Goal: Task Accomplishment & Management: Manage account settings

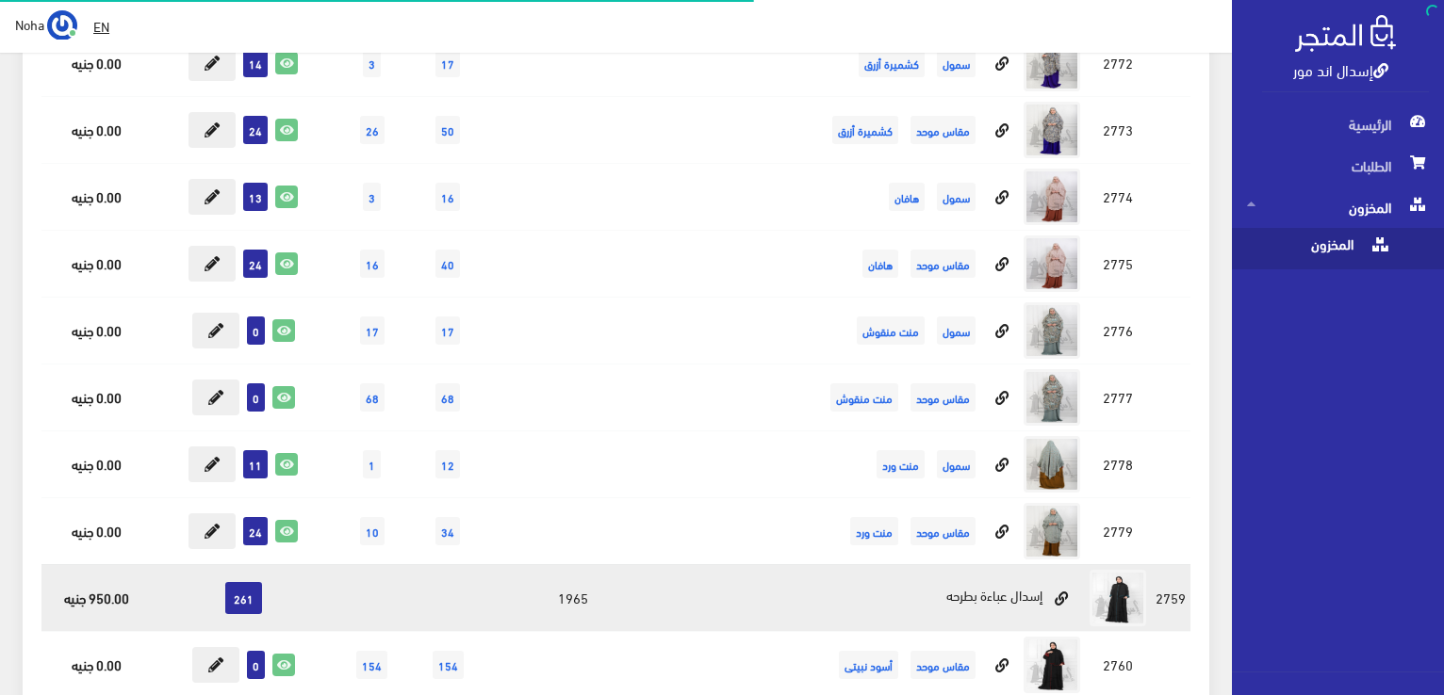
scroll to position [7445, 0]
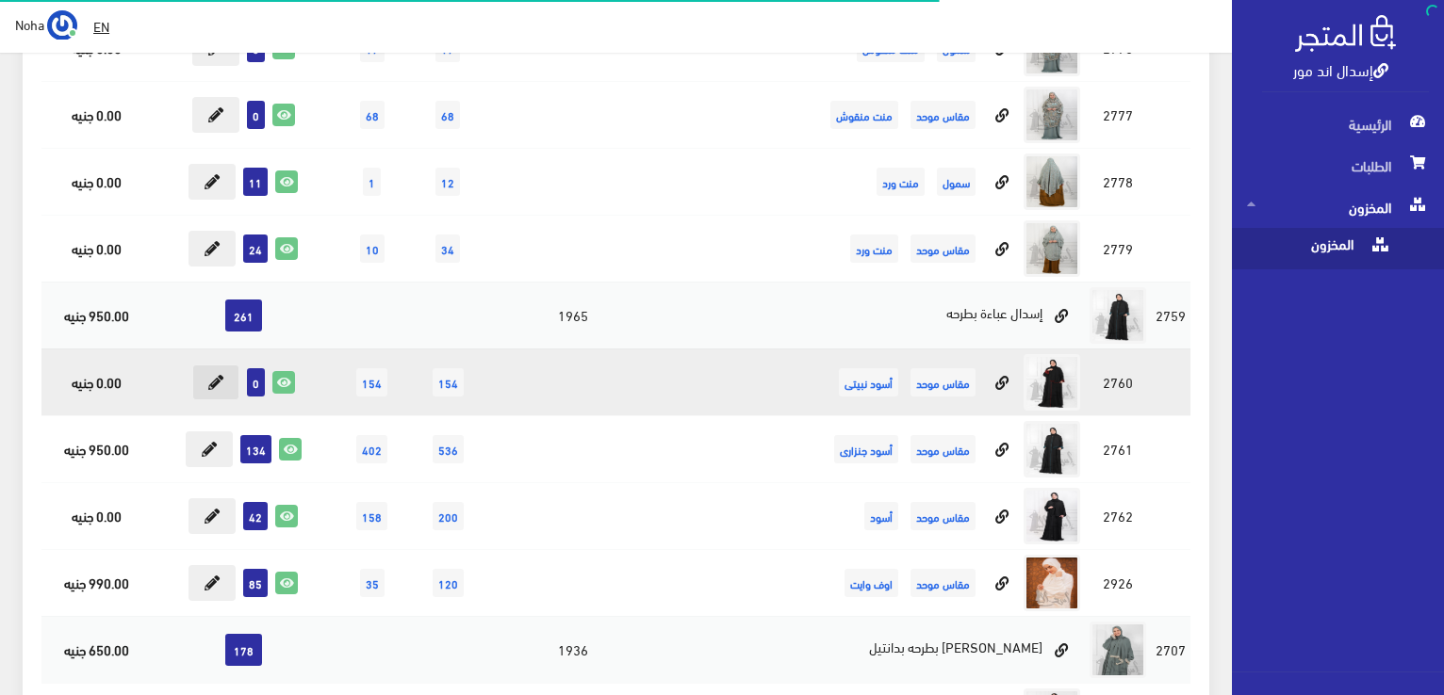
click at [207, 365] on button at bounding box center [215, 383] width 47 height 36
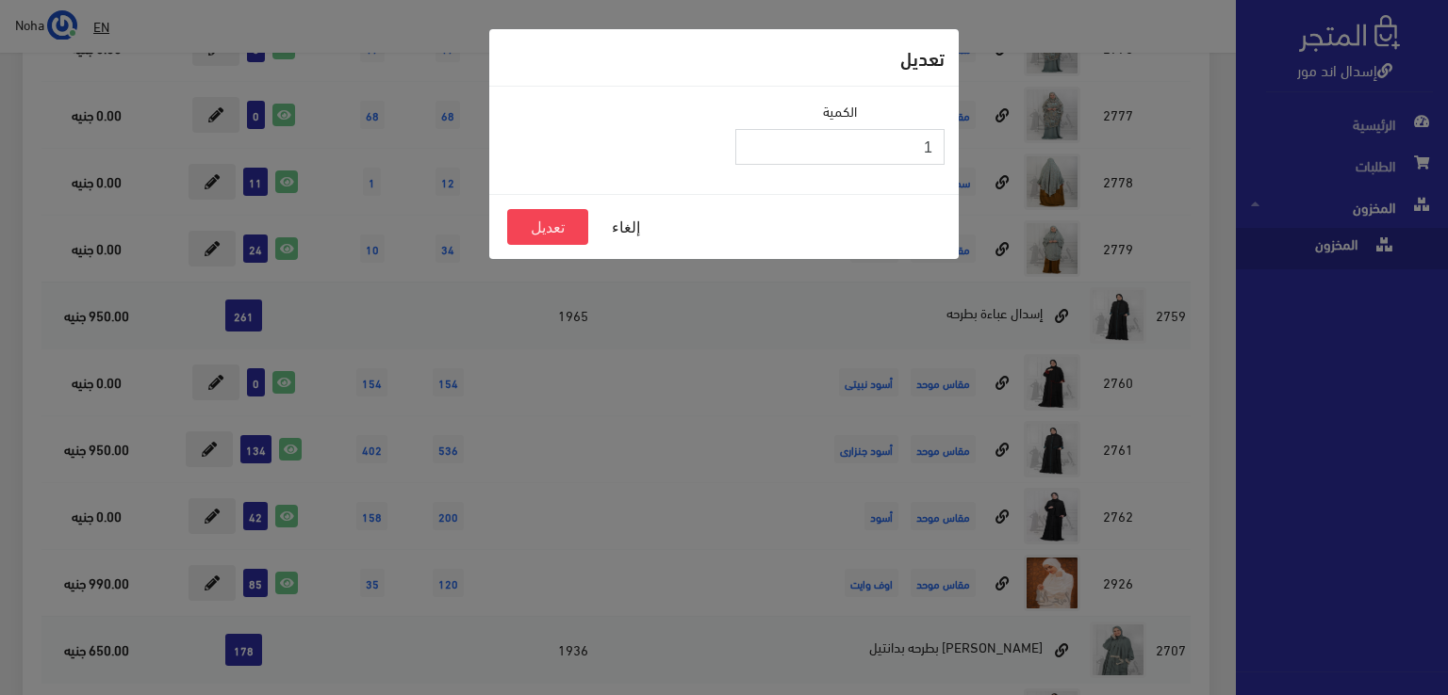
type input "1"
click at [754, 139] on input "1" at bounding box center [839, 147] width 209 height 36
click at [549, 223] on button "تعديل" at bounding box center [547, 227] width 81 height 36
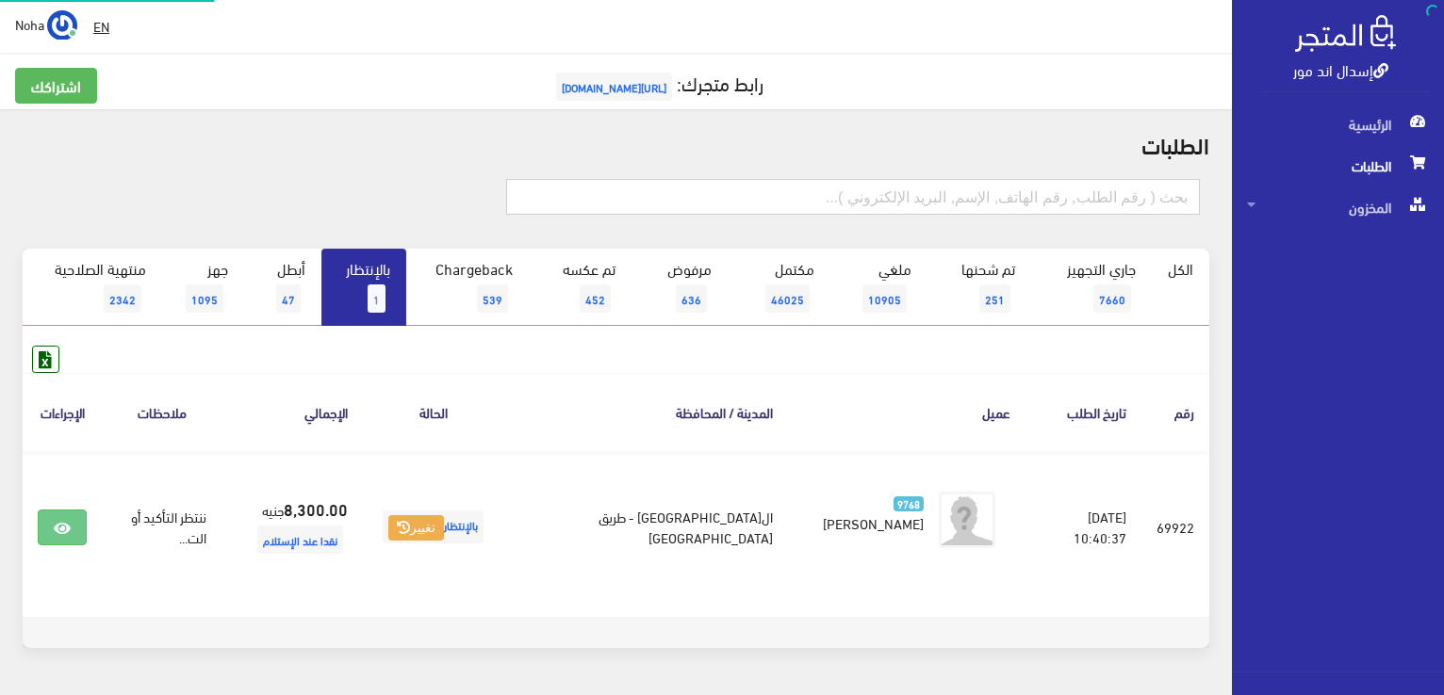
drag, startPoint x: 796, startPoint y: 206, endPoint x: 758, endPoint y: 186, distance: 43.8
click at [793, 204] on input "text" at bounding box center [853, 197] width 694 height 36
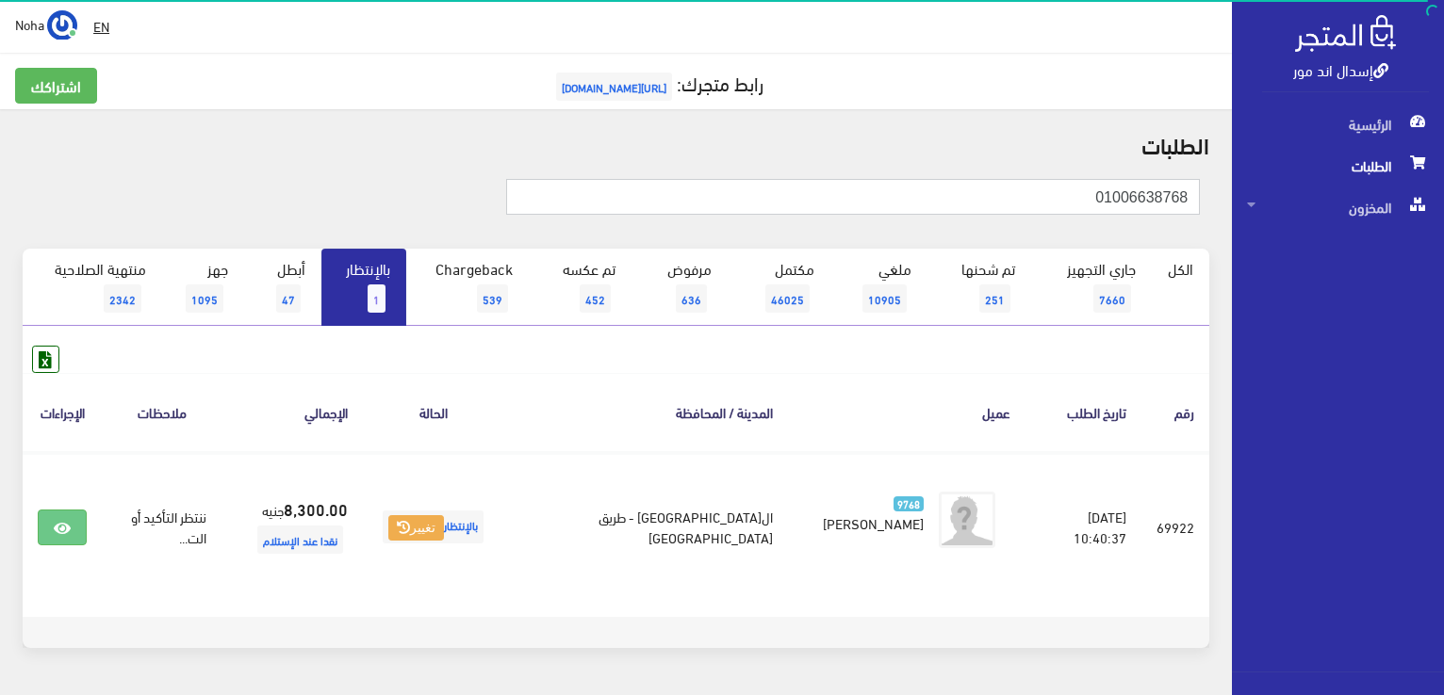
type input "01006638768"
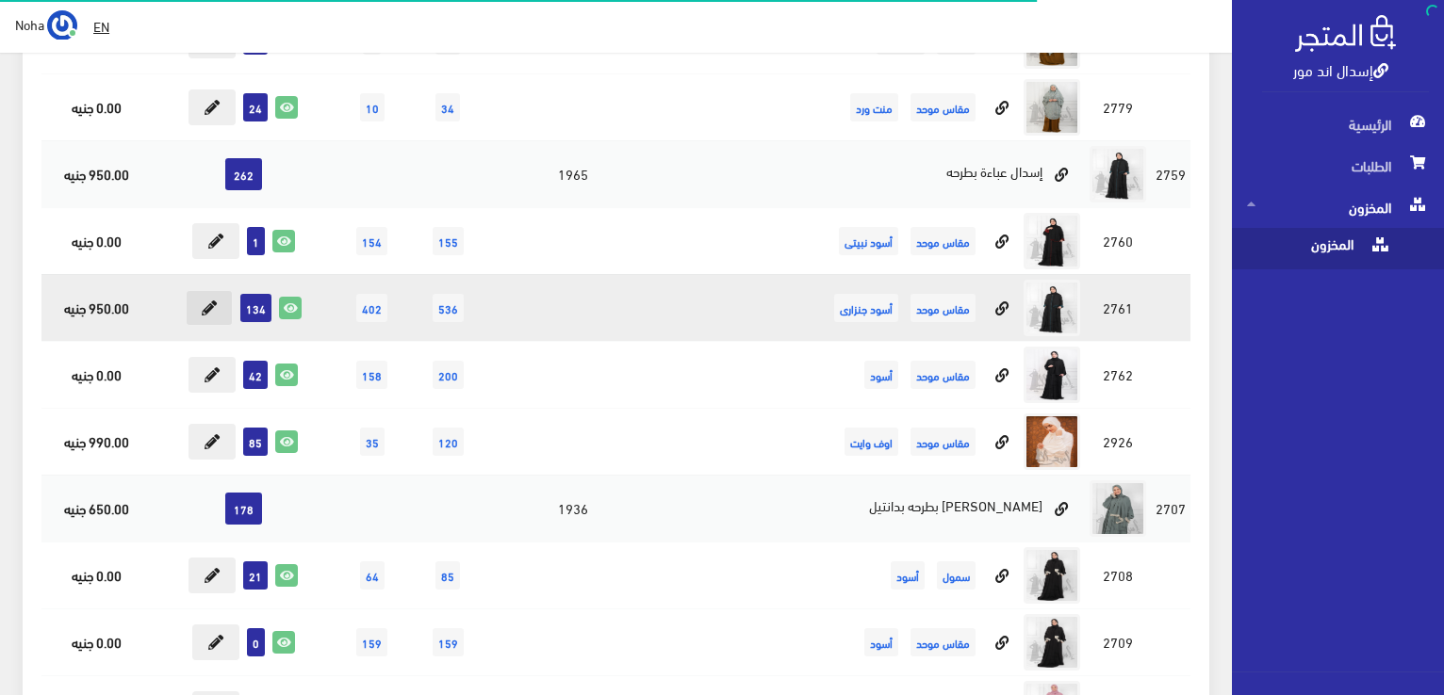
scroll to position [8010, 0]
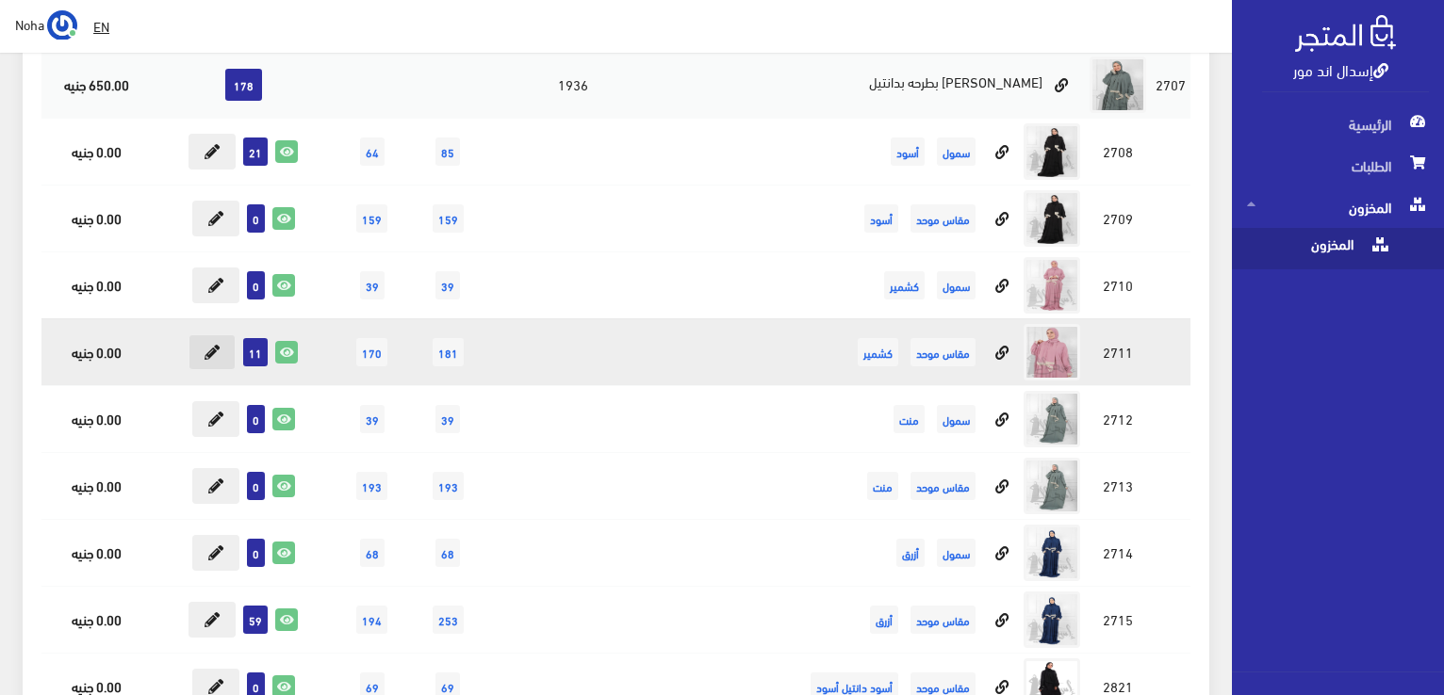
click at [204, 335] on button at bounding box center [211, 353] width 47 height 36
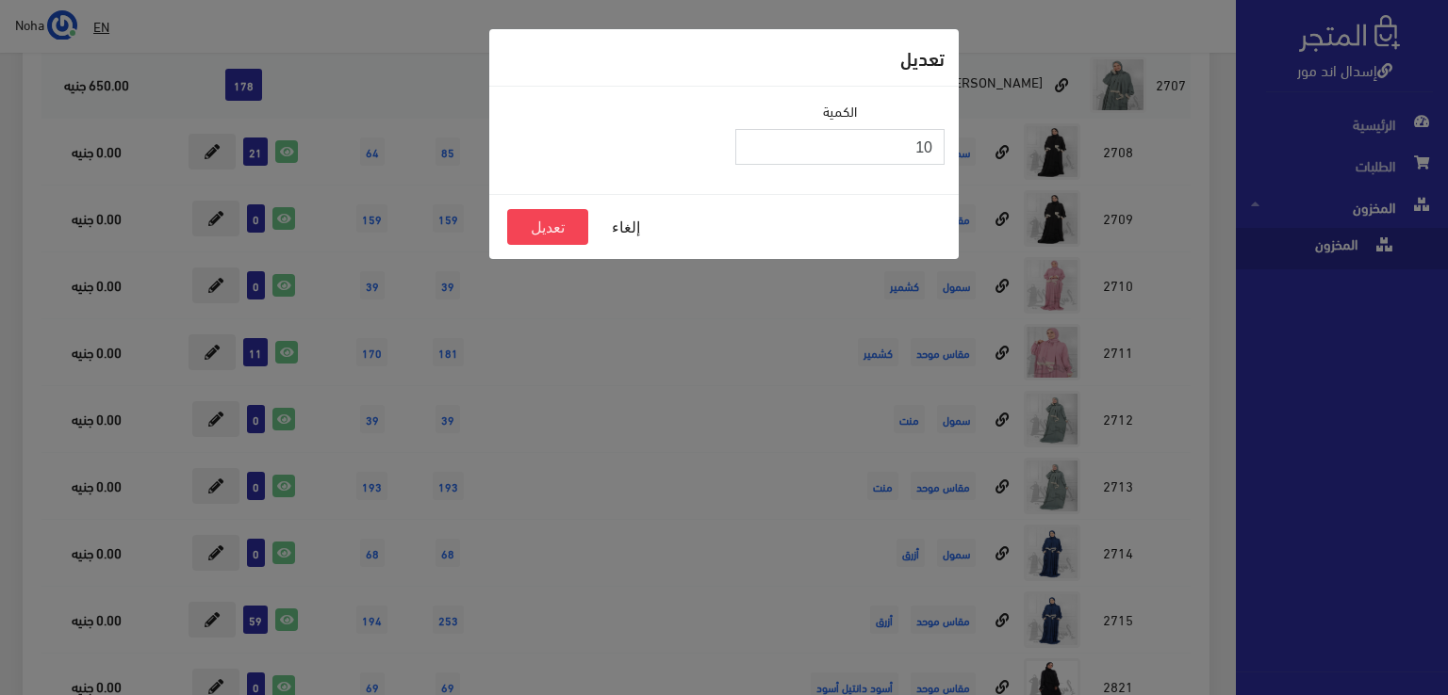
type input "10"
click at [753, 154] on input "10" at bounding box center [839, 147] width 209 height 36
click at [550, 230] on button "تعديل" at bounding box center [547, 227] width 81 height 36
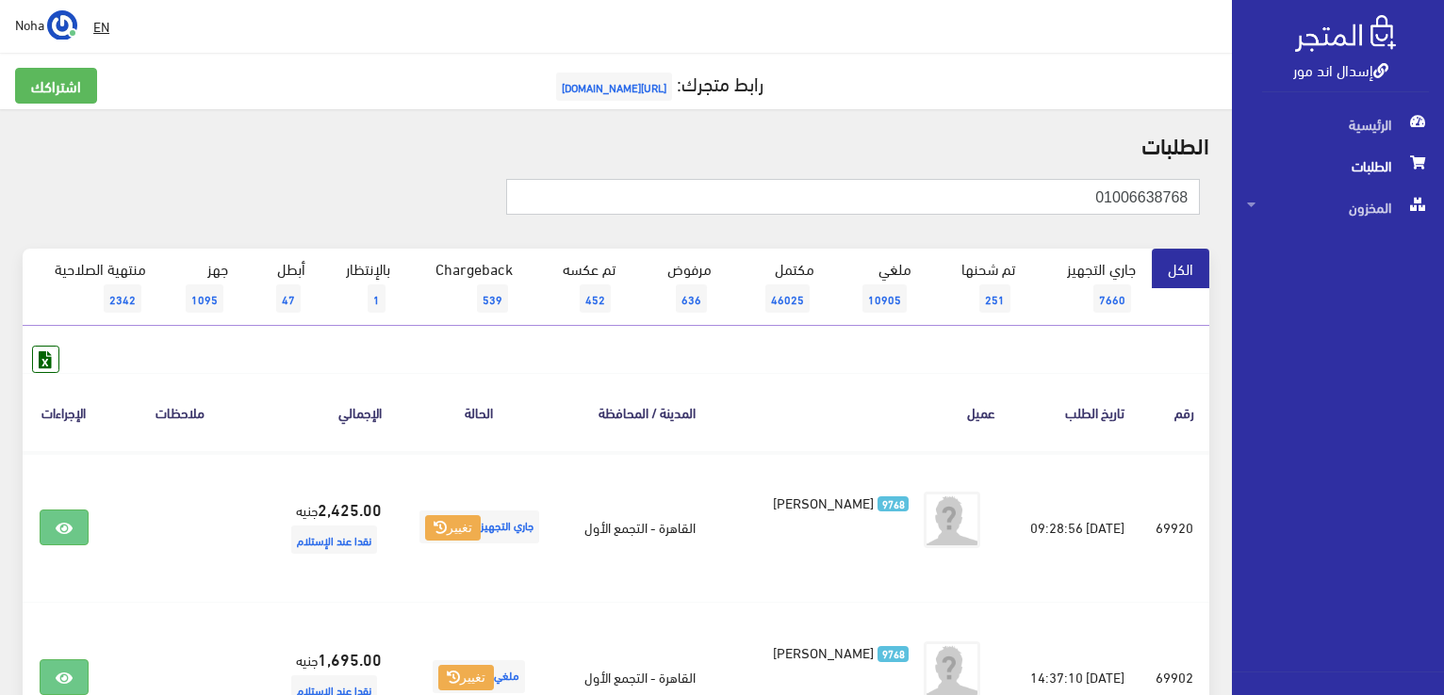
drag, startPoint x: 1022, startPoint y: 198, endPoint x: 1447, endPoint y: 250, distance: 428.2
click at [1443, 250] on html "إسدال اند مور الرئيسية الطلبات" at bounding box center [722, 347] width 1444 height 695
type input "01065503339"
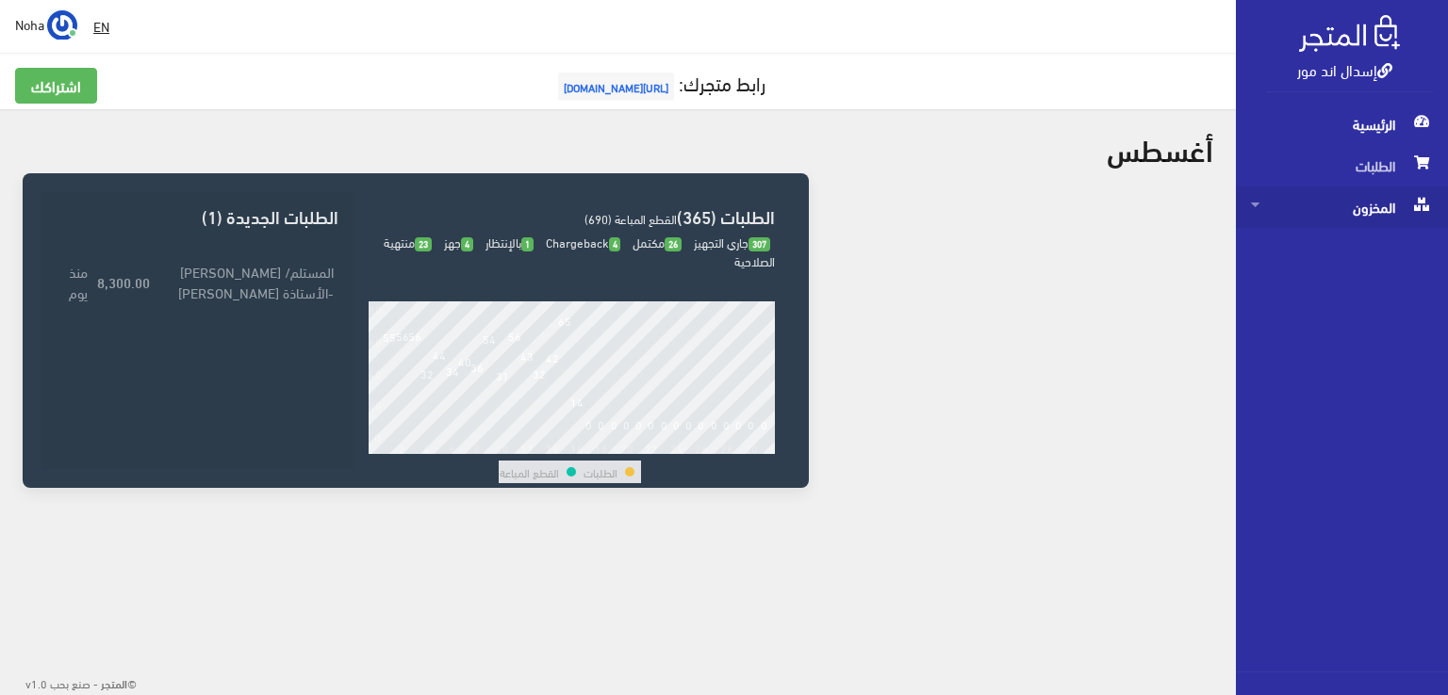
click at [1368, 201] on span "المخزون" at bounding box center [1342, 207] width 182 height 41
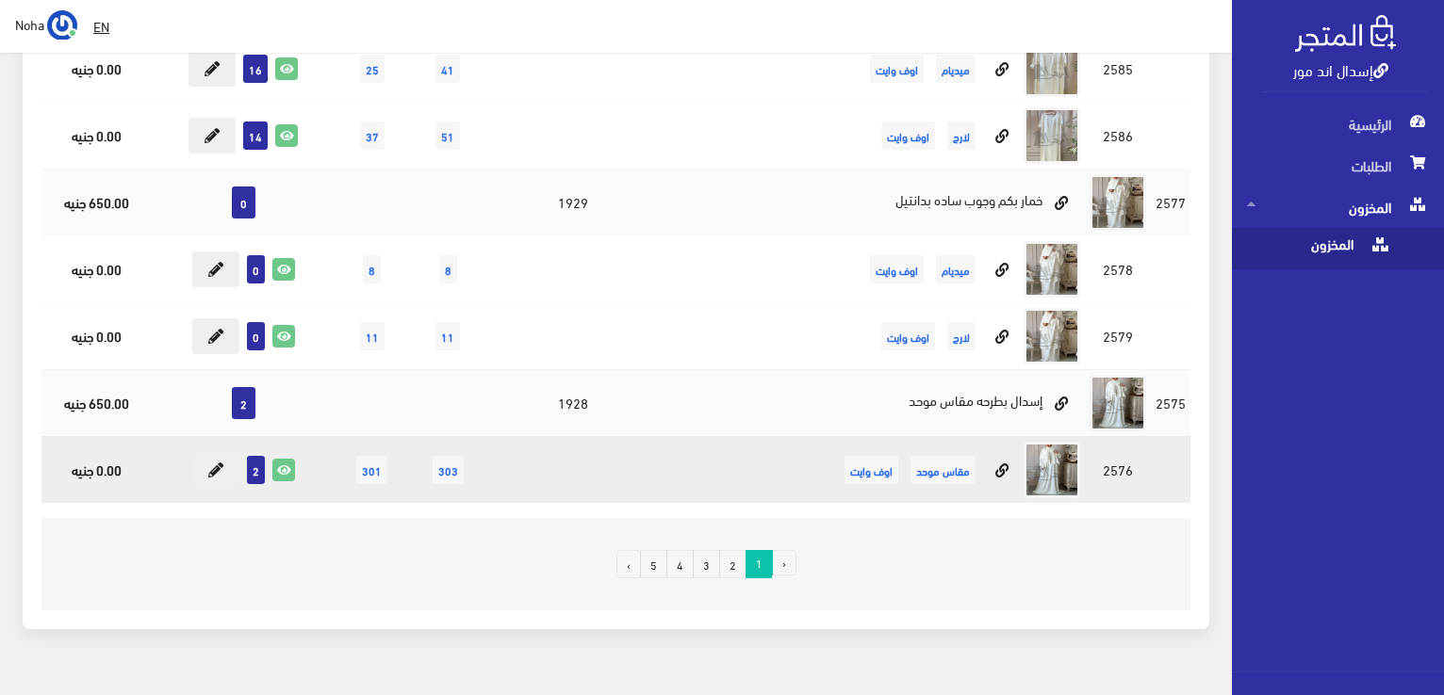
scroll to position [12912, 0]
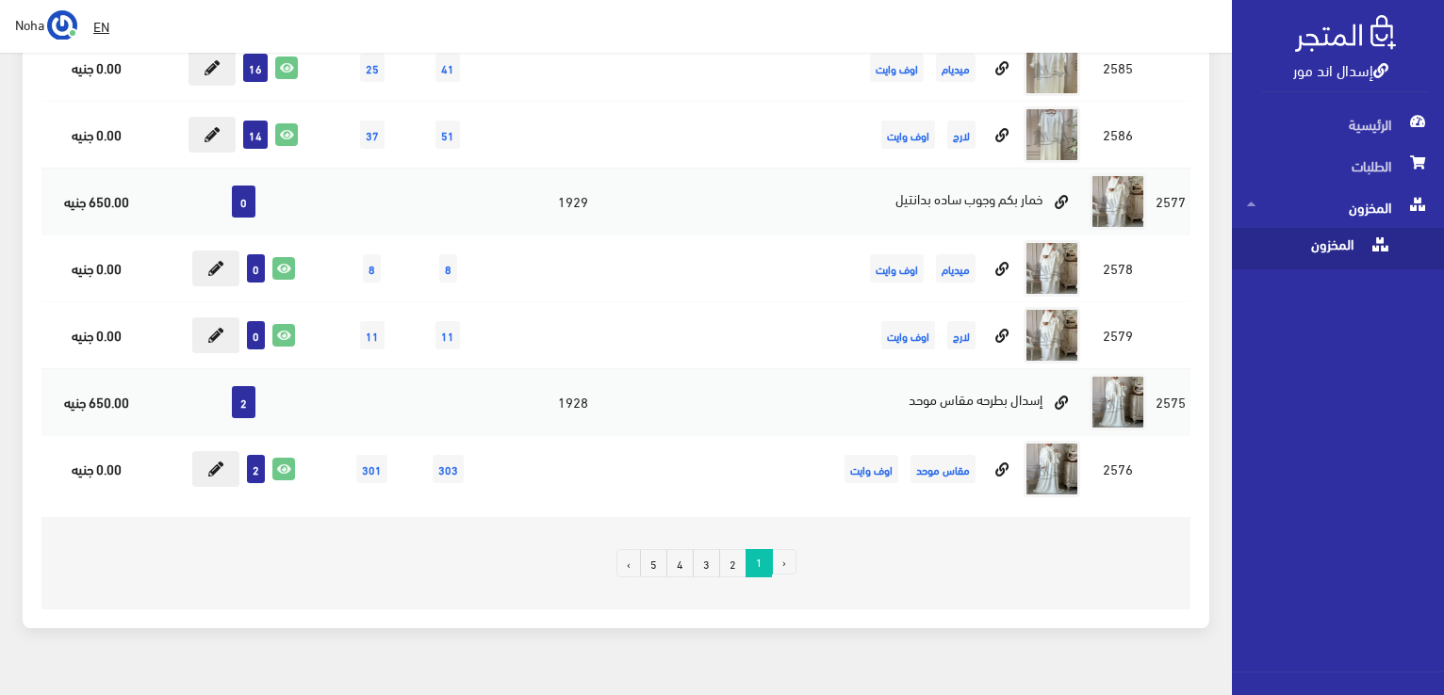
click at [731, 549] on link "2" at bounding box center [732, 563] width 27 height 28
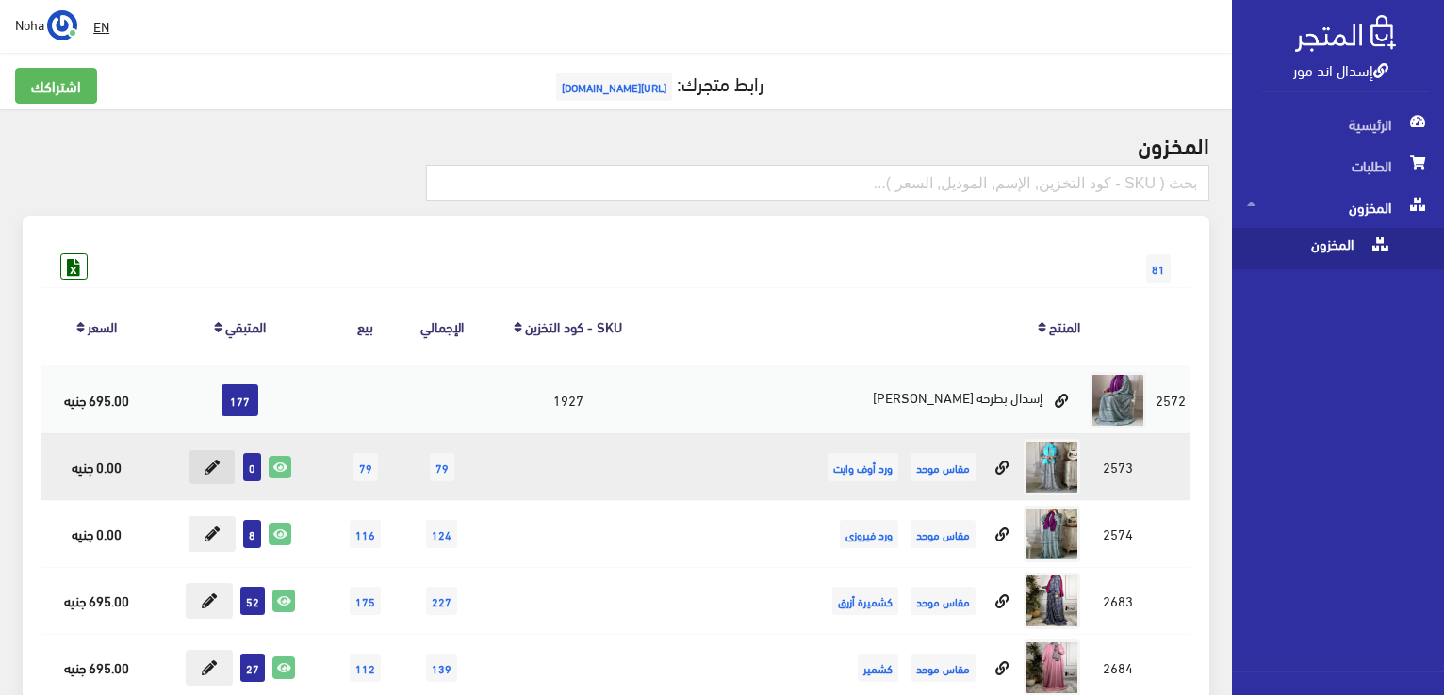
click at [210, 457] on button at bounding box center [211, 468] width 47 height 36
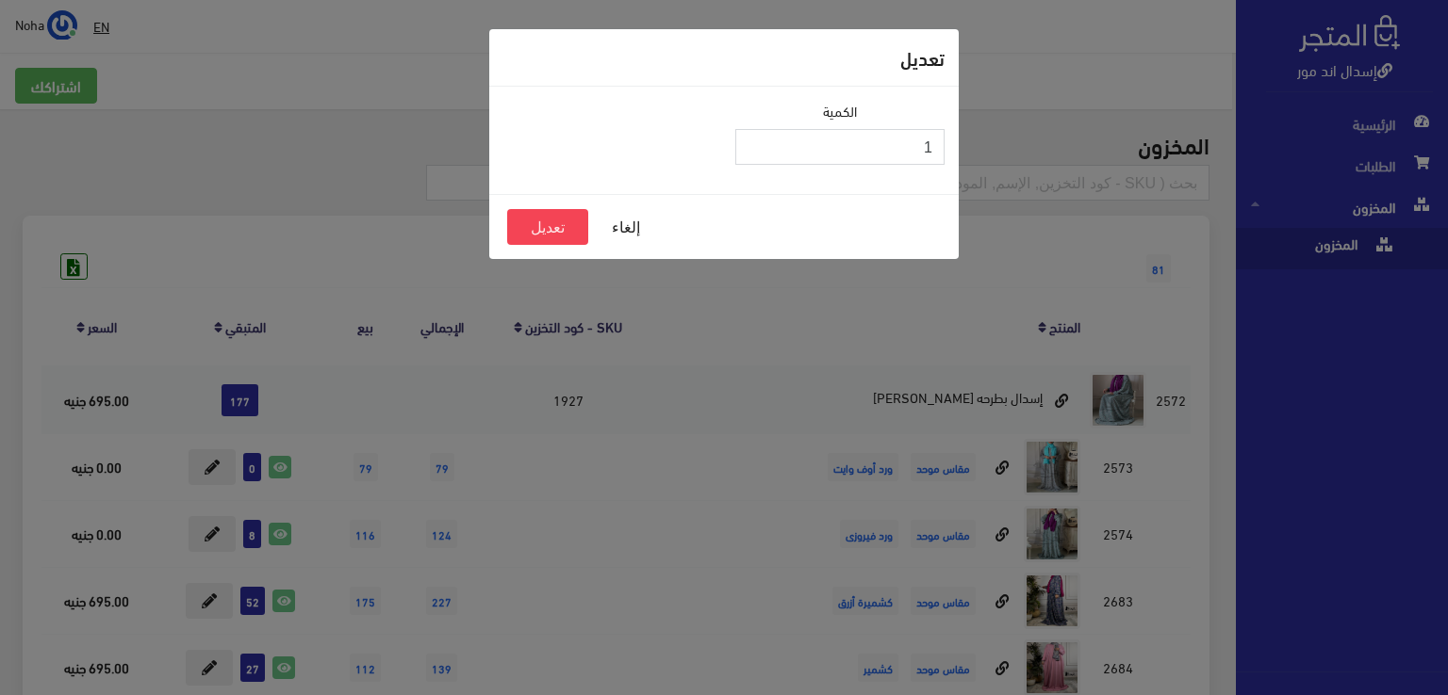
type input "1"
click at [757, 140] on input "1" at bounding box center [839, 147] width 209 height 36
click at [562, 228] on button "تعديل" at bounding box center [547, 227] width 81 height 36
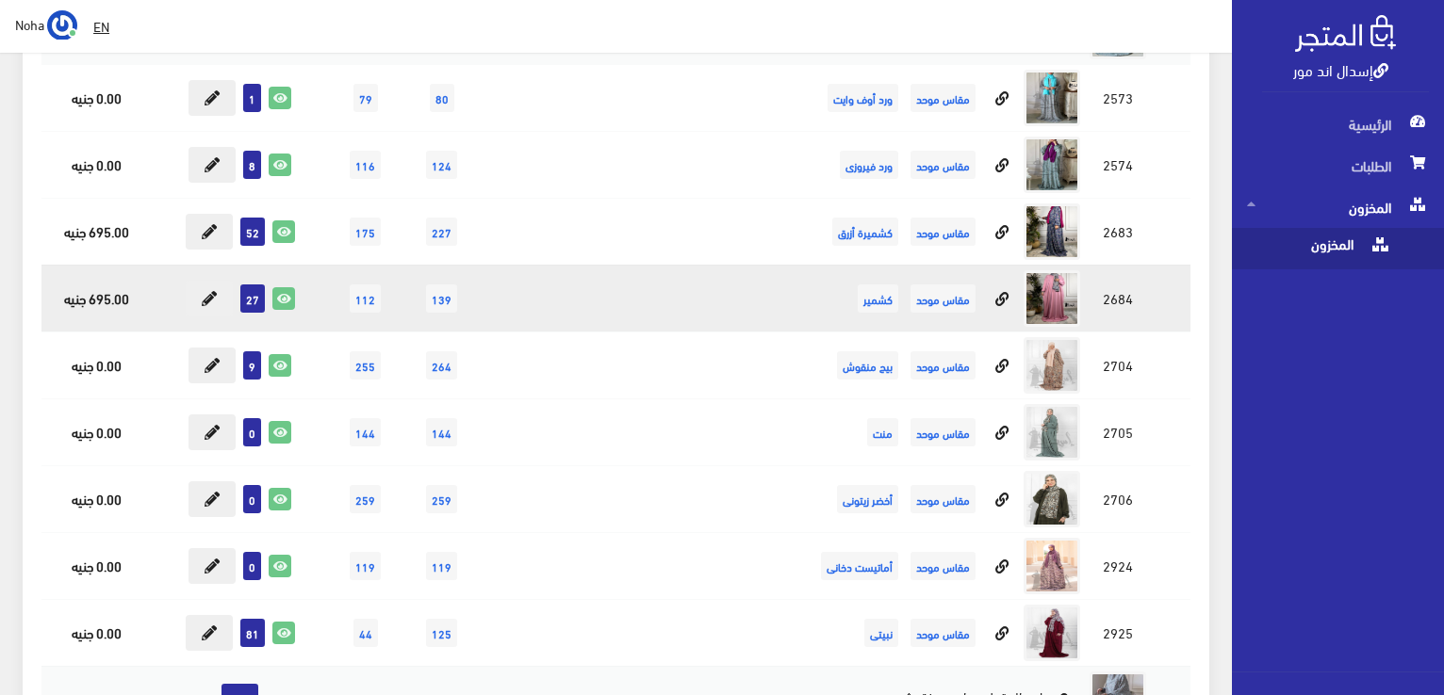
scroll to position [377, 0]
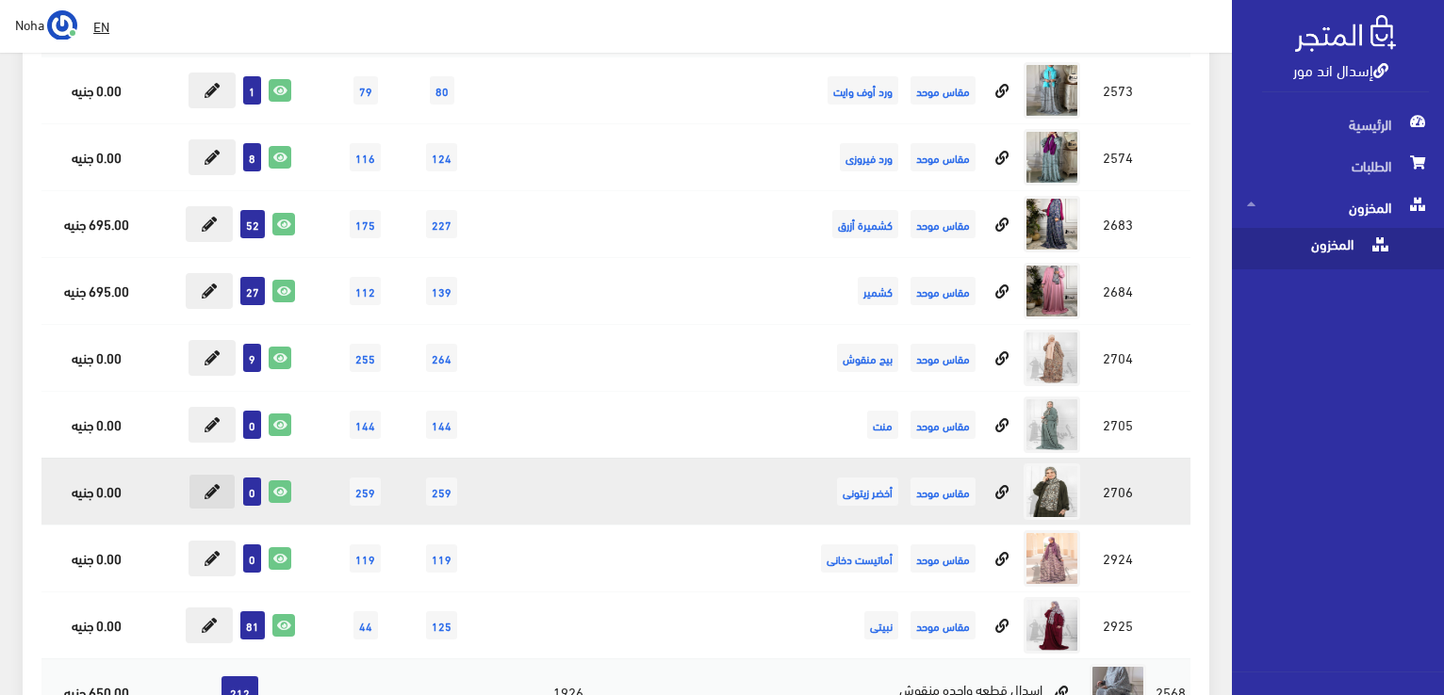
click at [212, 490] on icon at bounding box center [211, 491] width 15 height 15
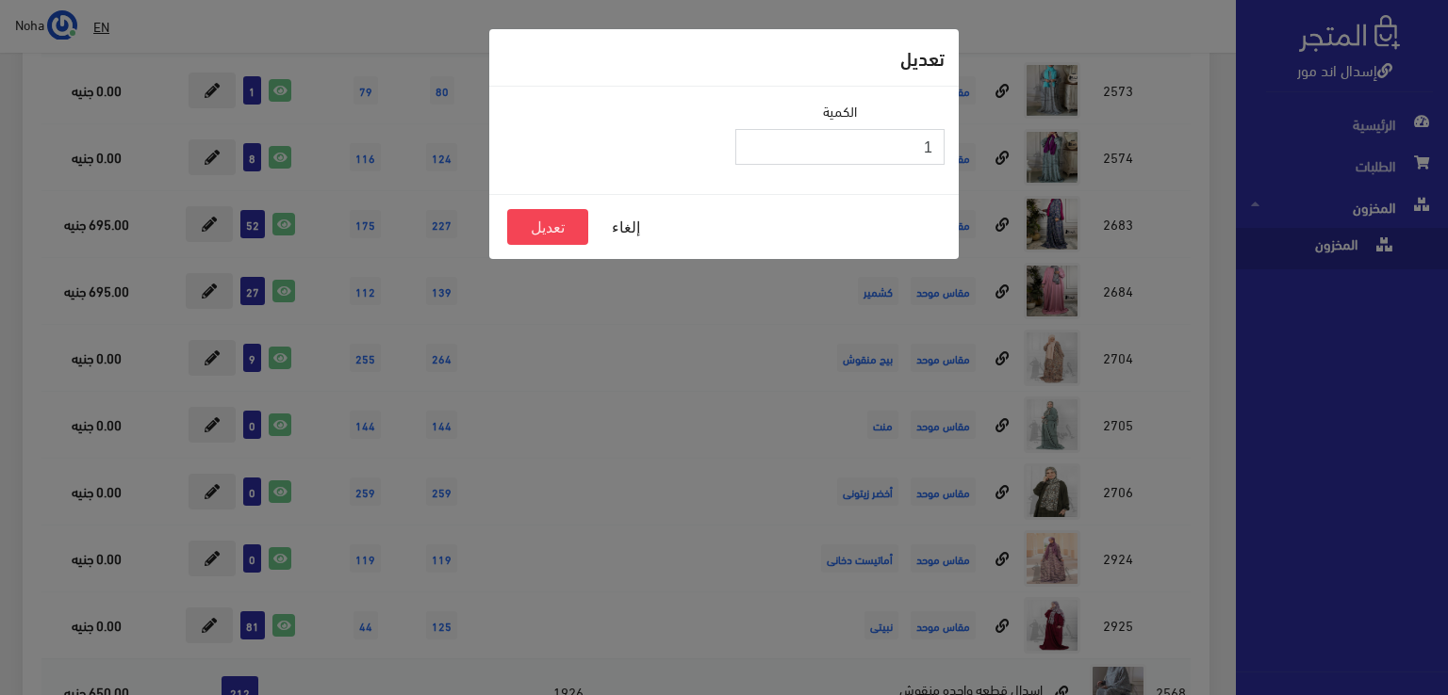
type input "1"
click at [758, 139] on input "1" at bounding box center [839, 147] width 209 height 36
click at [554, 224] on button "تعديل" at bounding box center [547, 227] width 81 height 36
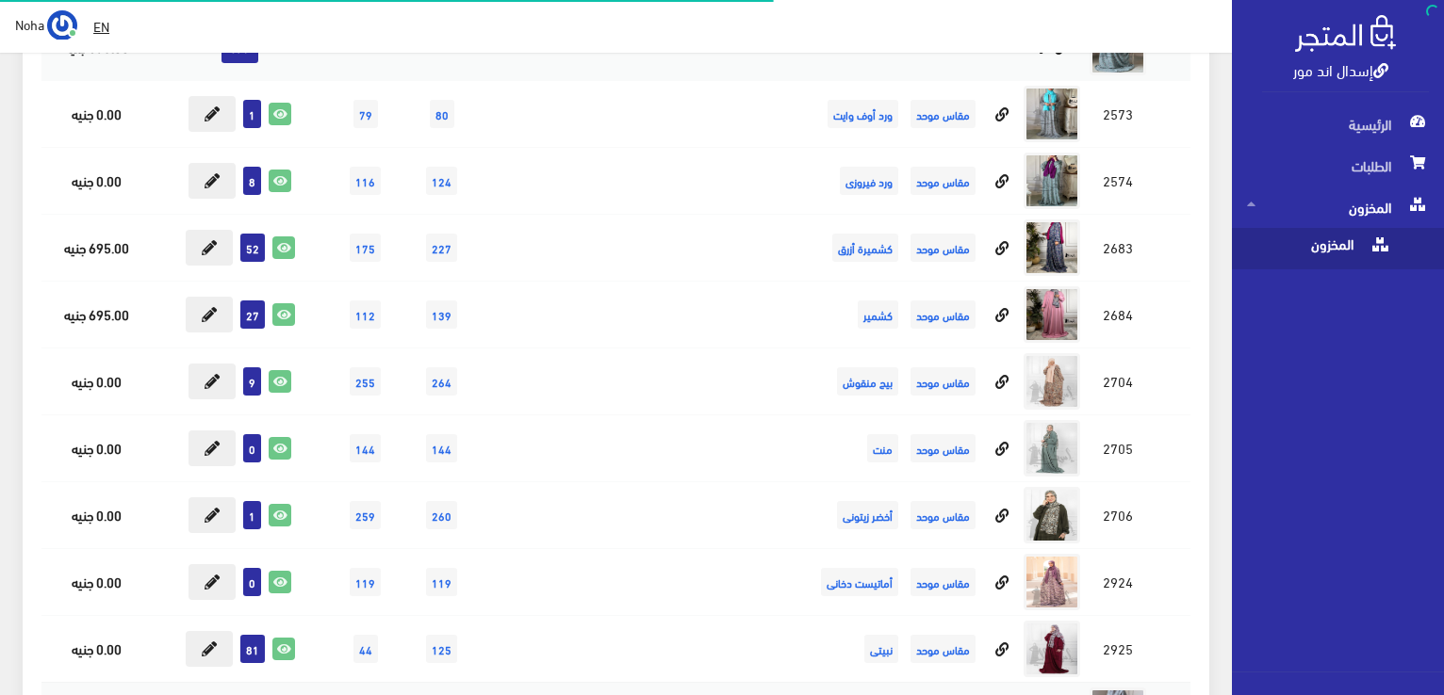
scroll to position [353, 0]
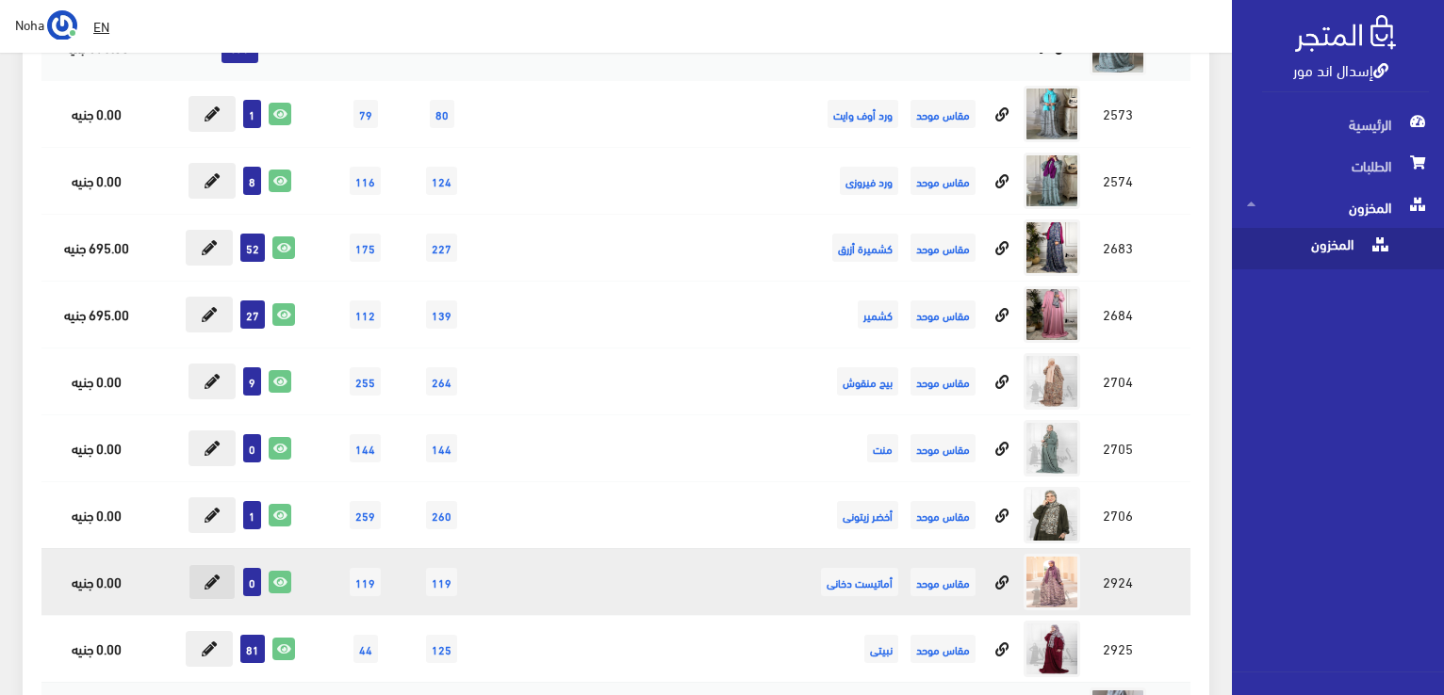
click at [217, 586] on icon at bounding box center [211, 582] width 15 height 15
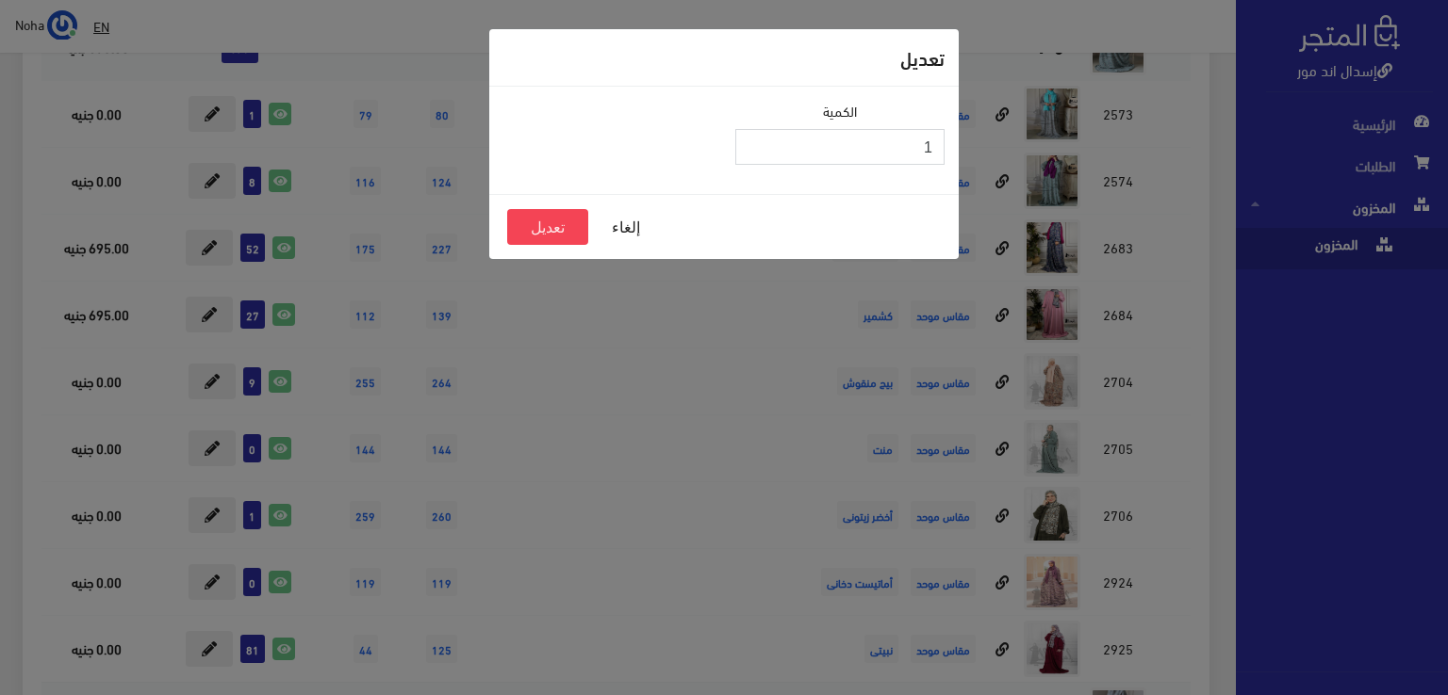
click at [754, 144] on input "1" at bounding box center [839, 147] width 209 height 36
type input "2"
click at [754, 144] on input "2" at bounding box center [839, 147] width 209 height 36
click at [556, 231] on button "تعديل" at bounding box center [547, 227] width 81 height 36
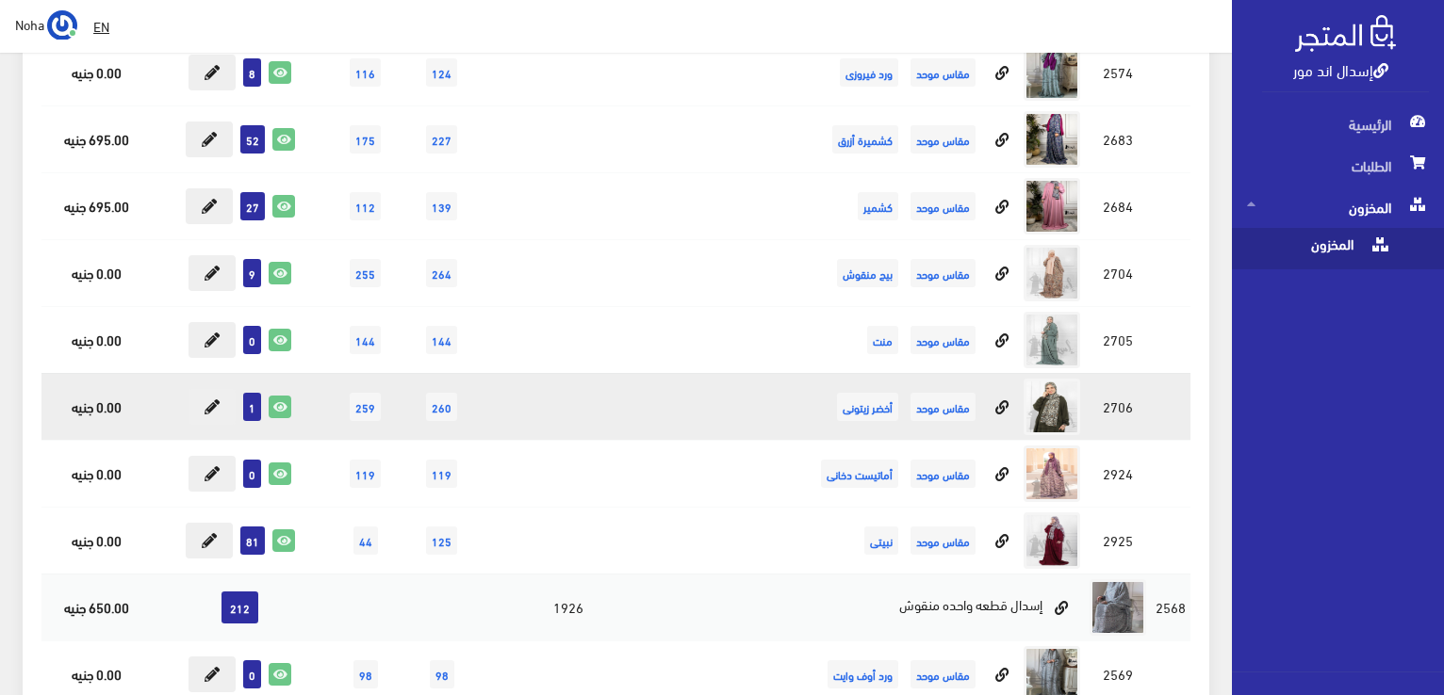
scroll to position [542, 0]
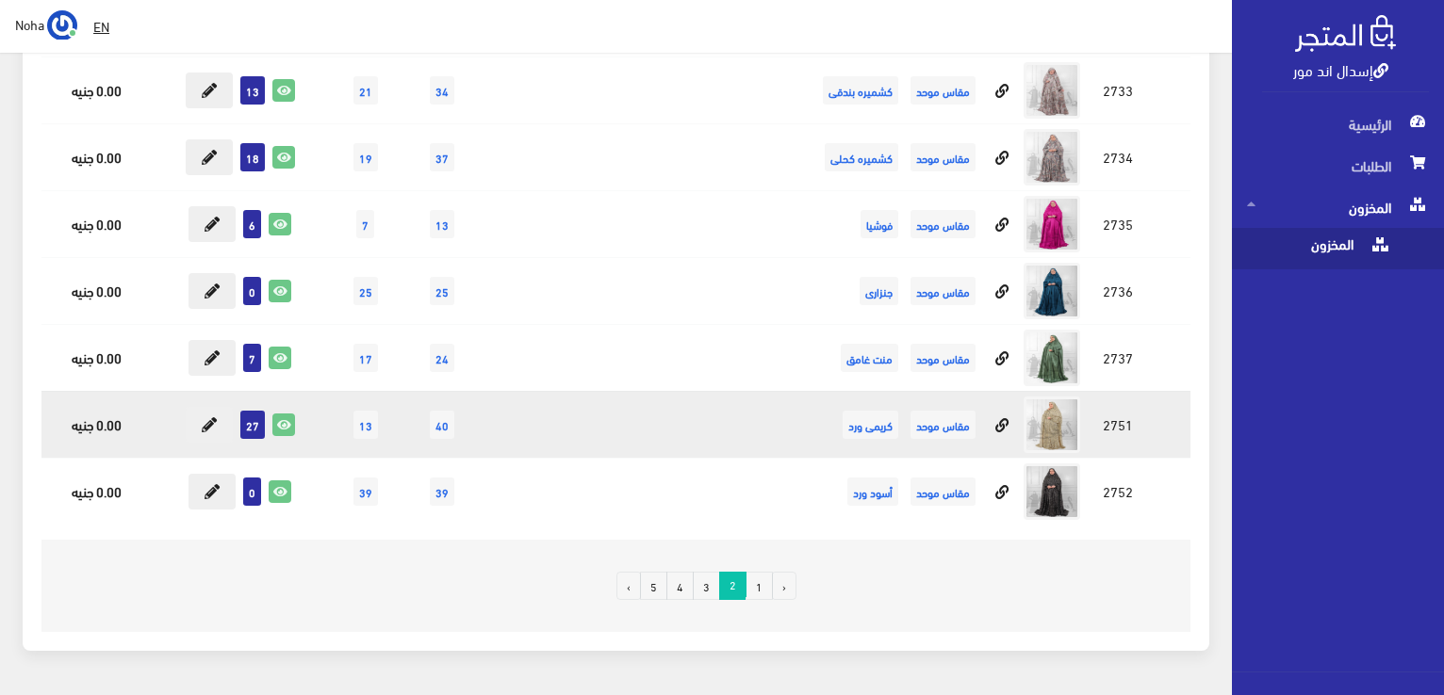
scroll to position [17849, 0]
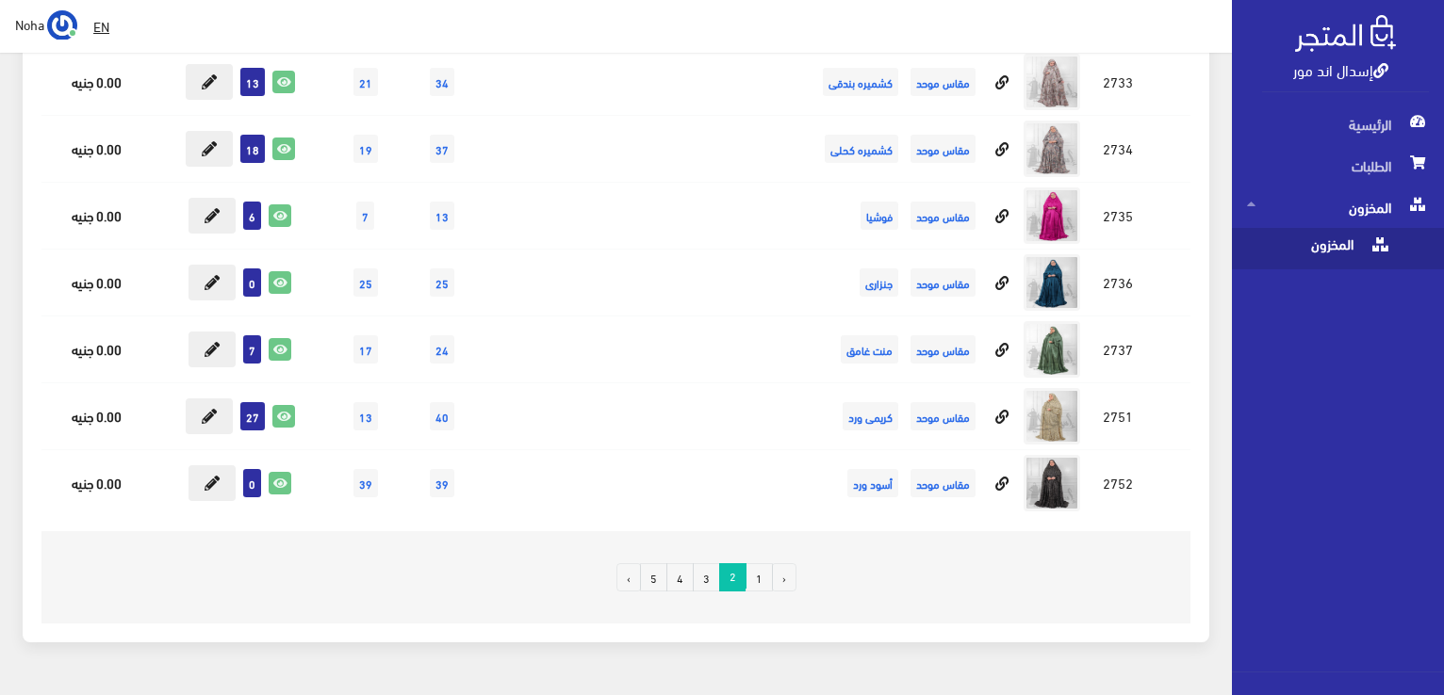
drag, startPoint x: 677, startPoint y: 526, endPoint x: 682, endPoint y: 511, distance: 16.1
click at [678, 564] on link "4" at bounding box center [679, 578] width 27 height 28
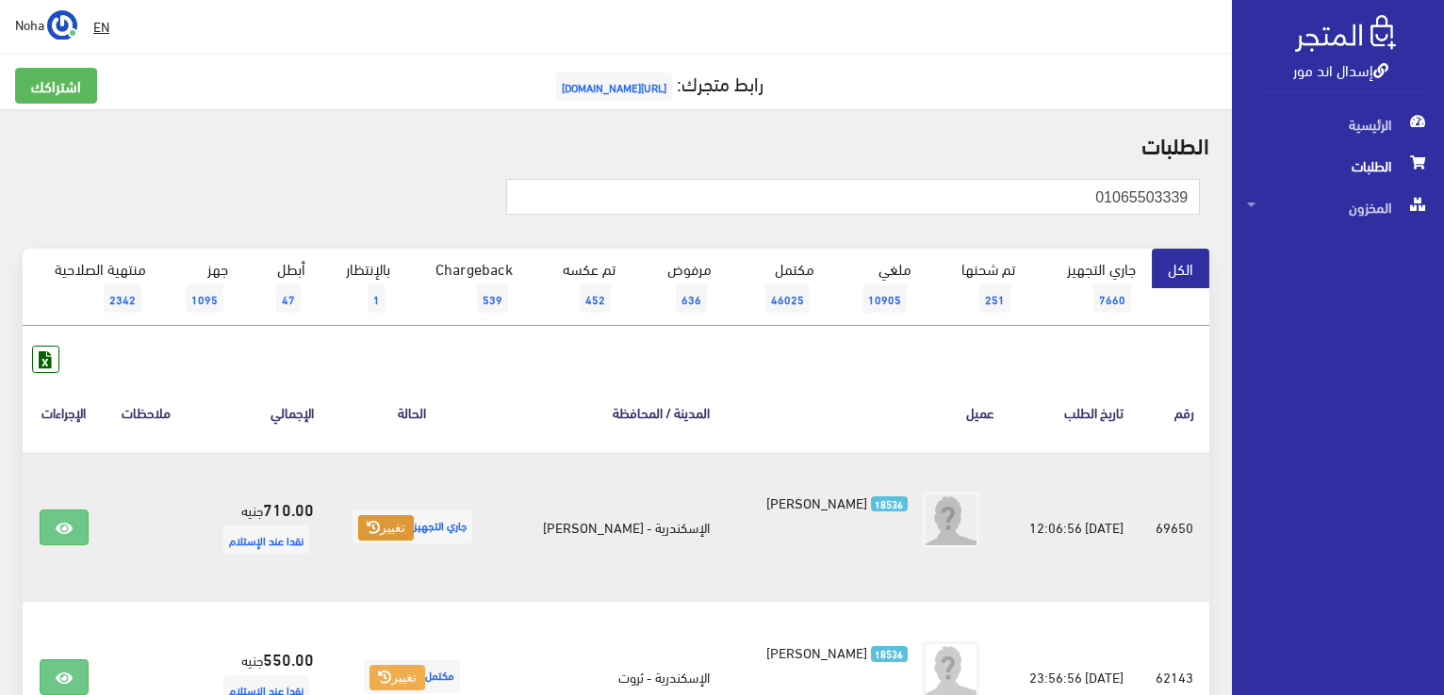
click at [413, 529] on button "تغيير" at bounding box center [386, 528] width 56 height 26
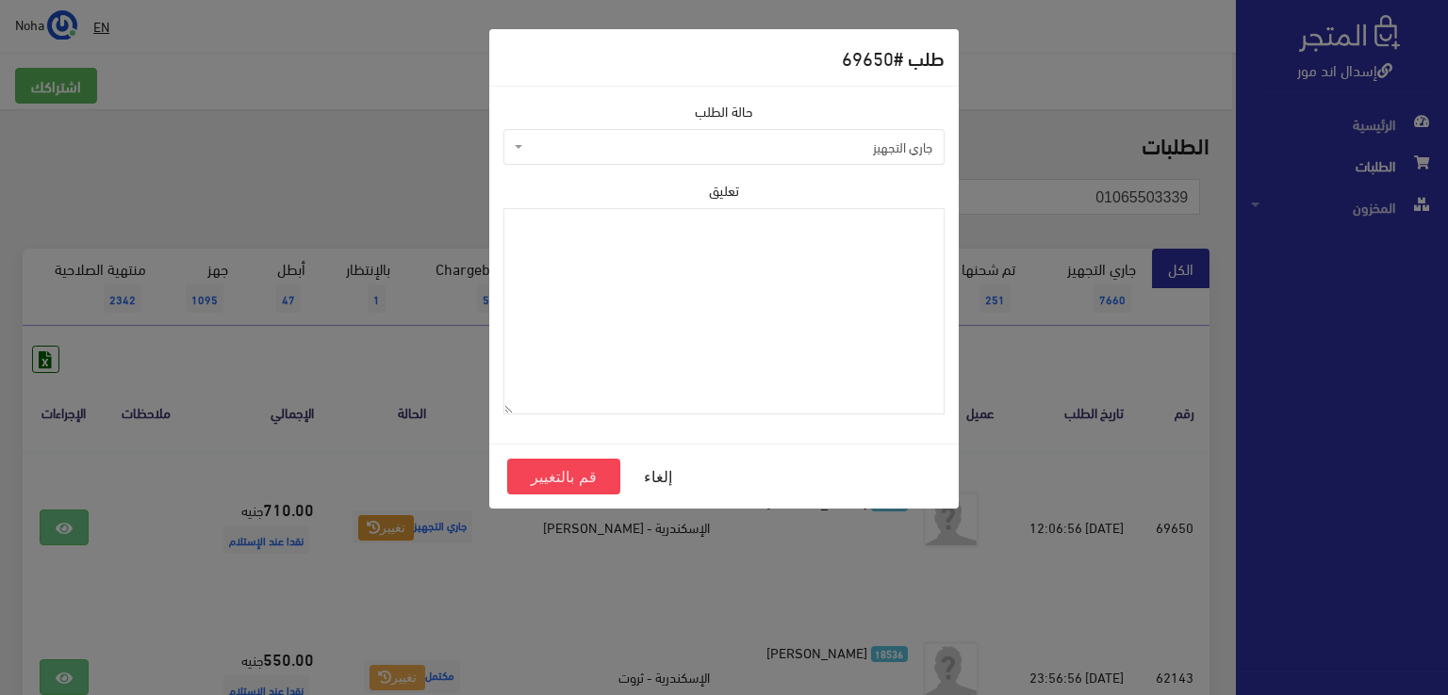
click at [694, 139] on span "جاري التجهيز" at bounding box center [729, 147] width 405 height 19
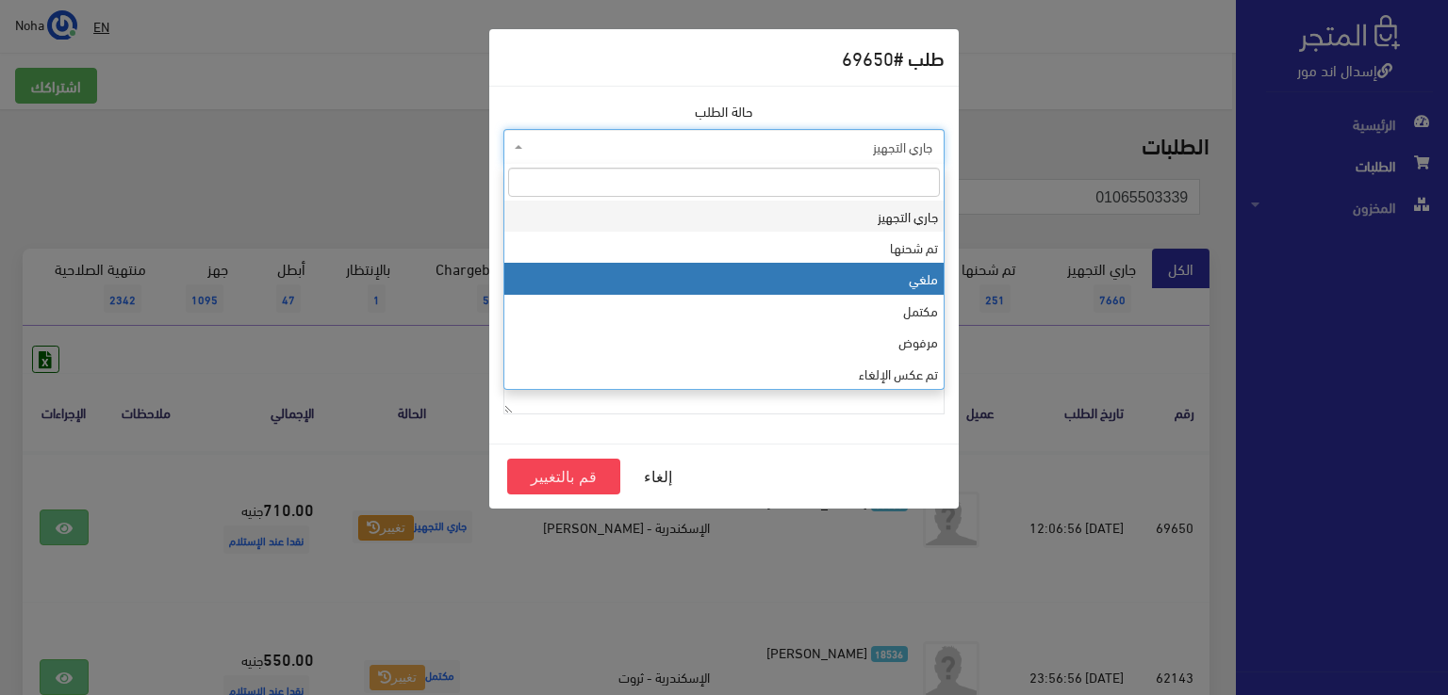
select select "3"
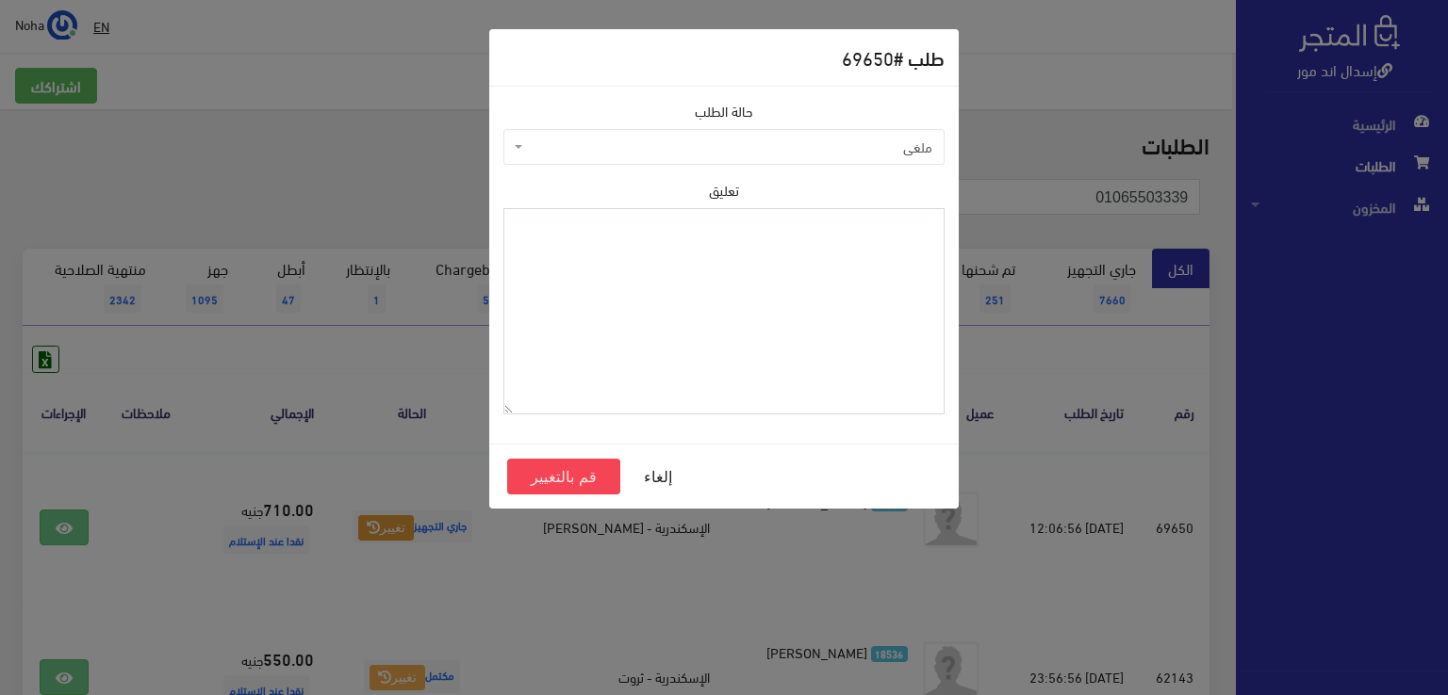
click at [779, 318] on textarea "تعليق" at bounding box center [723, 311] width 441 height 206
type textarea "عميل غير متواجد"
click at [587, 473] on button "قم بالتغيير" at bounding box center [563, 477] width 113 height 36
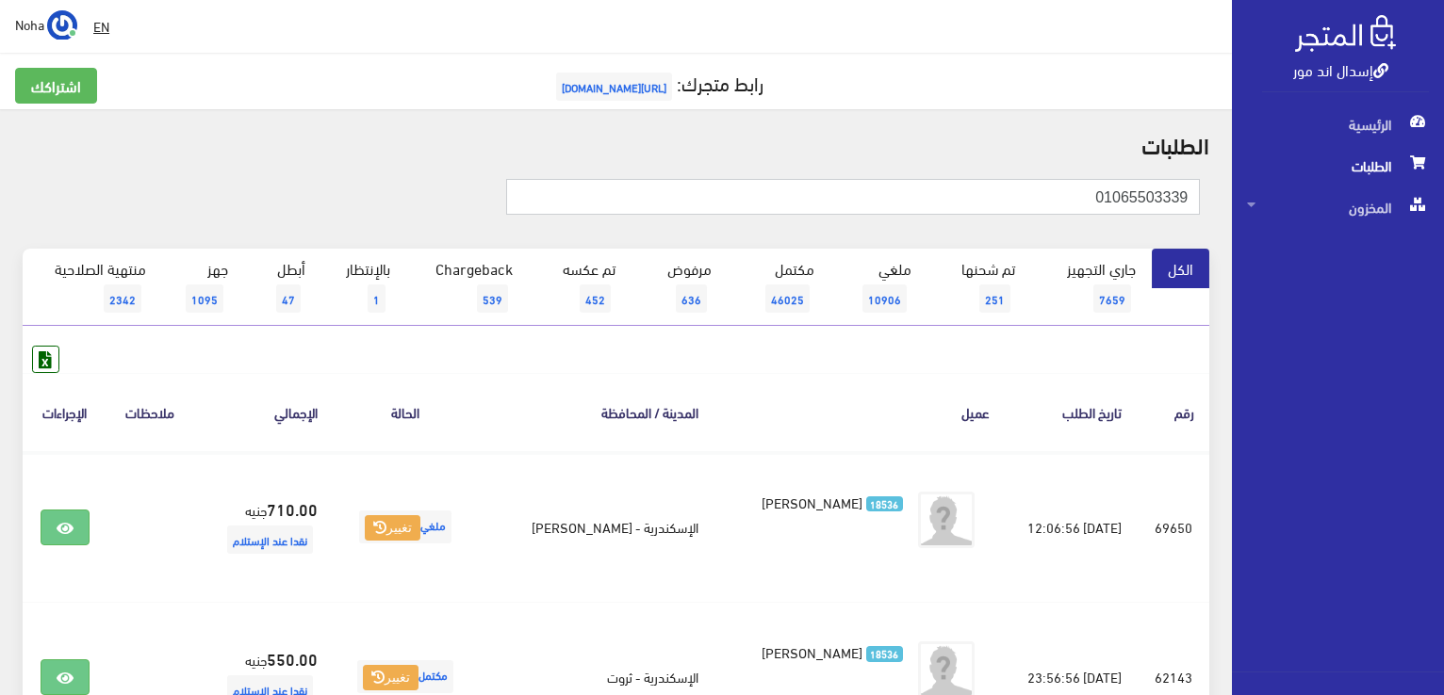
drag, startPoint x: 1068, startPoint y: 195, endPoint x: 1447, endPoint y: 303, distance: 393.8
click at [1443, 303] on html "إسدال اند مور الرئيسية الطلبات" at bounding box center [722, 347] width 1444 height 695
type input "69546"
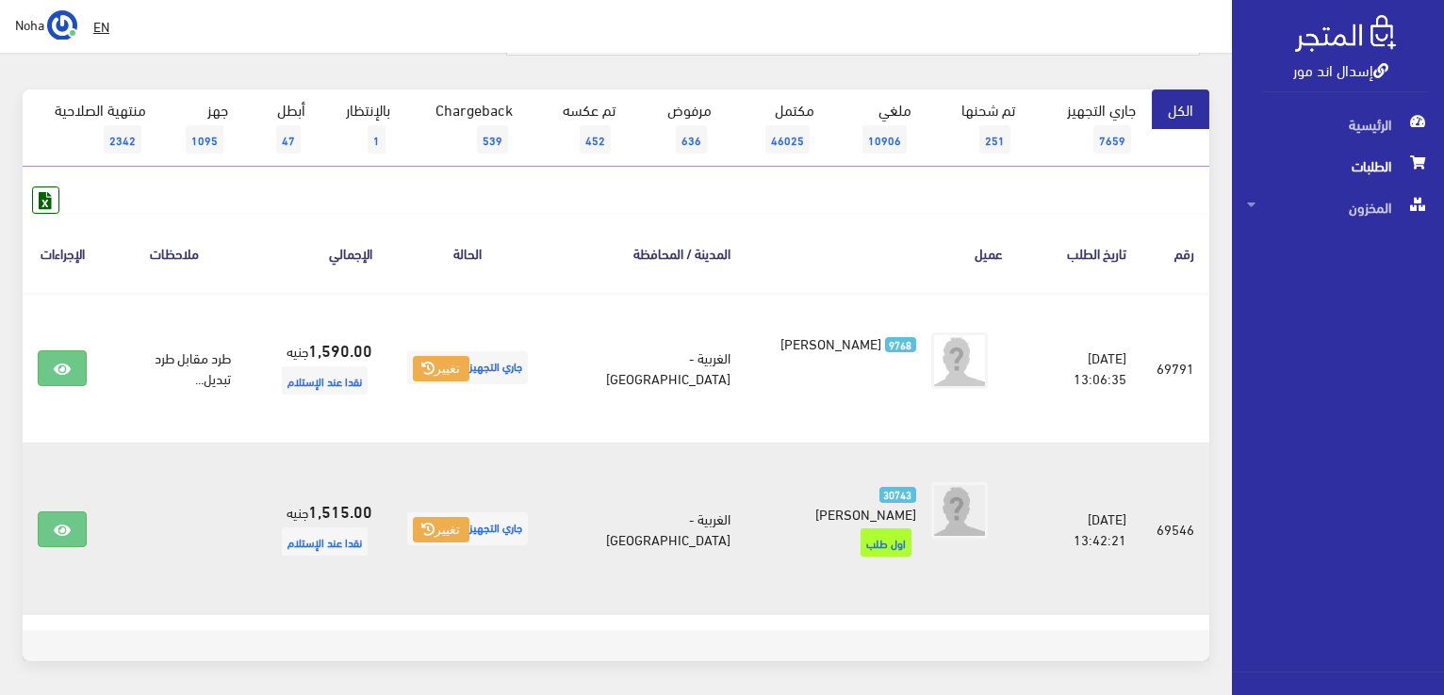
scroll to position [188, 0]
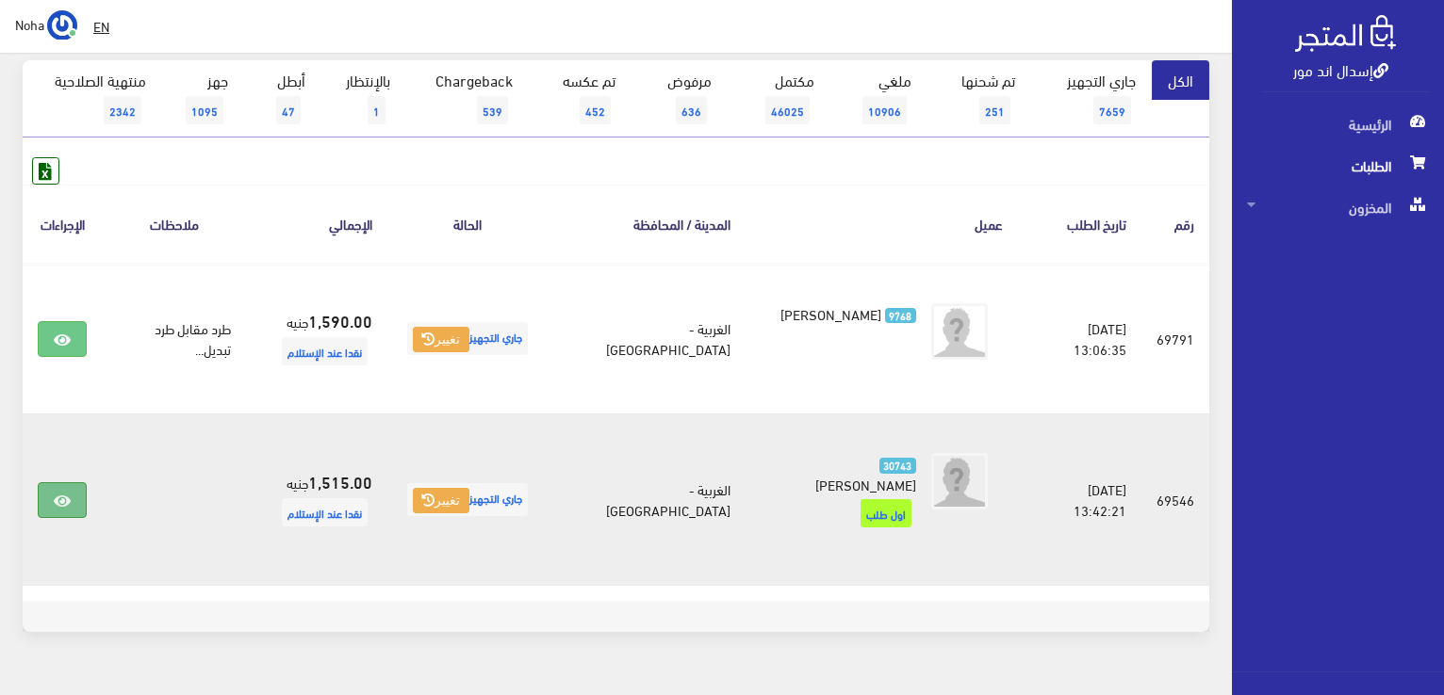
click at [60, 494] on icon at bounding box center [62, 501] width 17 height 15
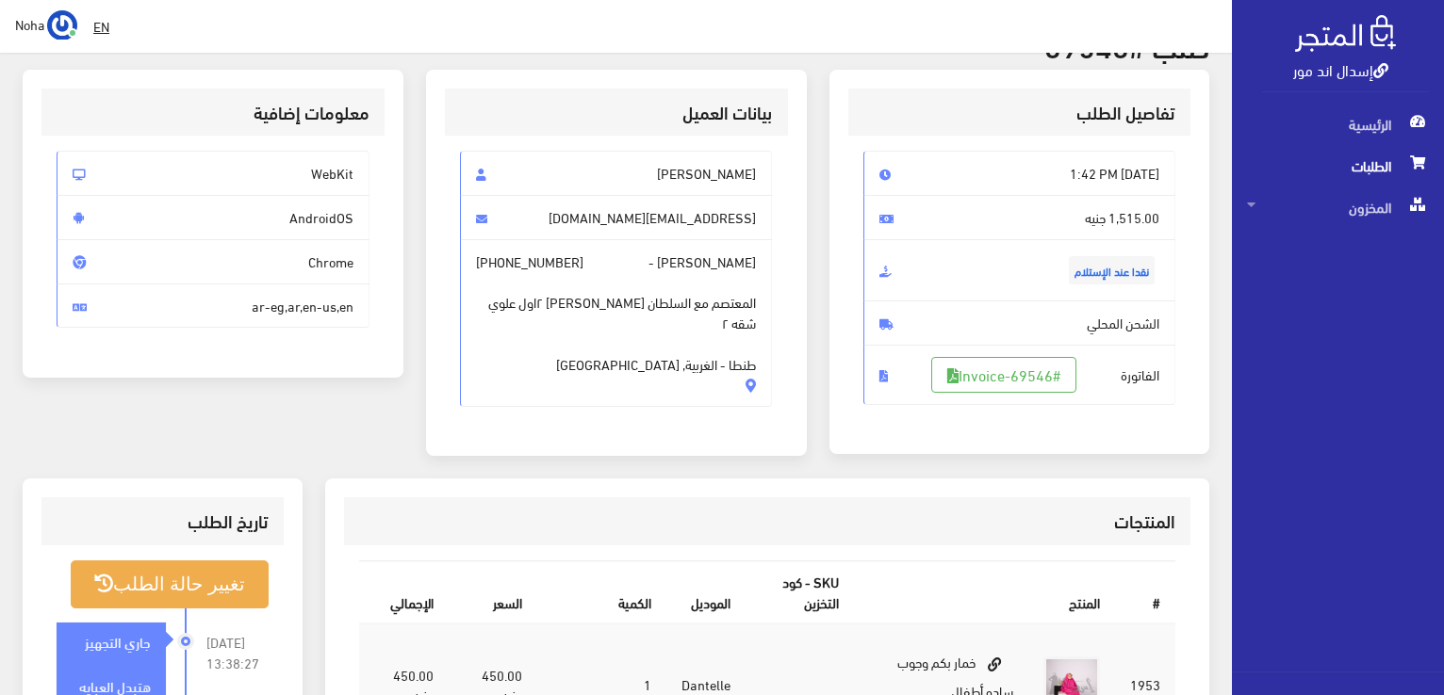
scroll to position [471, 0]
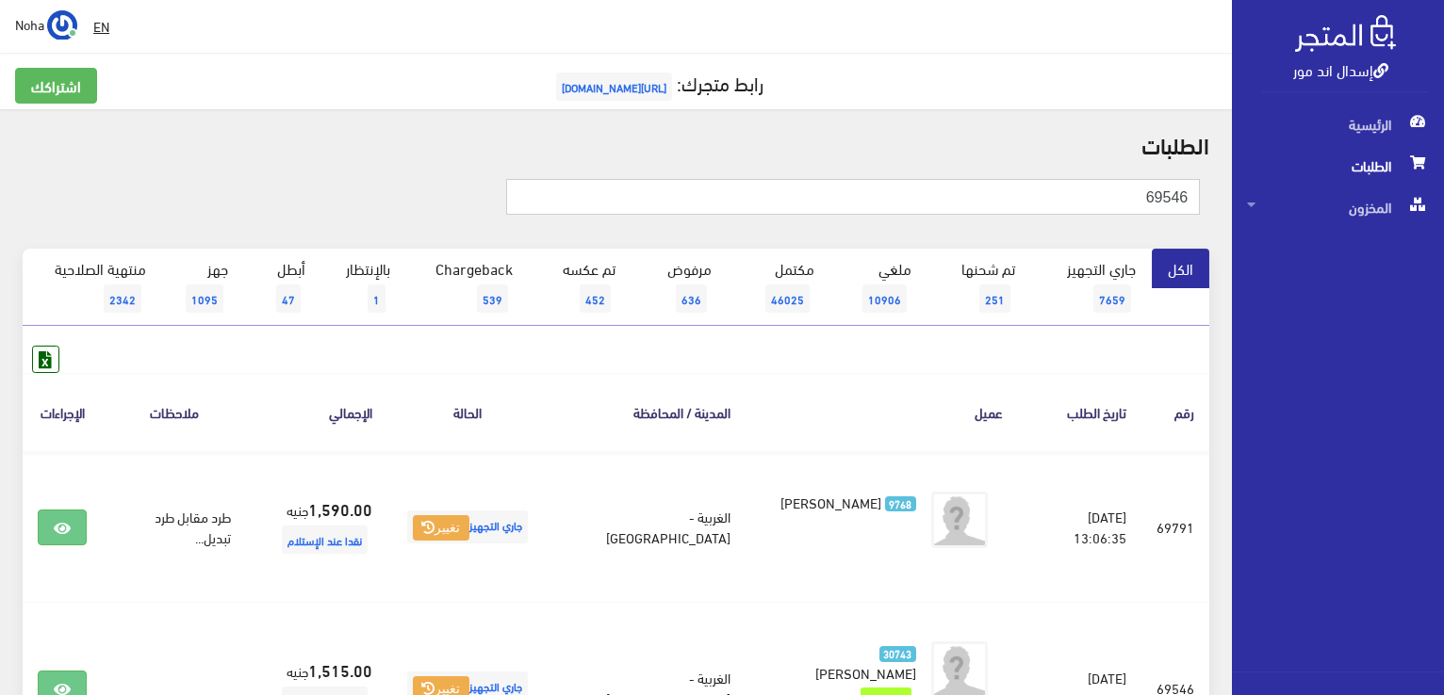
drag, startPoint x: 1130, startPoint y: 194, endPoint x: 1356, endPoint y: 303, distance: 250.8
click at [1440, 337] on div "إسدال اند مور الرئيسية الطلبات المخزون" at bounding box center [722, 463] width 1444 height 926
type input "01005022100"
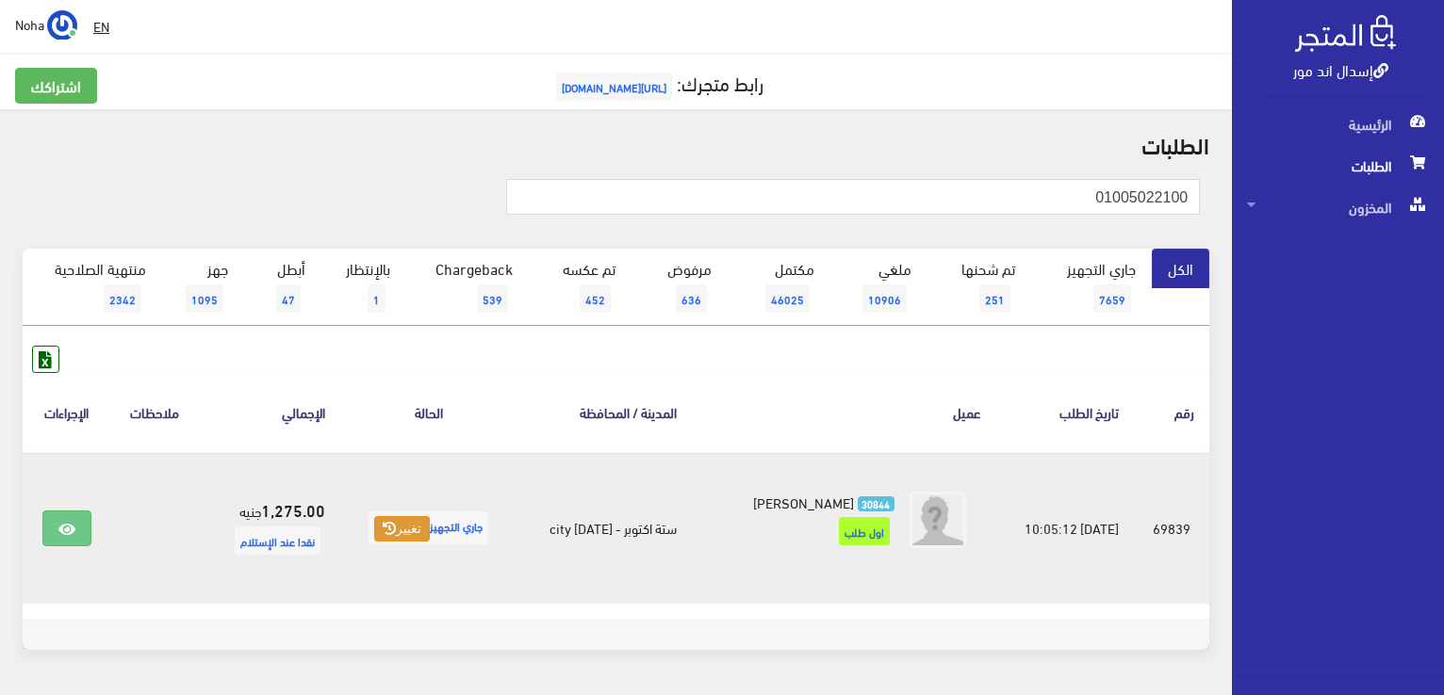
click at [392, 522] on button "تغيير" at bounding box center [402, 529] width 56 height 26
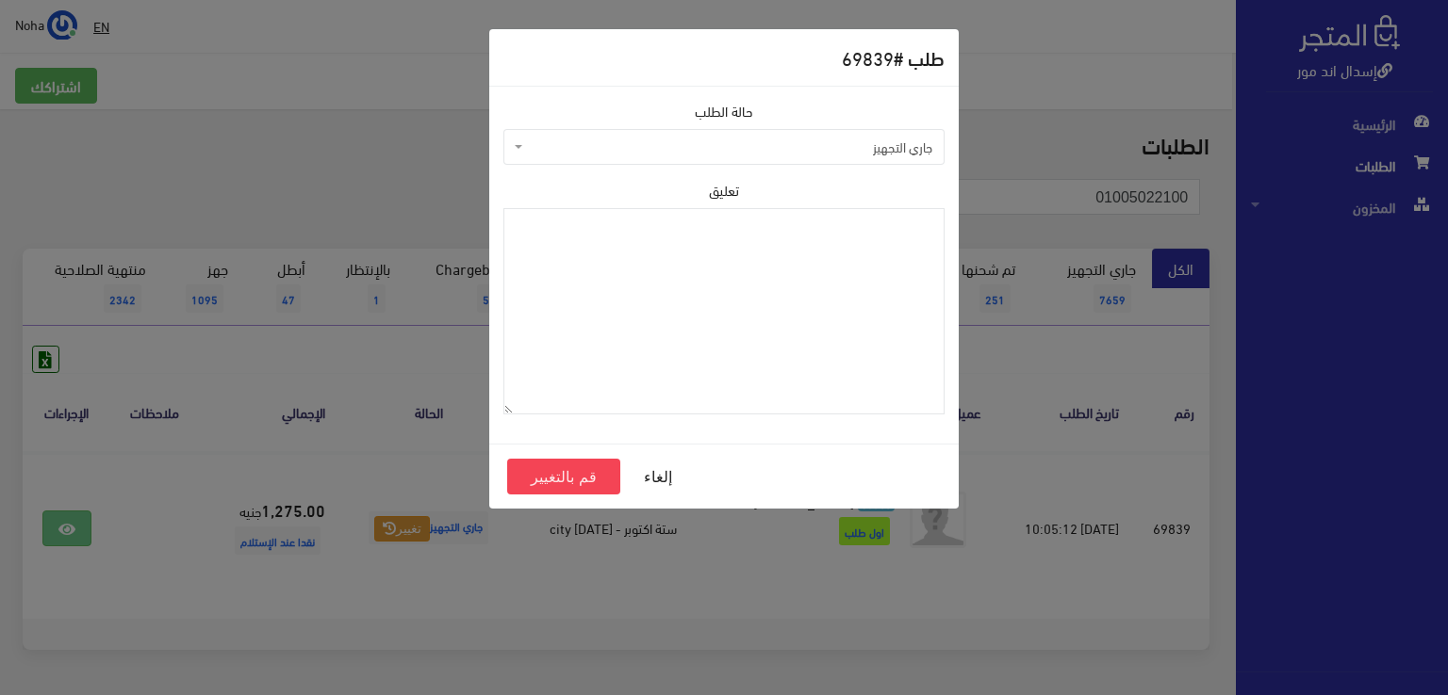
click at [706, 148] on span "جاري التجهيز" at bounding box center [729, 147] width 405 height 19
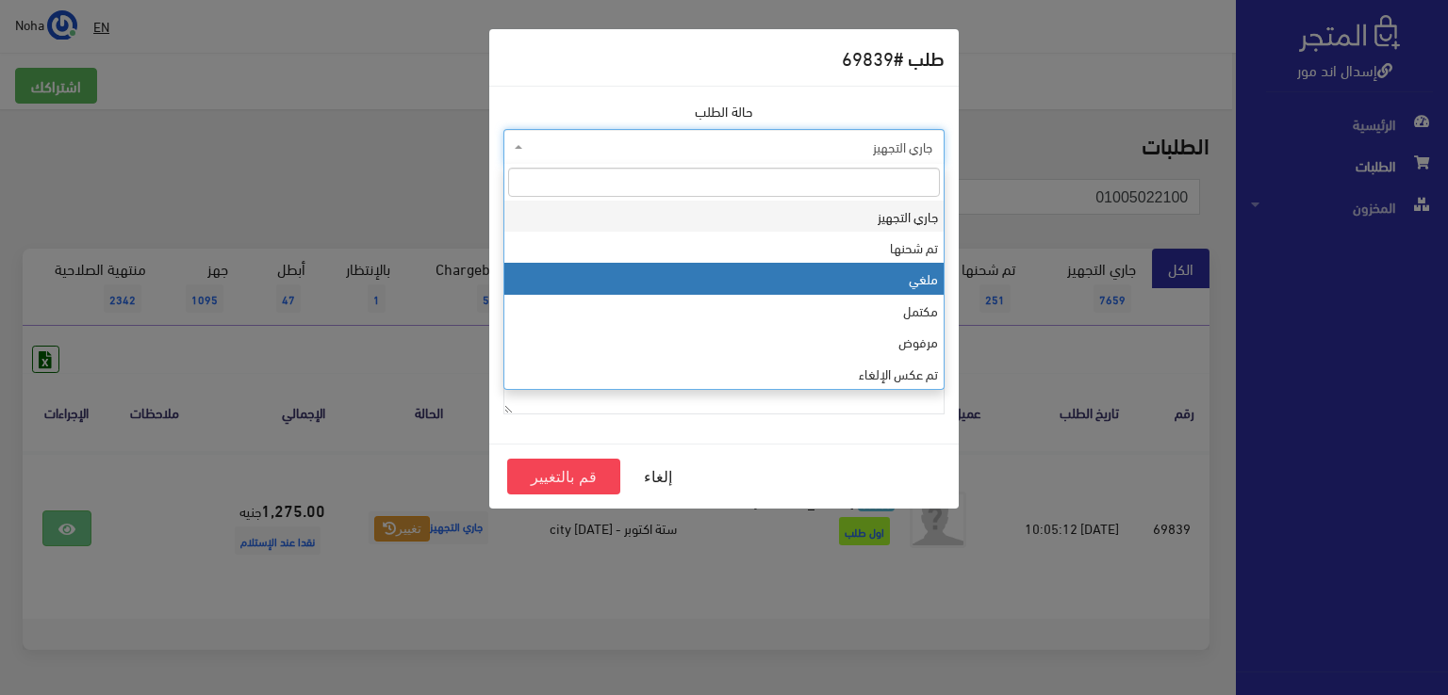
select select "3"
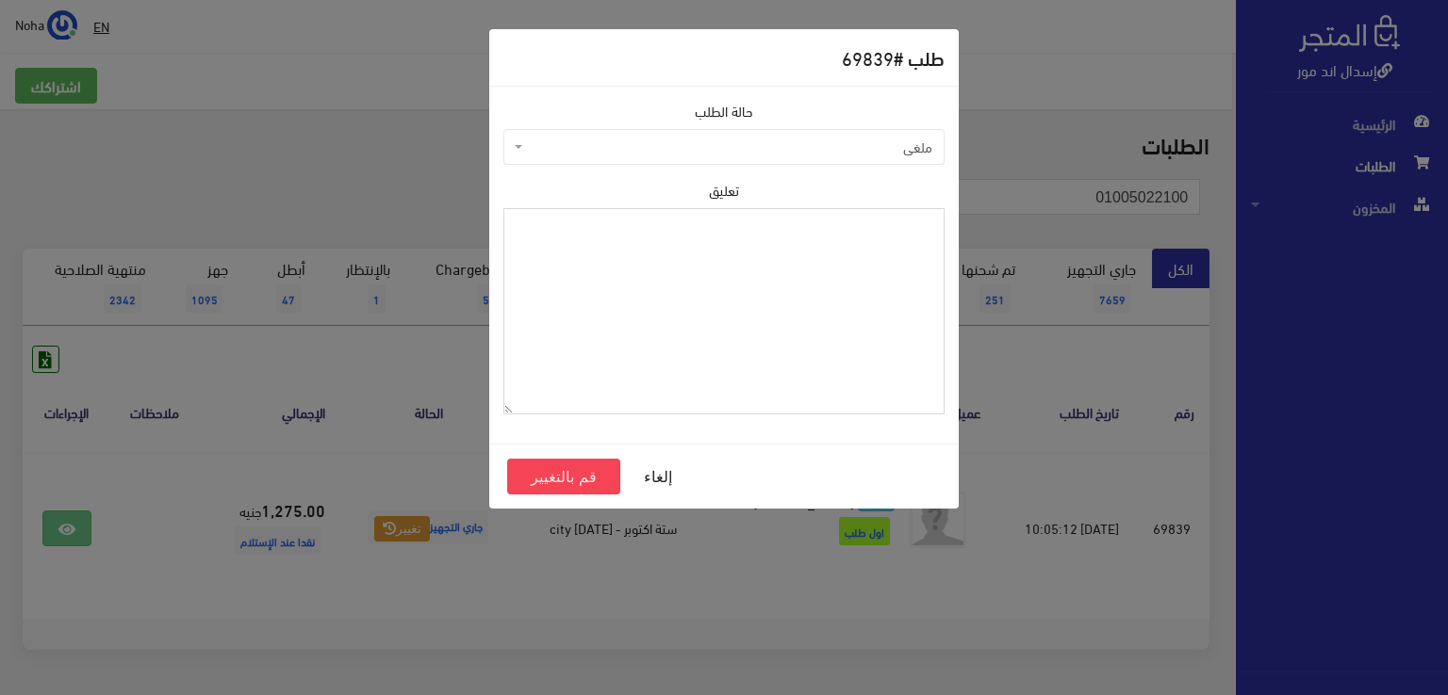
click at [753, 338] on textarea "تعليق" at bounding box center [723, 311] width 441 height 206
type textarea "رفض الاستلام مفتوح"
click at [567, 472] on button "قم بالتغيير" at bounding box center [563, 477] width 113 height 36
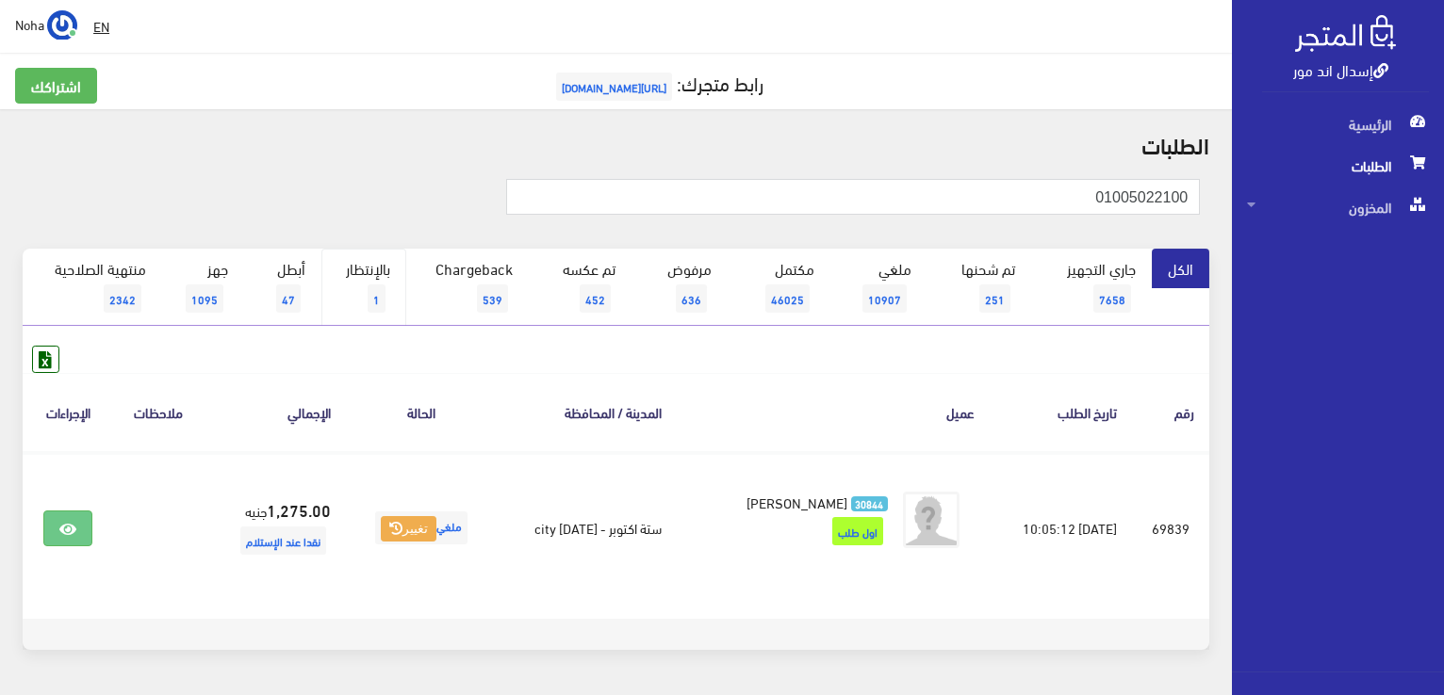
click at [358, 268] on link "بالإنتظار 1" at bounding box center [363, 287] width 85 height 77
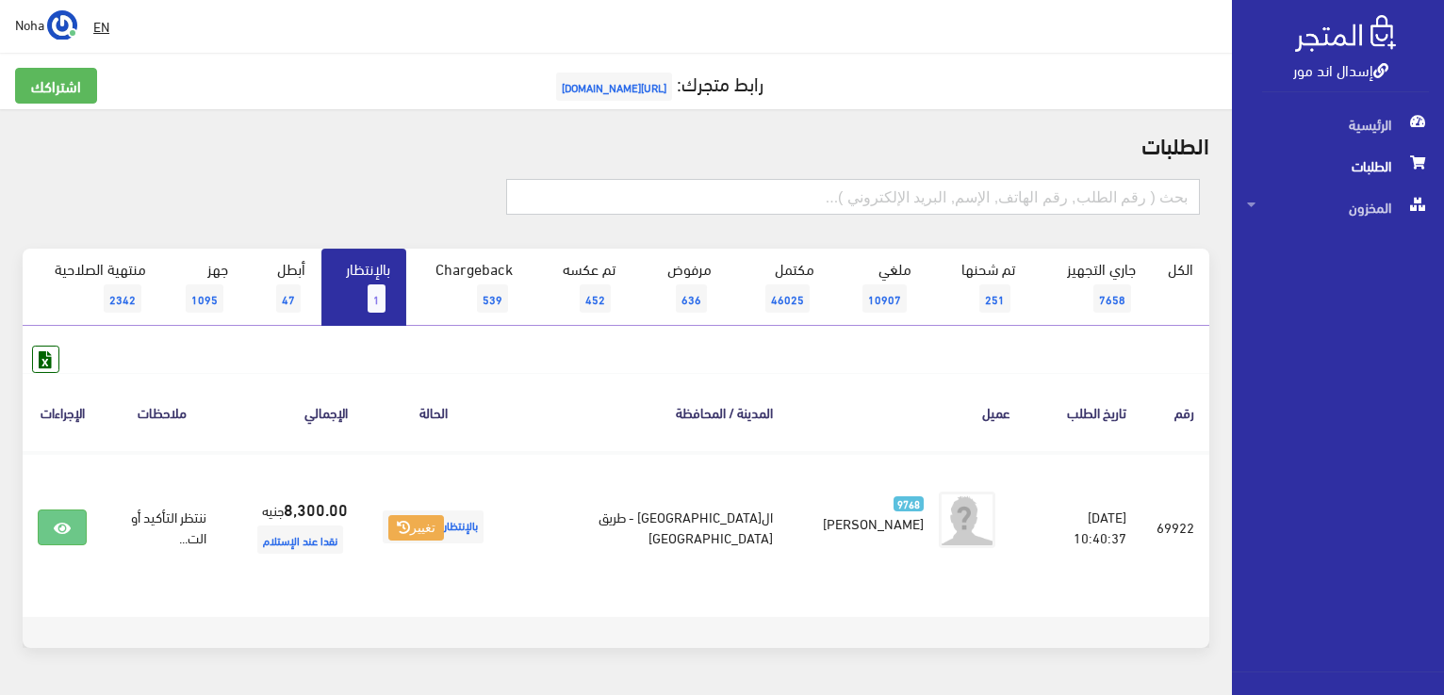
drag, startPoint x: 935, startPoint y: 201, endPoint x: 924, endPoint y: 198, distance: 10.7
click at [935, 199] on input "text" at bounding box center [853, 197] width 694 height 36
type input "69920"
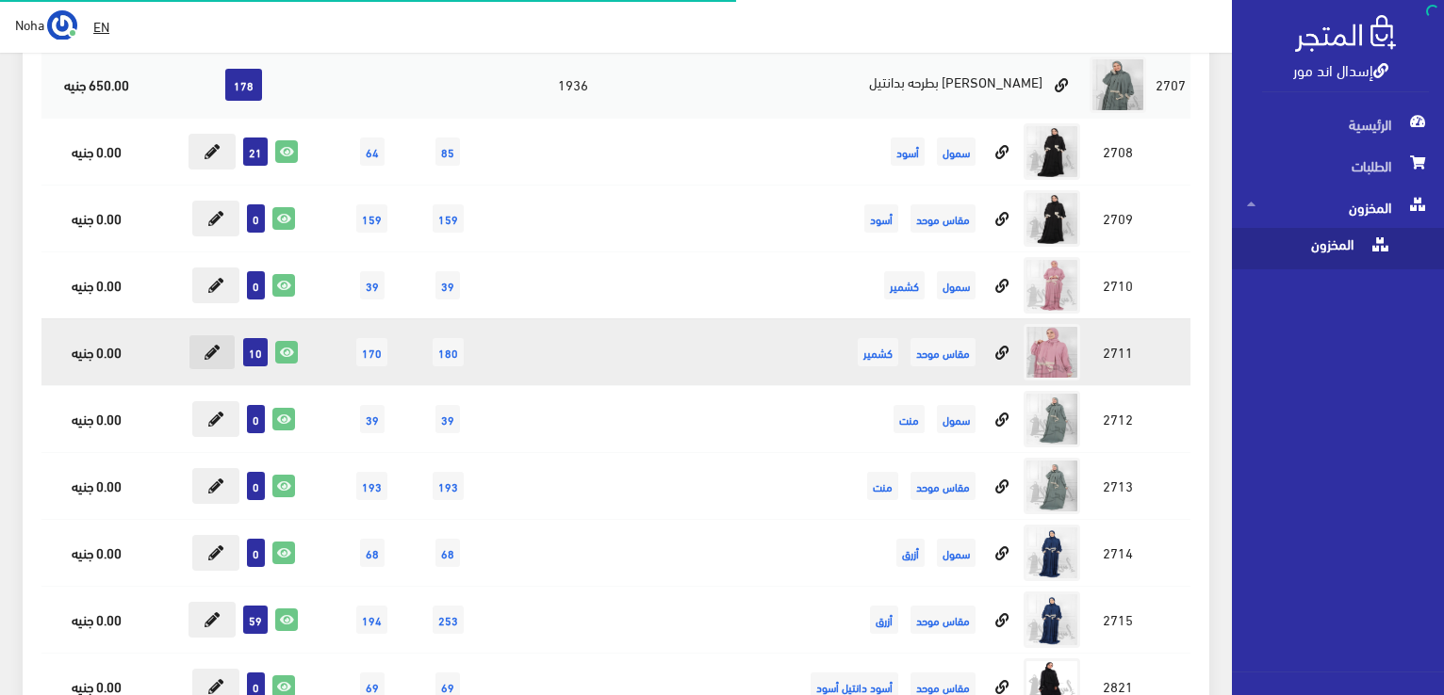
scroll to position [8010, 0]
click at [206, 337] on button at bounding box center [211, 353] width 47 height 36
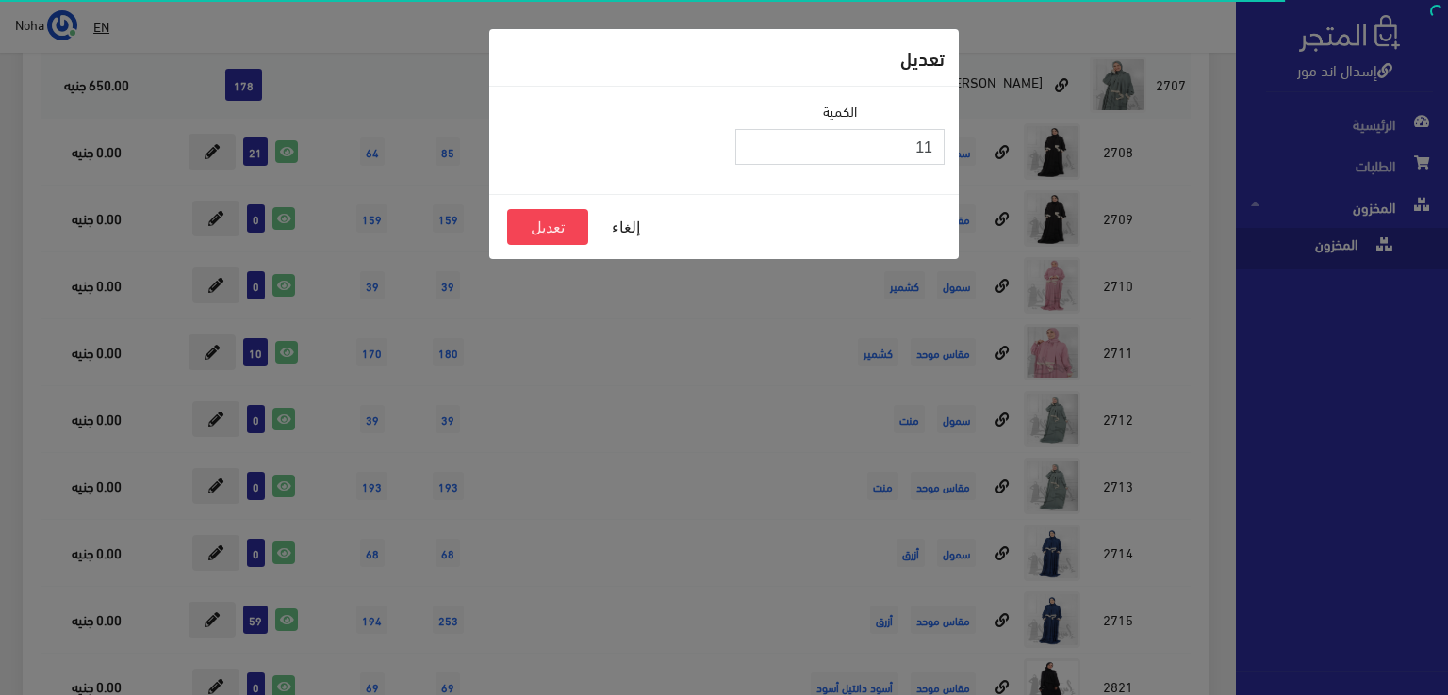
click at [758, 140] on input "11" at bounding box center [839, 147] width 209 height 36
click at [753, 140] on input "12" at bounding box center [839, 147] width 209 height 36
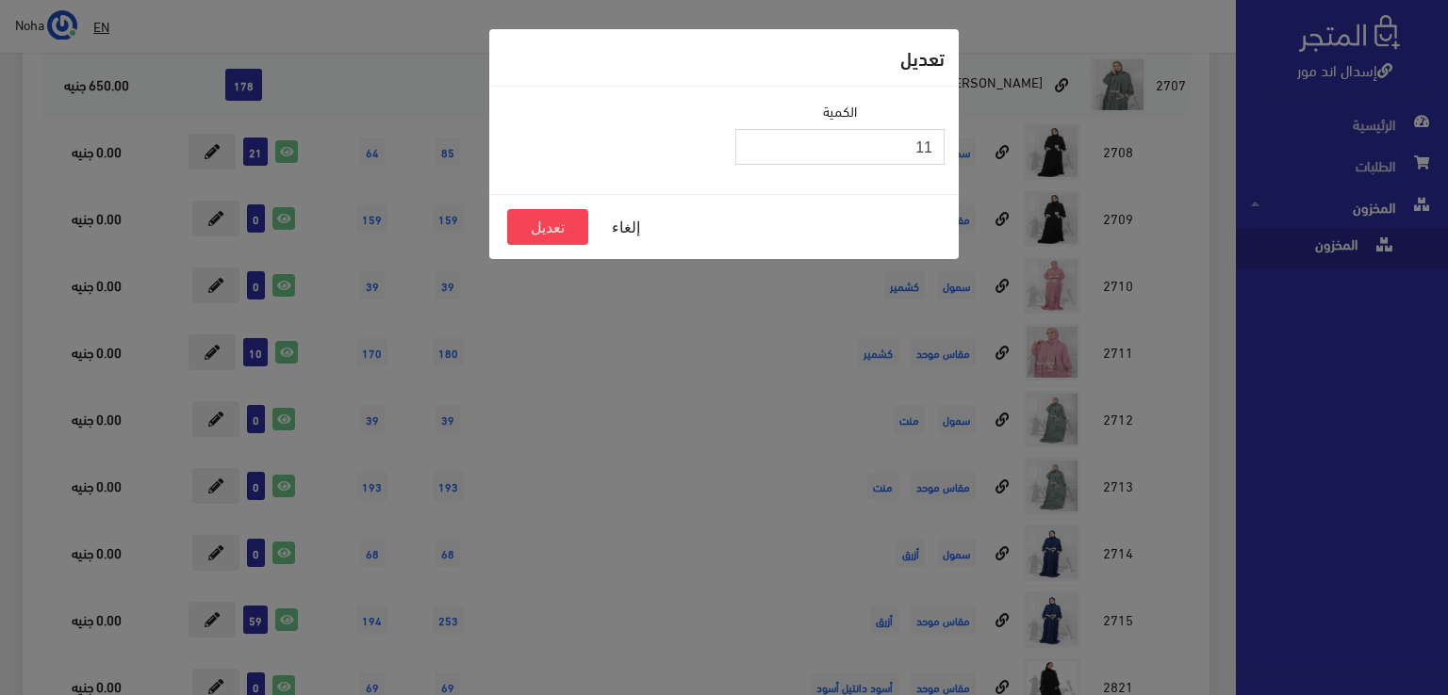
type input "11"
click at [750, 151] on input "11" at bounding box center [839, 147] width 209 height 36
click at [554, 229] on button "تعديل" at bounding box center [547, 227] width 81 height 36
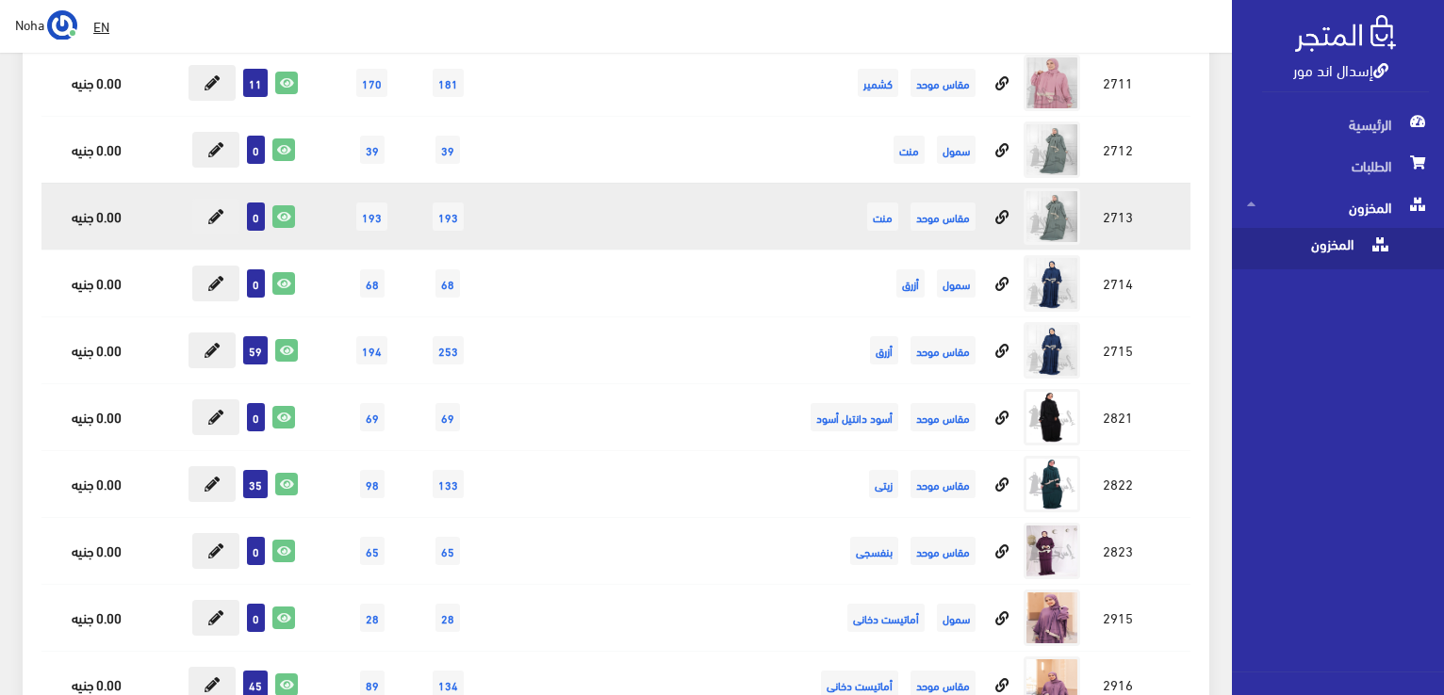
scroll to position [8485, 0]
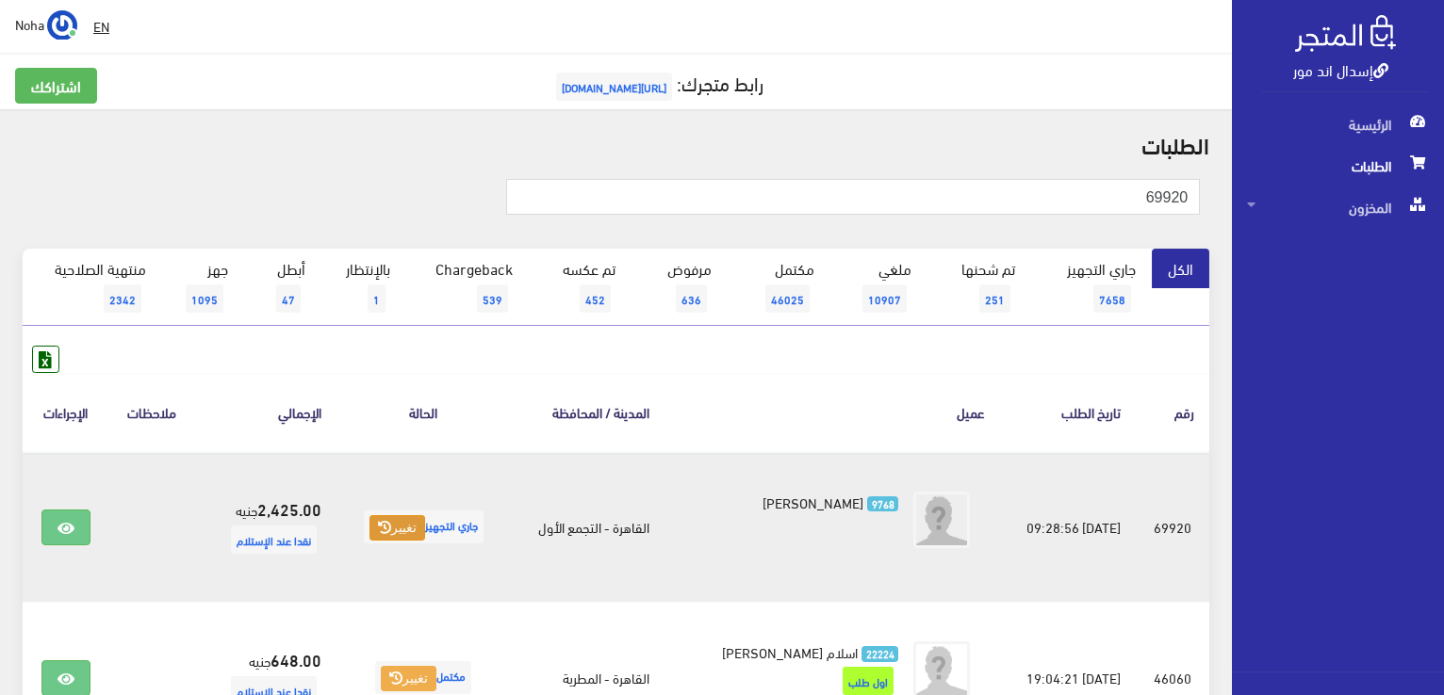
click at [416, 525] on button "تغيير" at bounding box center [397, 528] width 56 height 26
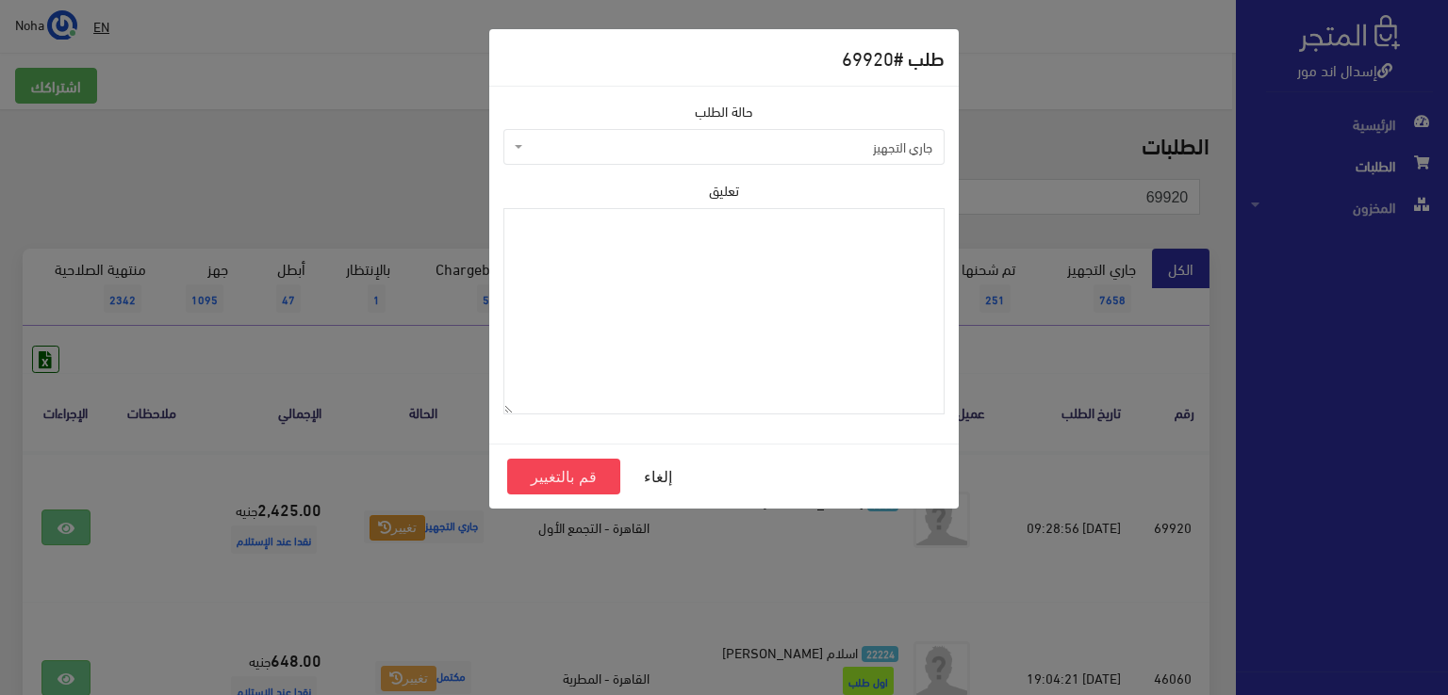
click at [663, 152] on span "جاري التجهيز" at bounding box center [729, 147] width 405 height 19
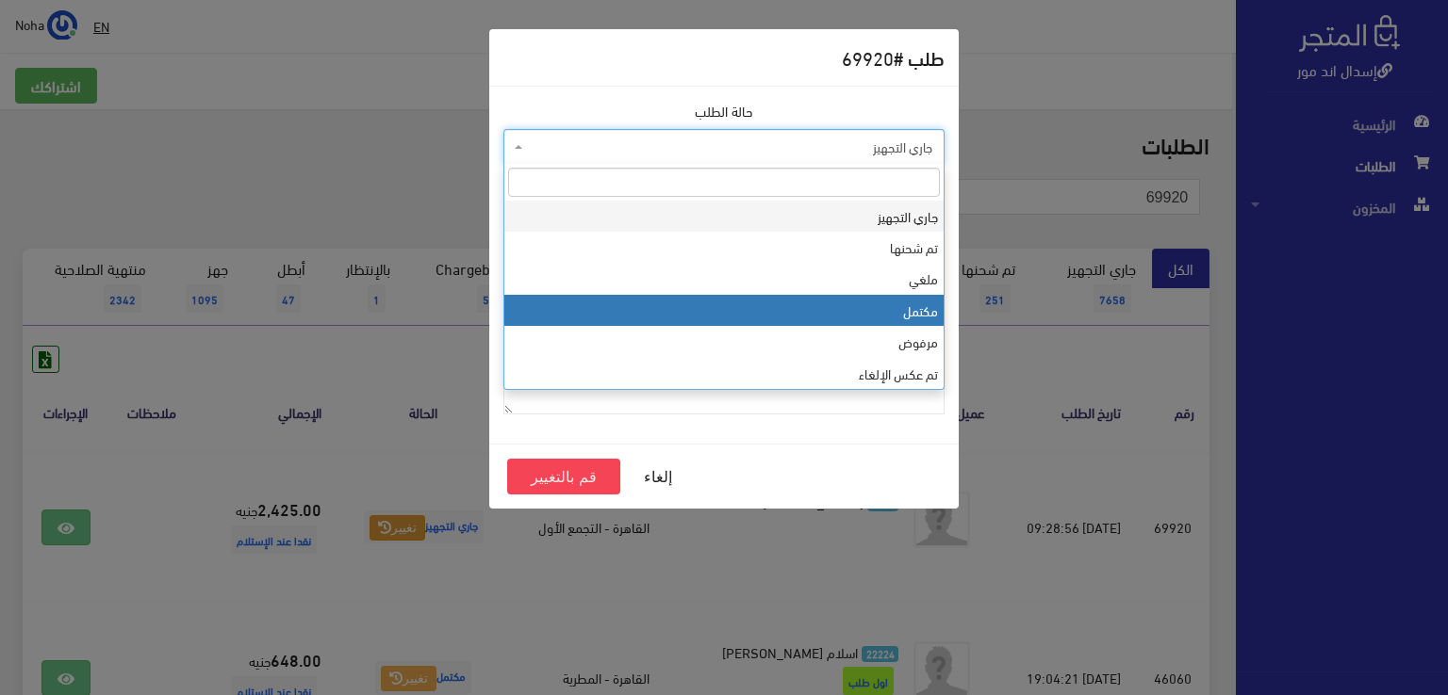
select select "4"
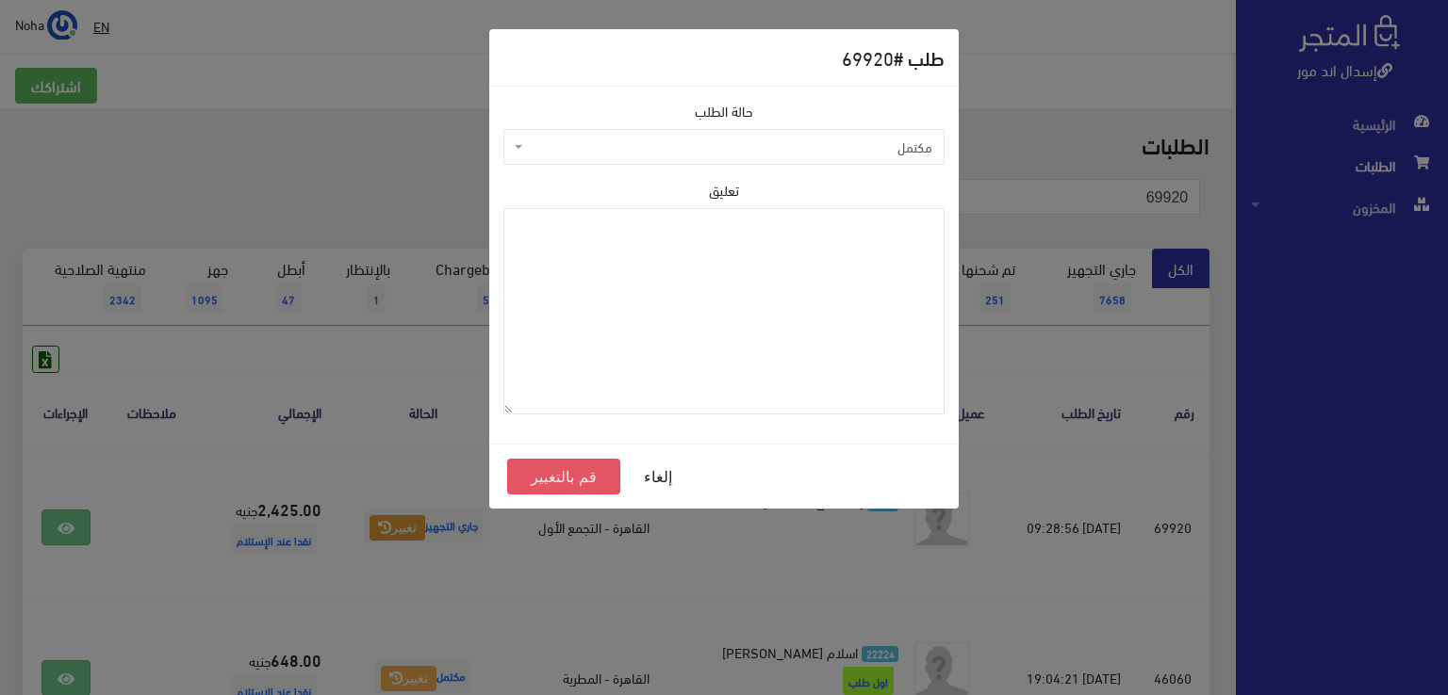
click at [567, 471] on button "قم بالتغيير" at bounding box center [563, 477] width 113 height 36
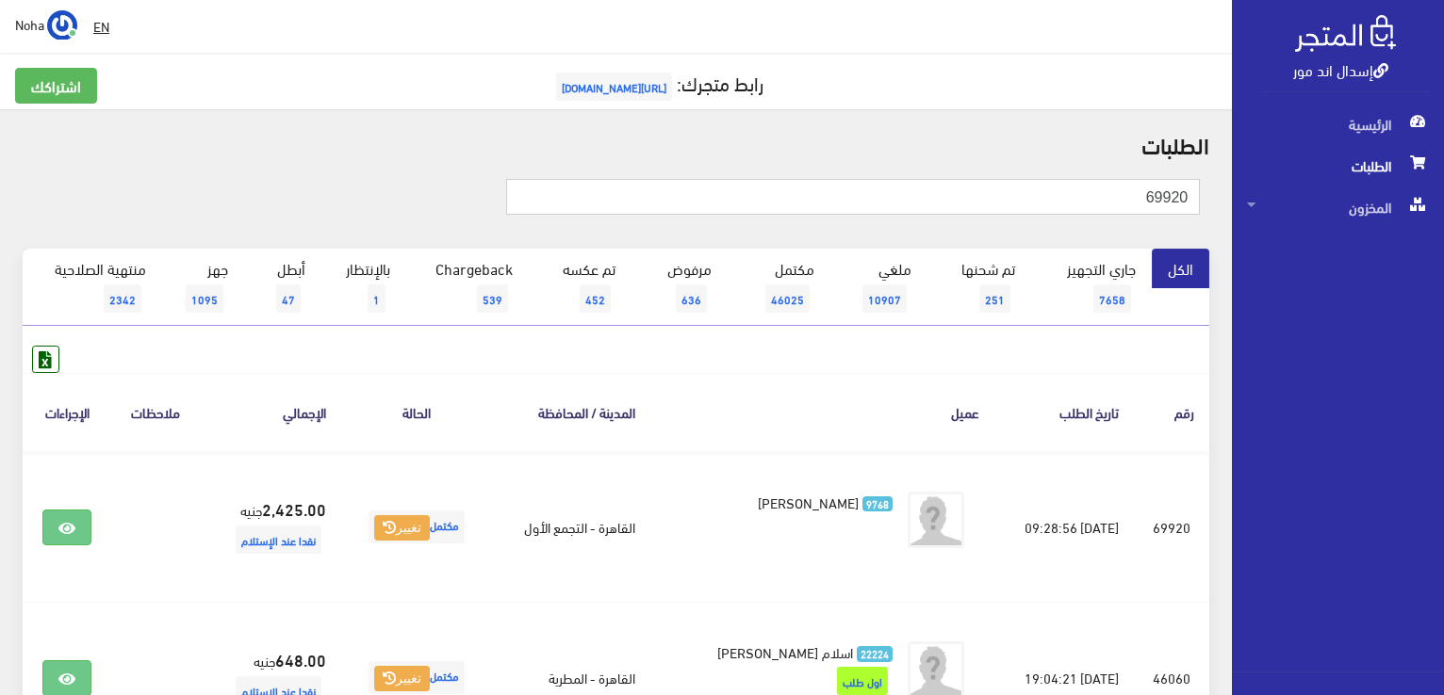
drag, startPoint x: 1120, startPoint y: 192, endPoint x: 1447, endPoint y: 311, distance: 347.9
click at [1443, 311] on html "إسدال اند مور الرئيسية الطلبات" at bounding box center [722, 347] width 1444 height 695
drag, startPoint x: 1147, startPoint y: 198, endPoint x: 1429, endPoint y: 186, distance: 282.0
click at [1438, 196] on div "إسدال اند مور الرئيسية الطلبات المخزون" at bounding box center [722, 603] width 1444 height 1207
type input "68819"
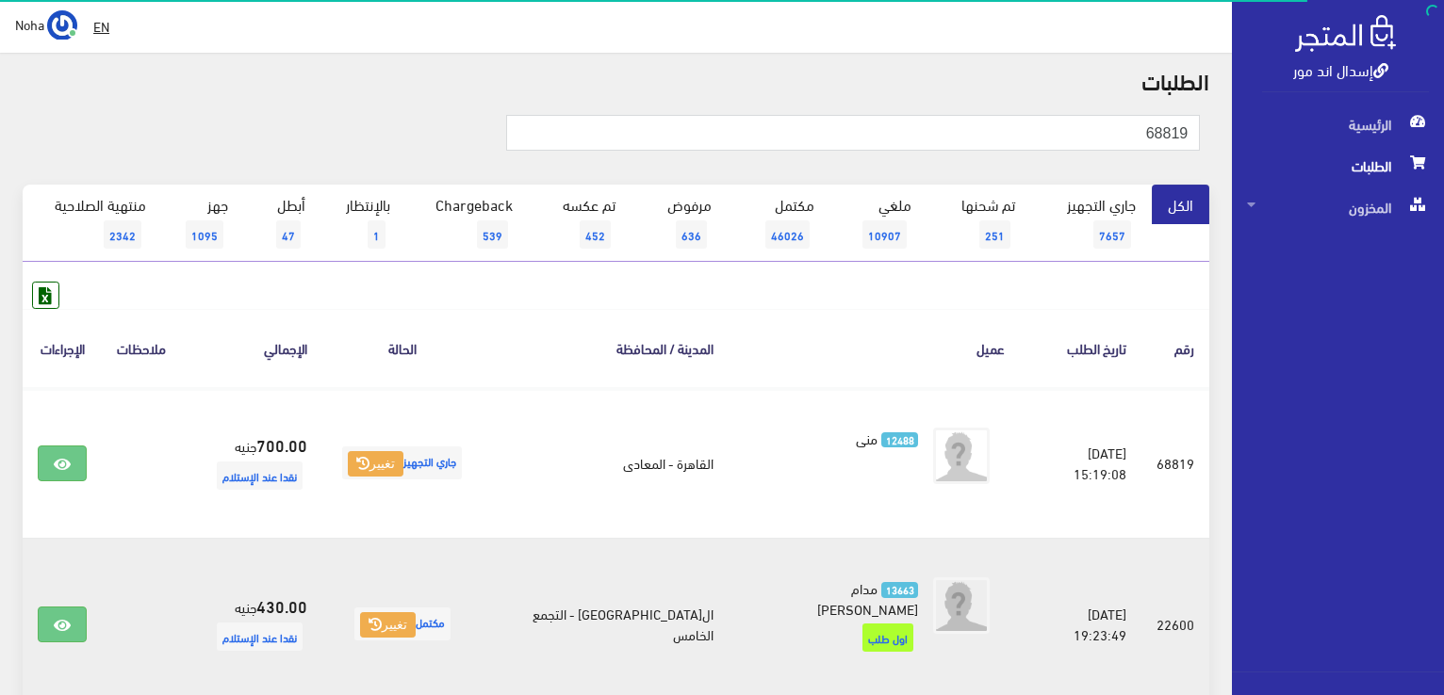
scroll to position [188, 0]
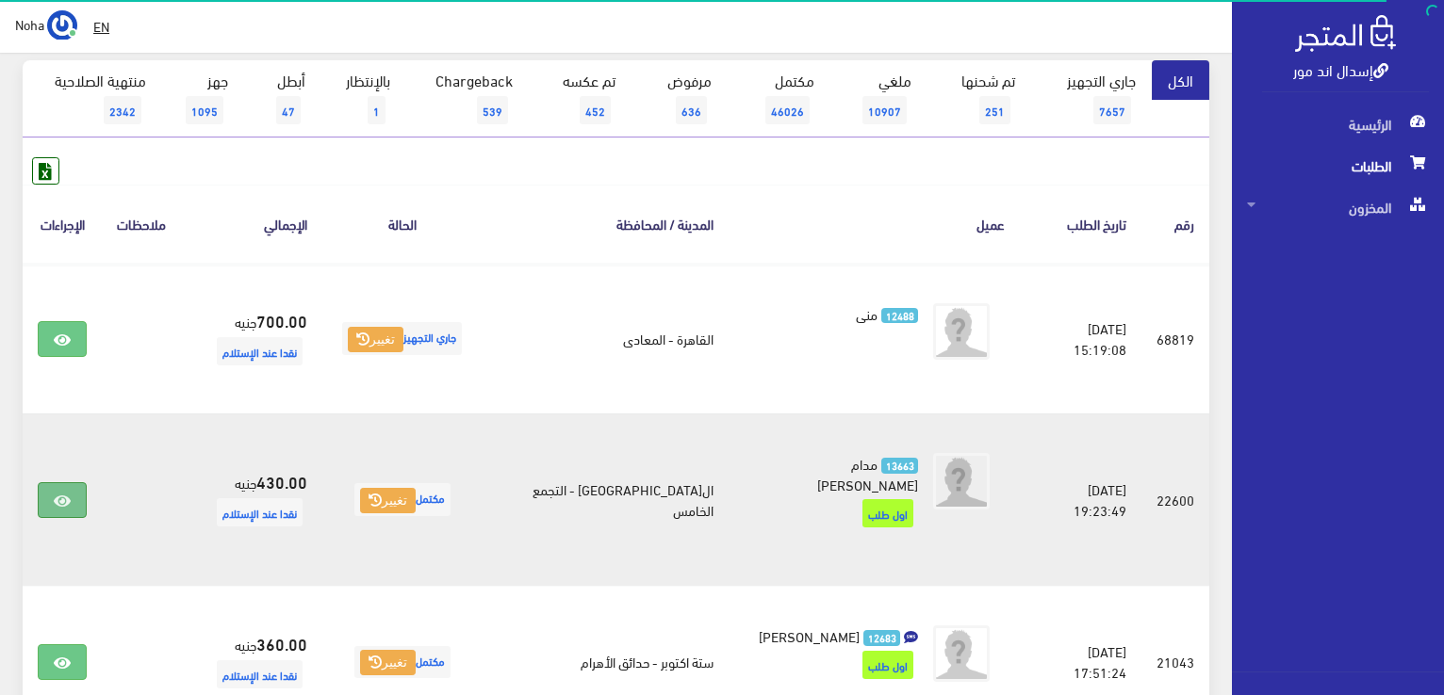
click at [68, 494] on icon at bounding box center [62, 501] width 17 height 15
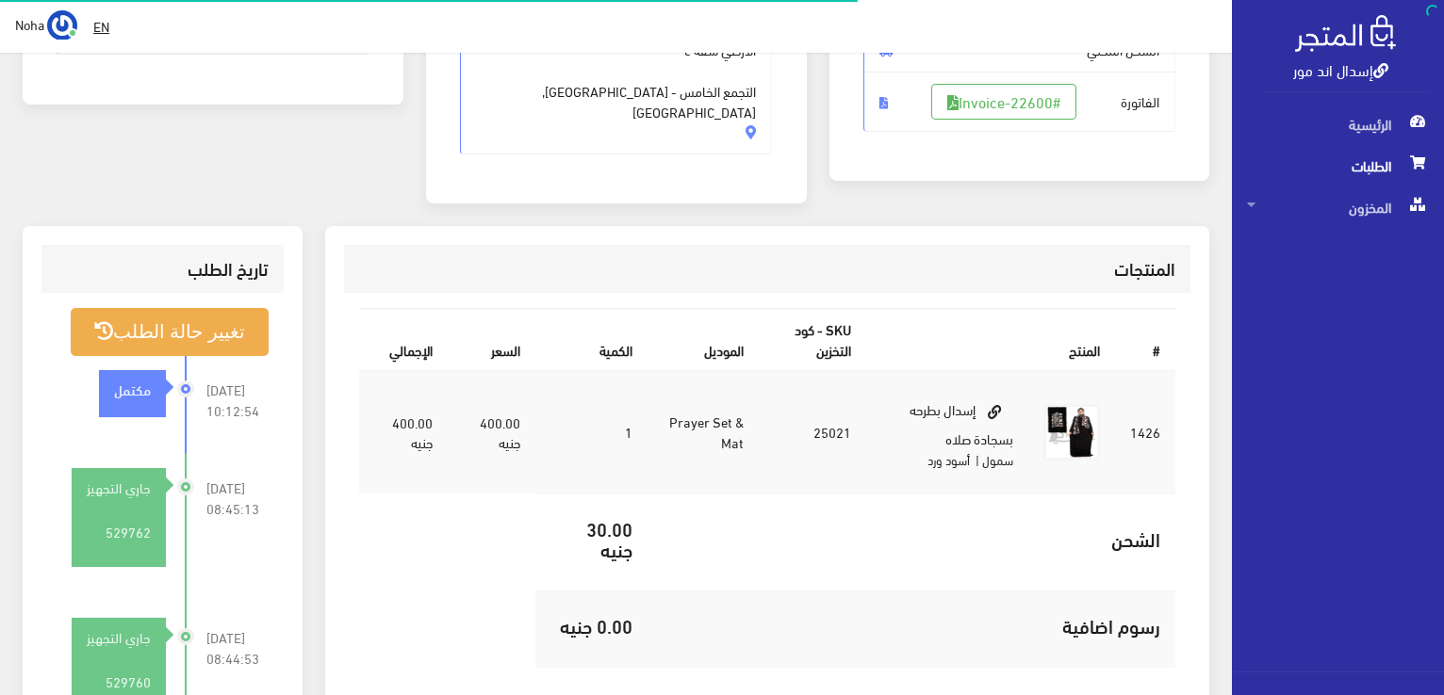
scroll to position [377, 0]
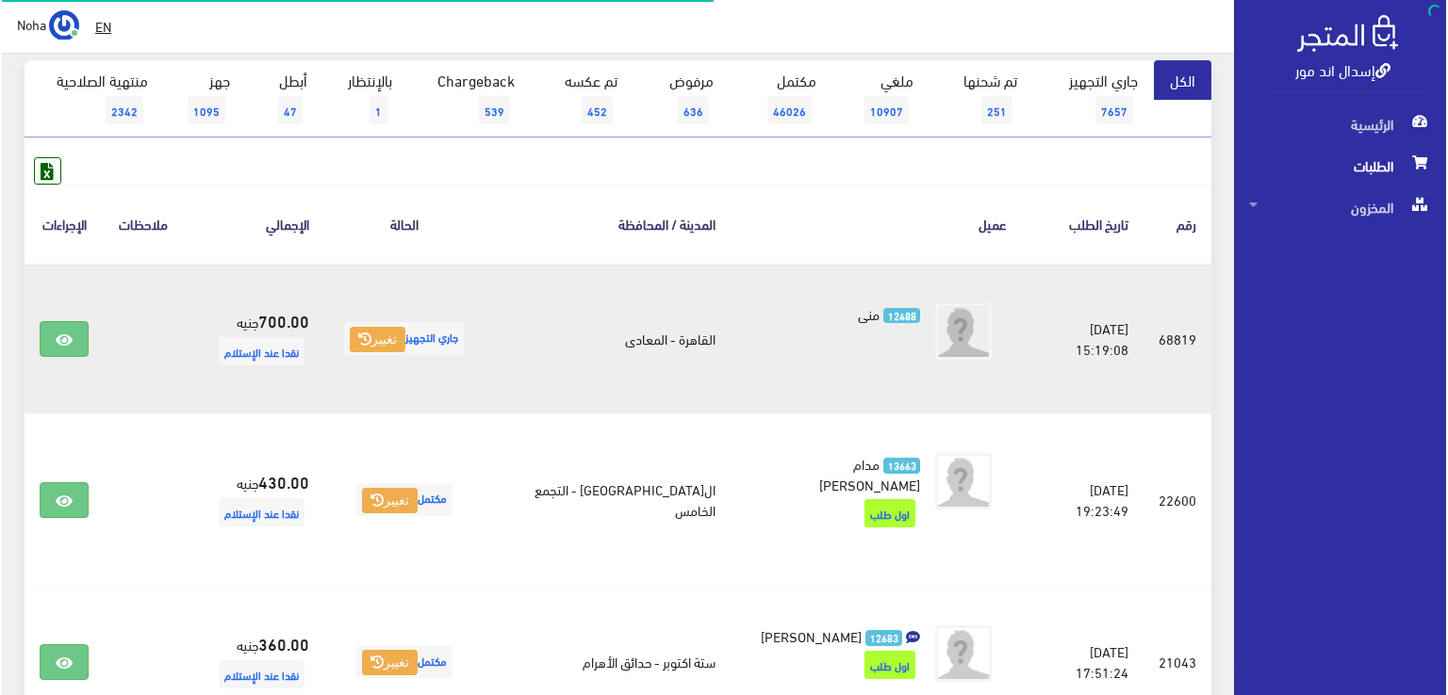
scroll to position [188, 0]
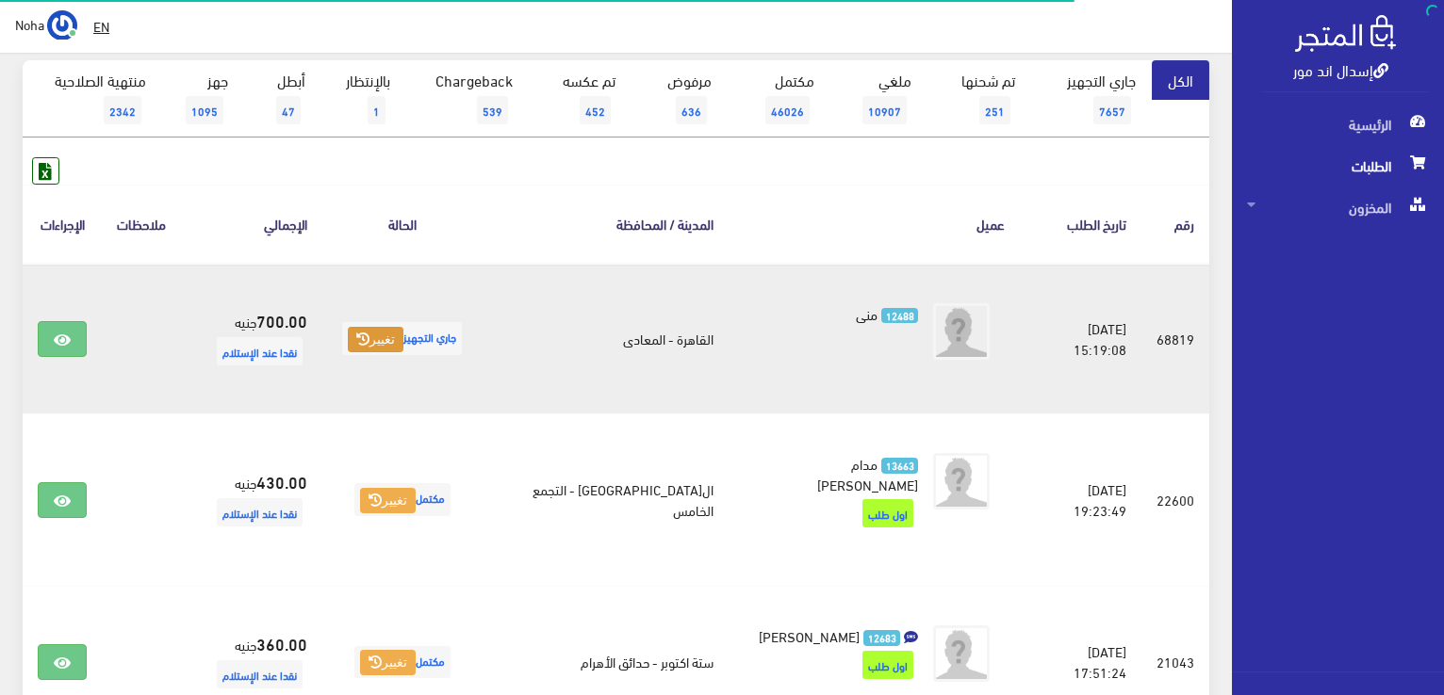
click at [398, 337] on button "تغيير" at bounding box center [376, 340] width 56 height 26
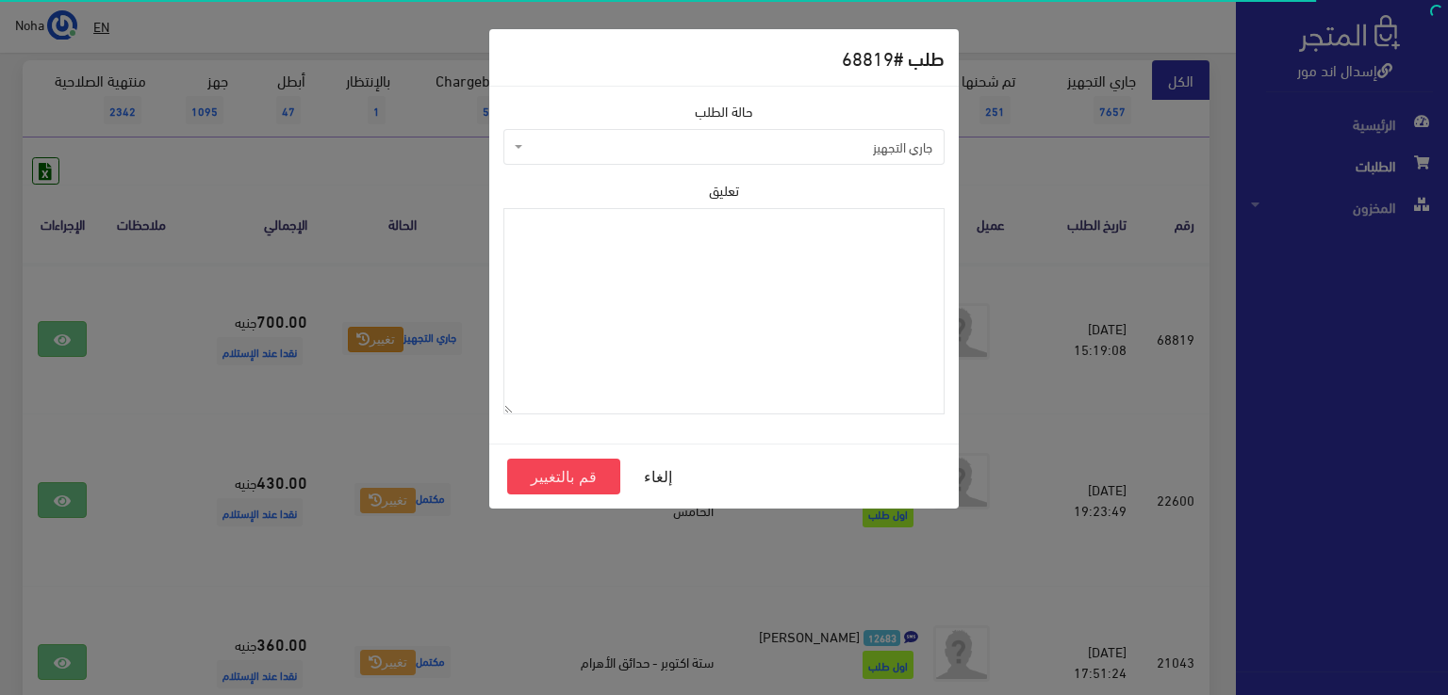
click at [777, 148] on span "جاري التجهيز" at bounding box center [729, 147] width 405 height 19
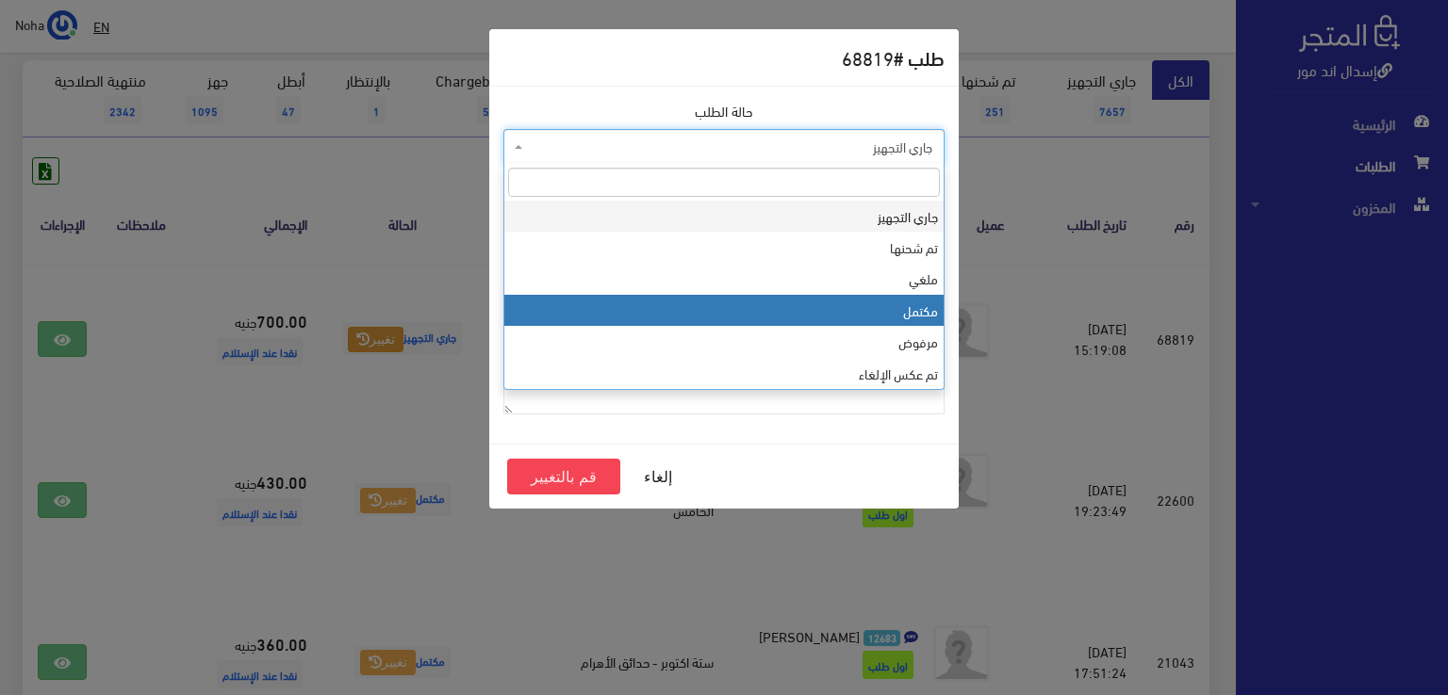
select select "4"
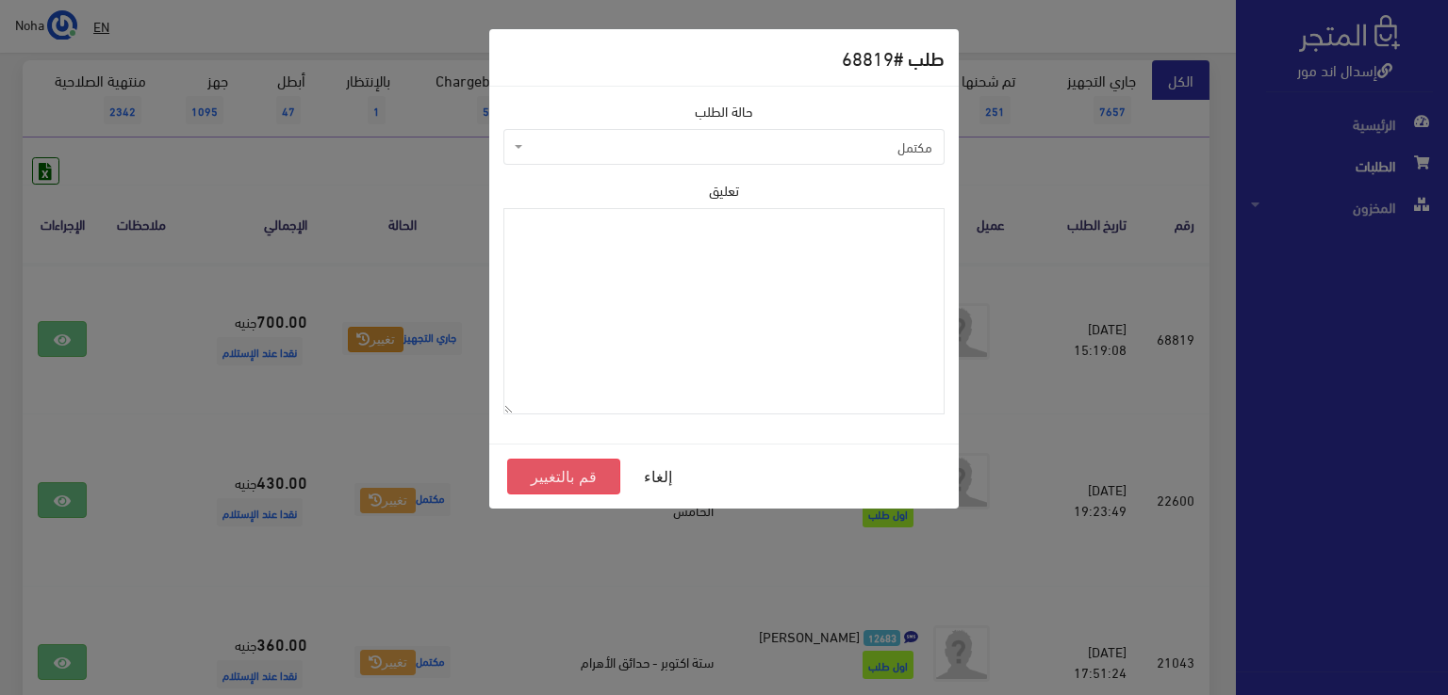
click at [610, 485] on button "قم بالتغيير" at bounding box center [563, 477] width 113 height 36
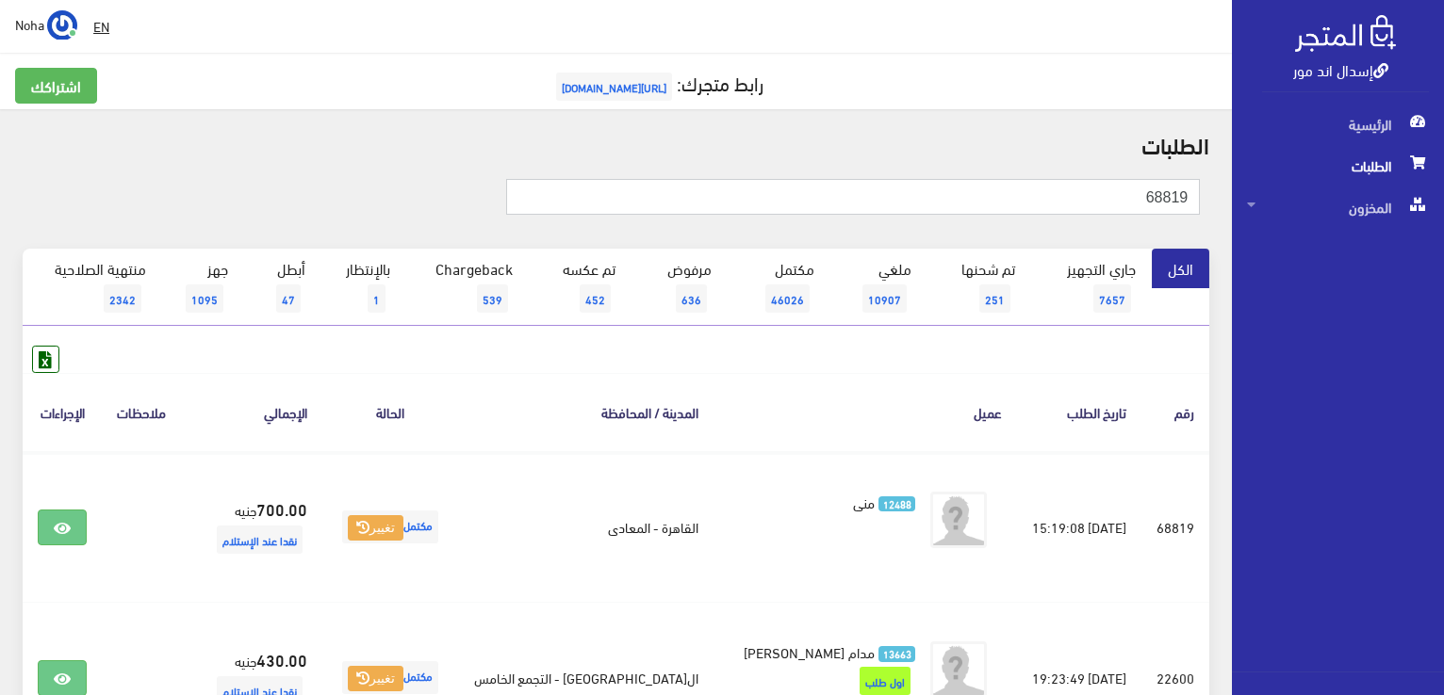
click at [1027, 189] on input "68819" at bounding box center [853, 197] width 694 height 36
type input "68800"
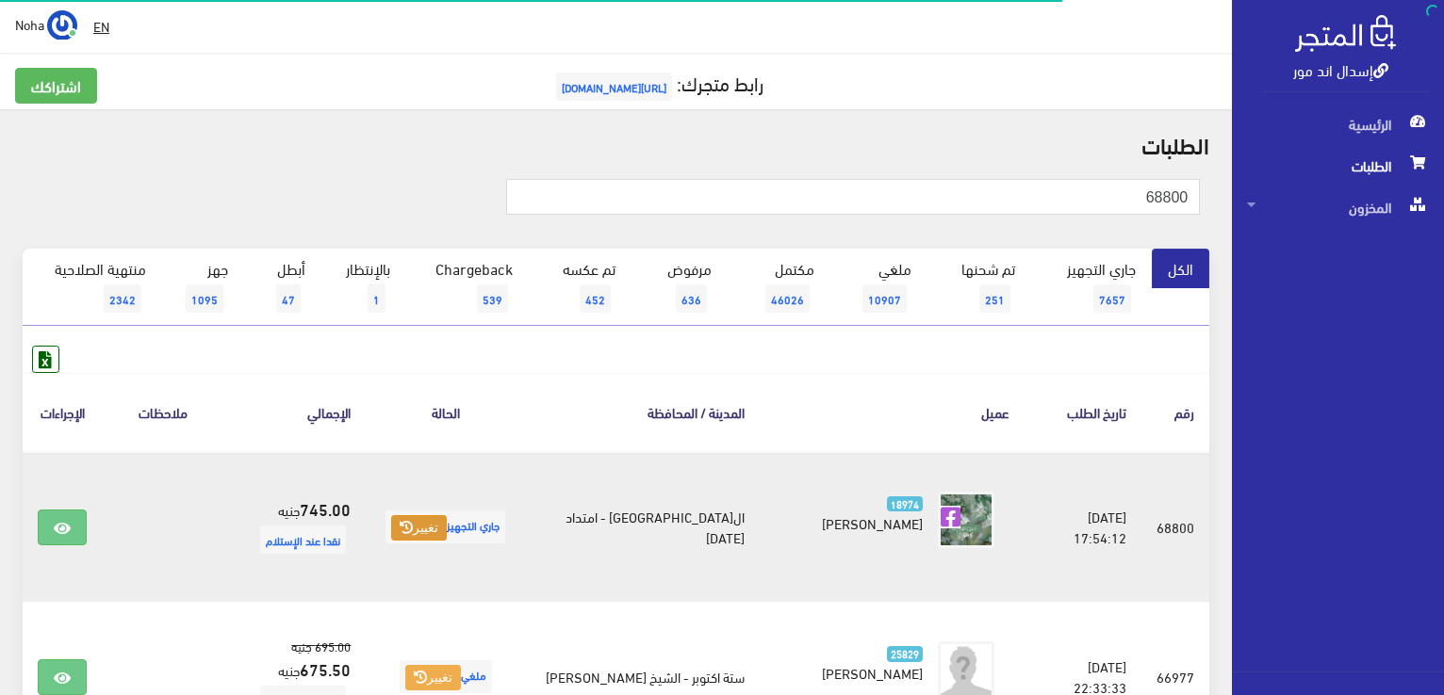
click at [425, 531] on button "تغيير" at bounding box center [419, 528] width 56 height 26
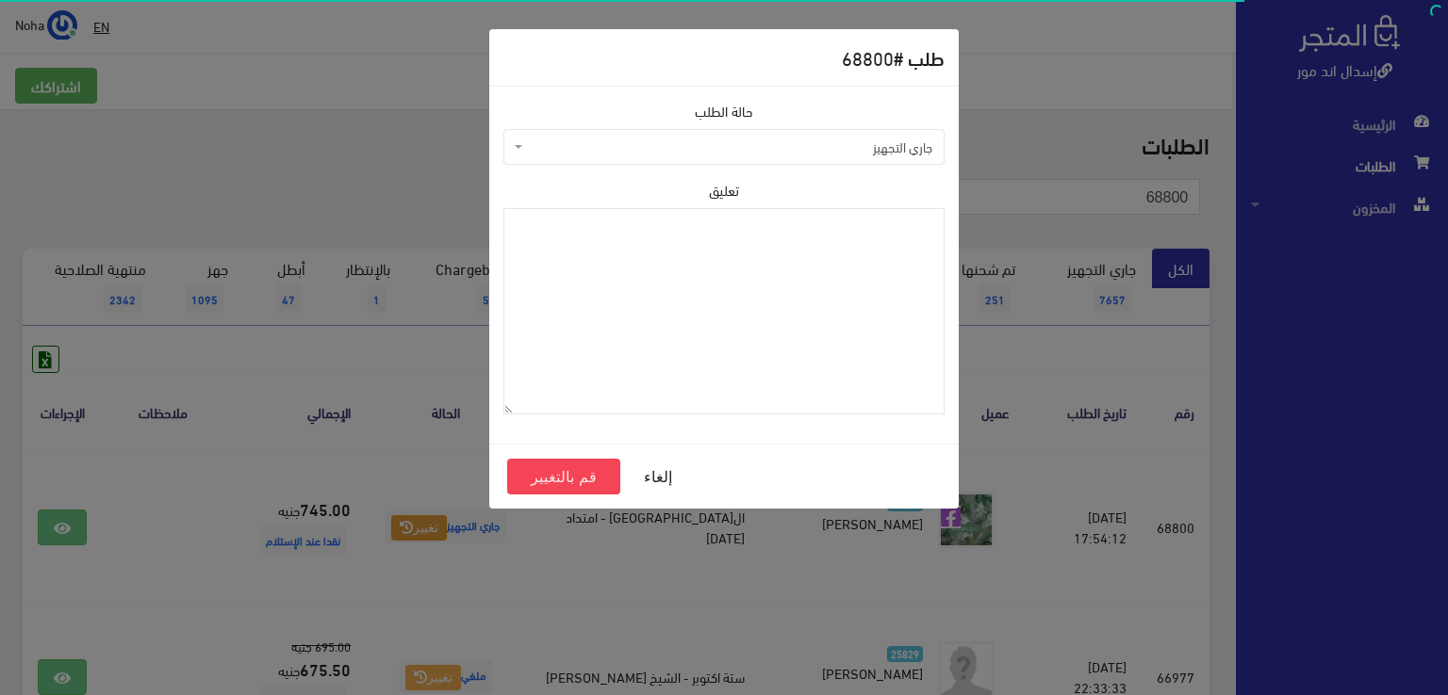
click at [804, 147] on span "جاري التجهيز" at bounding box center [729, 147] width 405 height 19
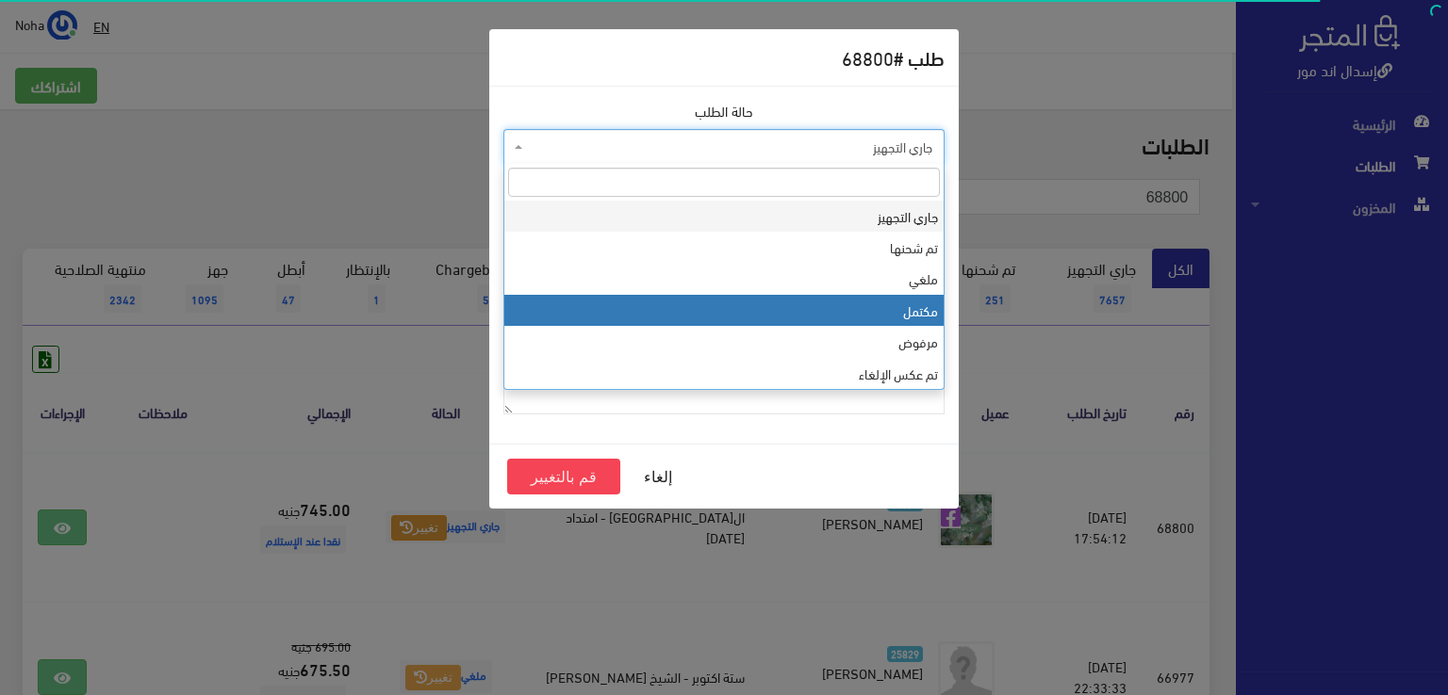
select select "4"
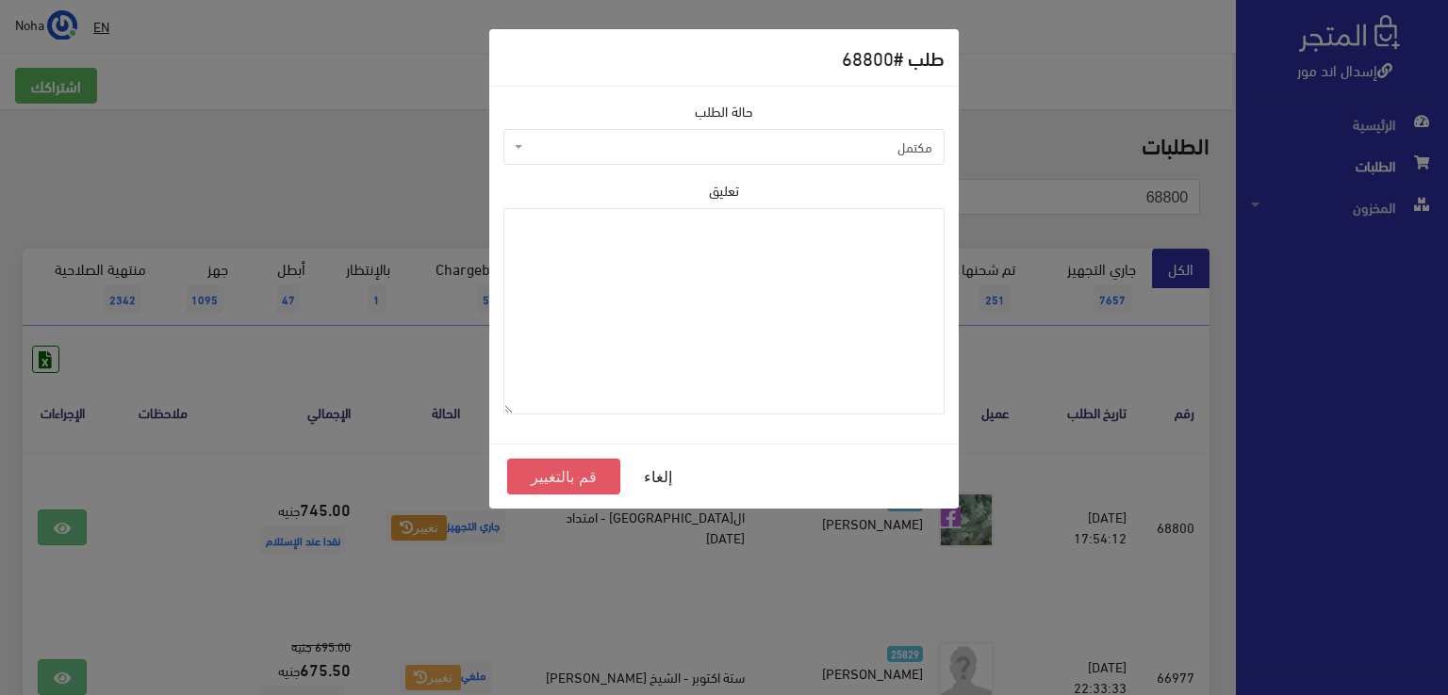
click at [599, 466] on button "قم بالتغيير" at bounding box center [563, 477] width 113 height 36
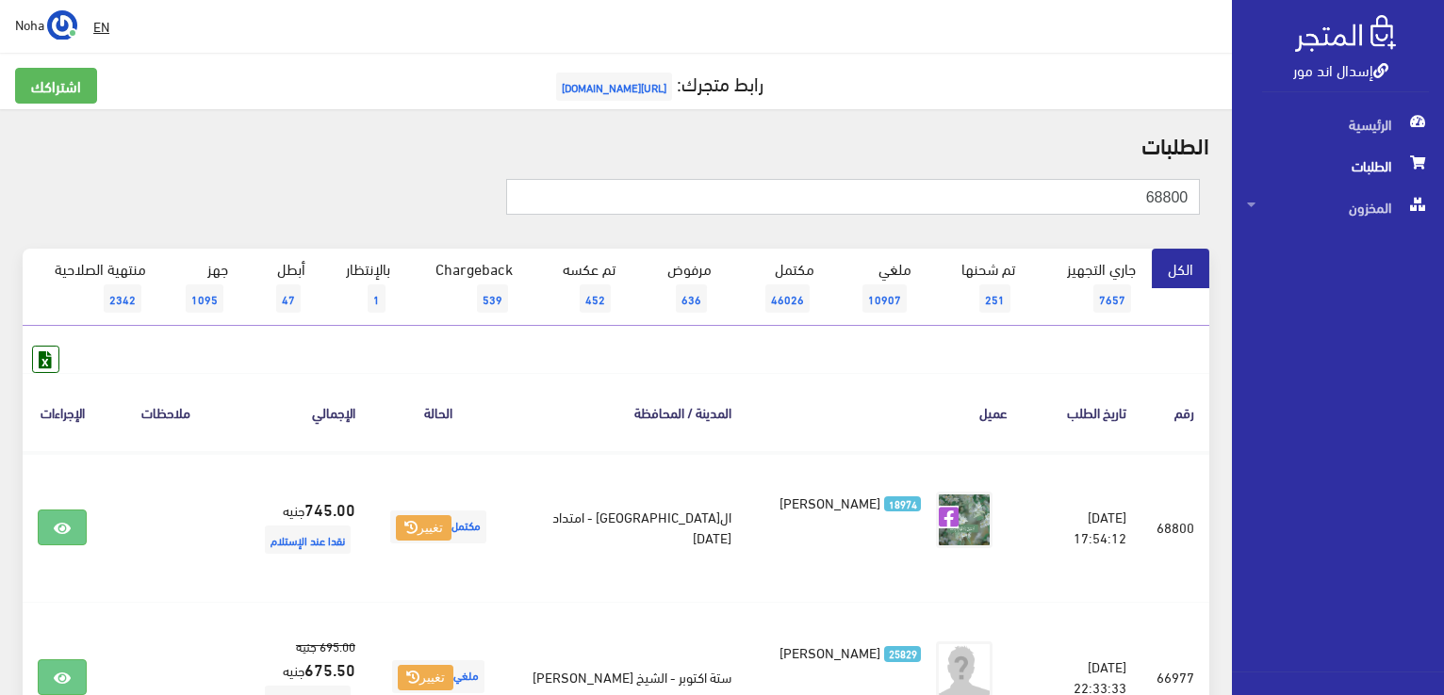
drag, startPoint x: 1116, startPoint y: 193, endPoint x: 1333, endPoint y: 305, distance: 244.0
click at [1443, 314] on html "إسدال اند مور الرئيسية الطلبات" at bounding box center [722, 347] width 1444 height 695
click at [373, 291] on span "1" at bounding box center [377, 299] width 18 height 28
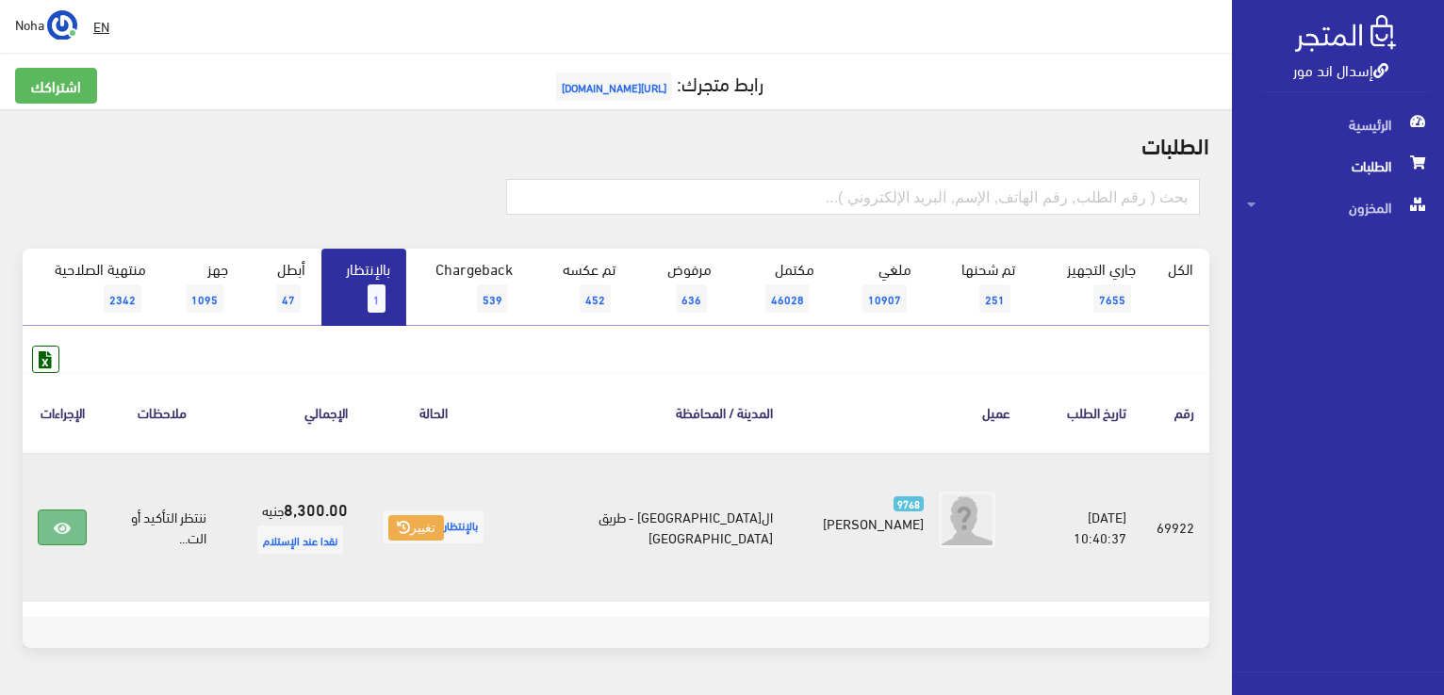
click at [59, 525] on icon at bounding box center [62, 528] width 17 height 15
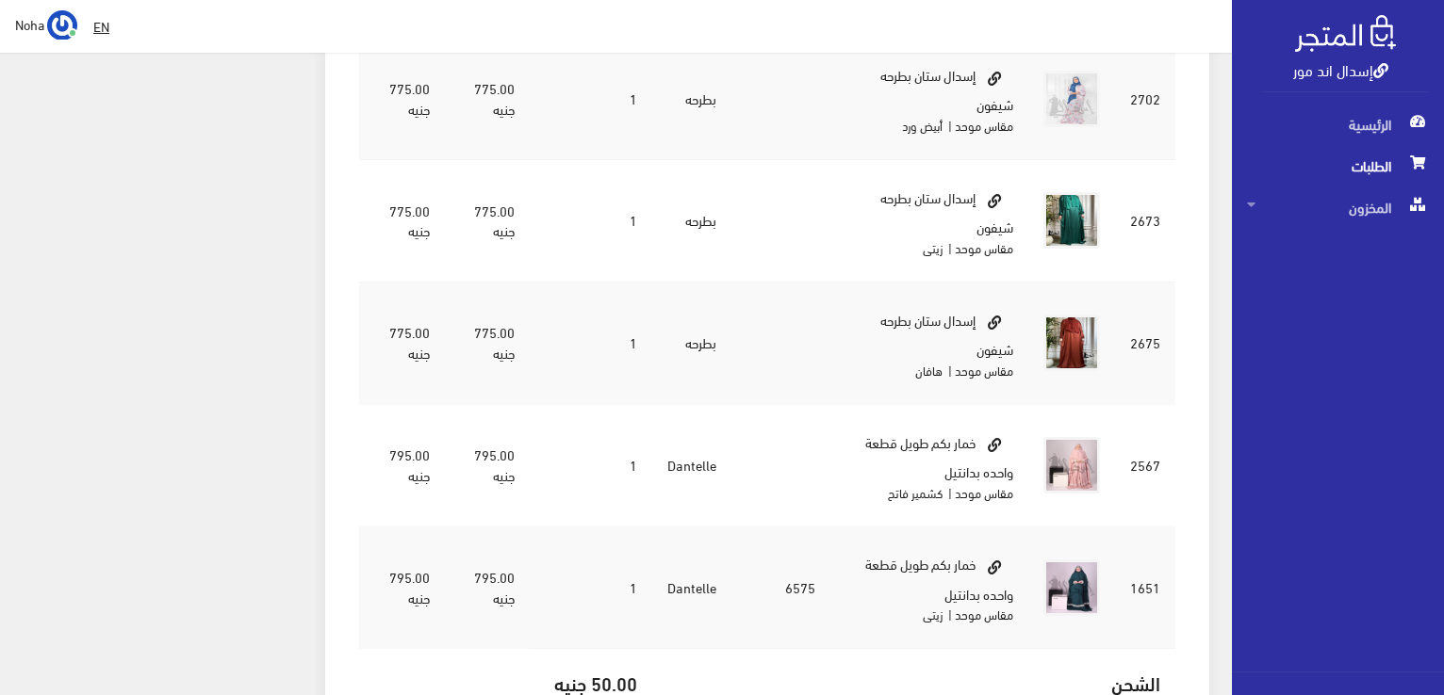
scroll to position [1610, 0]
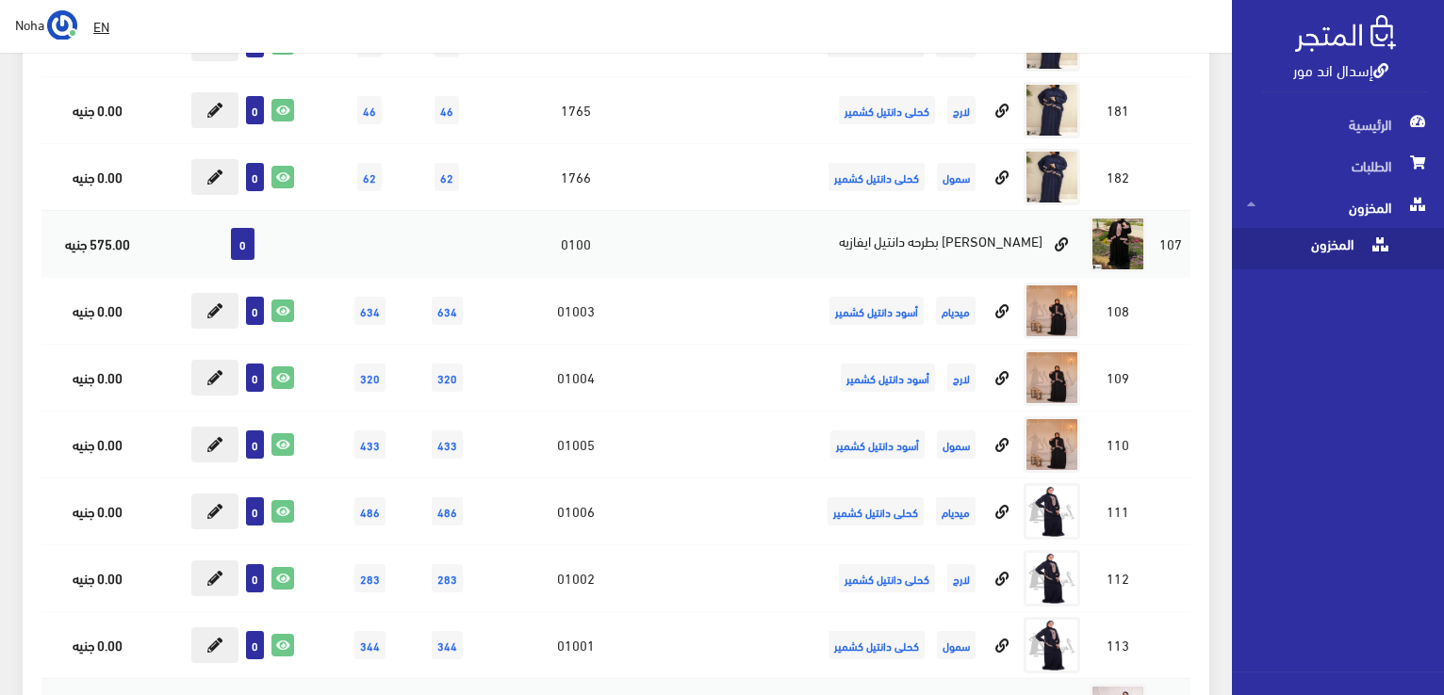
scroll to position [25633, 0]
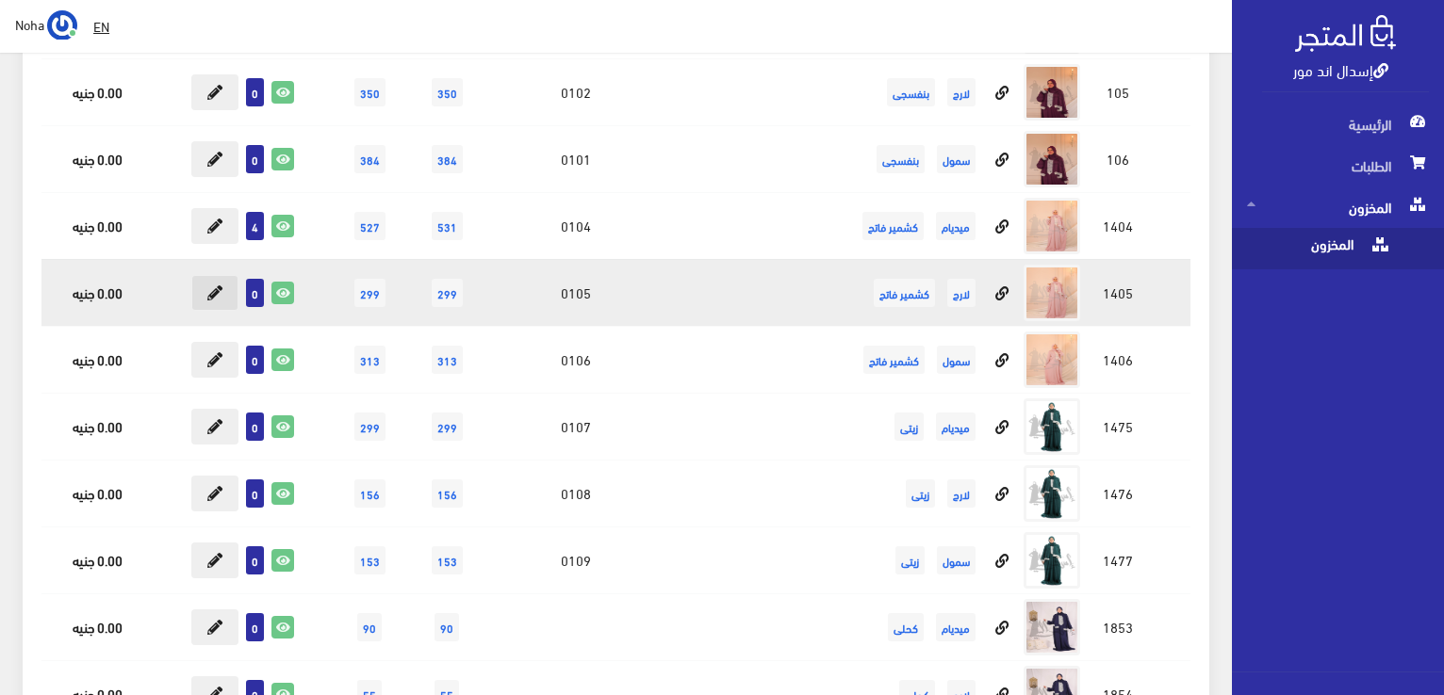
click at [221, 286] on icon at bounding box center [214, 293] width 15 height 15
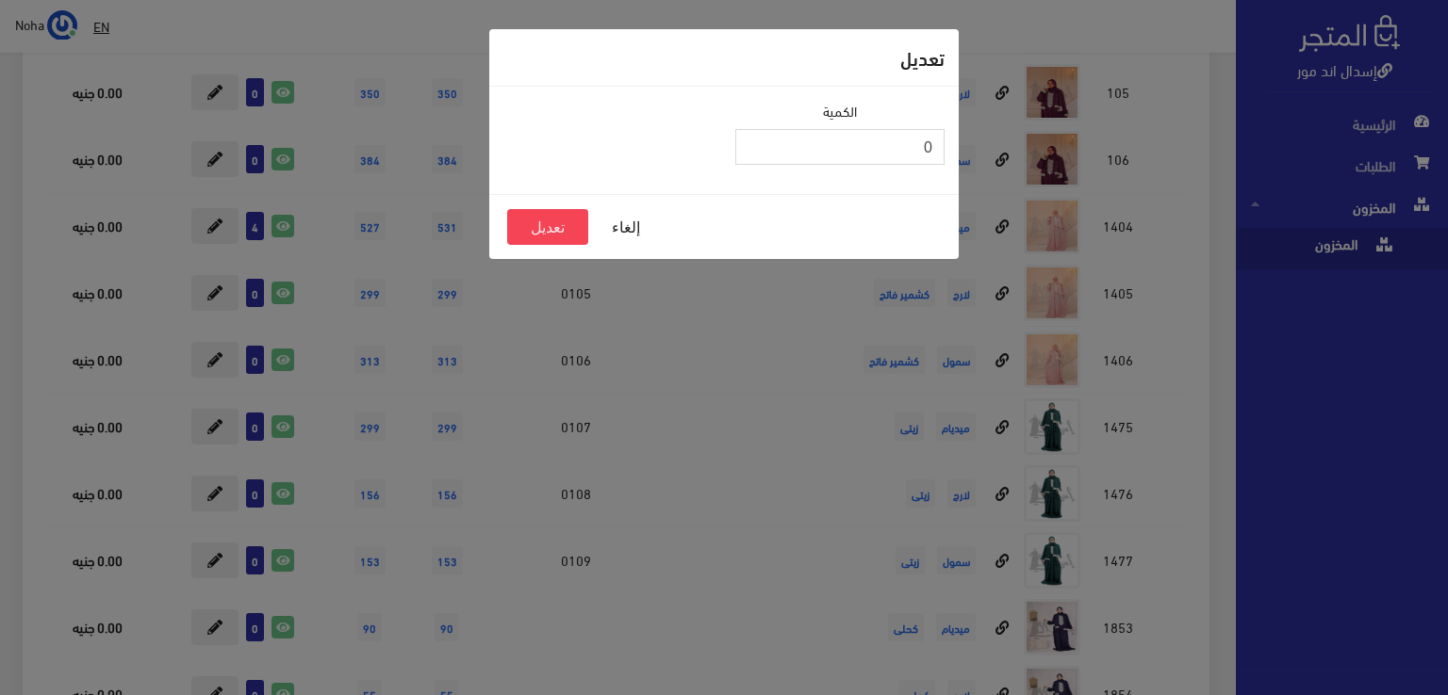
type input "1"
click at [754, 140] on input "1" at bounding box center [839, 147] width 209 height 36
click at [561, 230] on button "تعديل" at bounding box center [547, 227] width 81 height 36
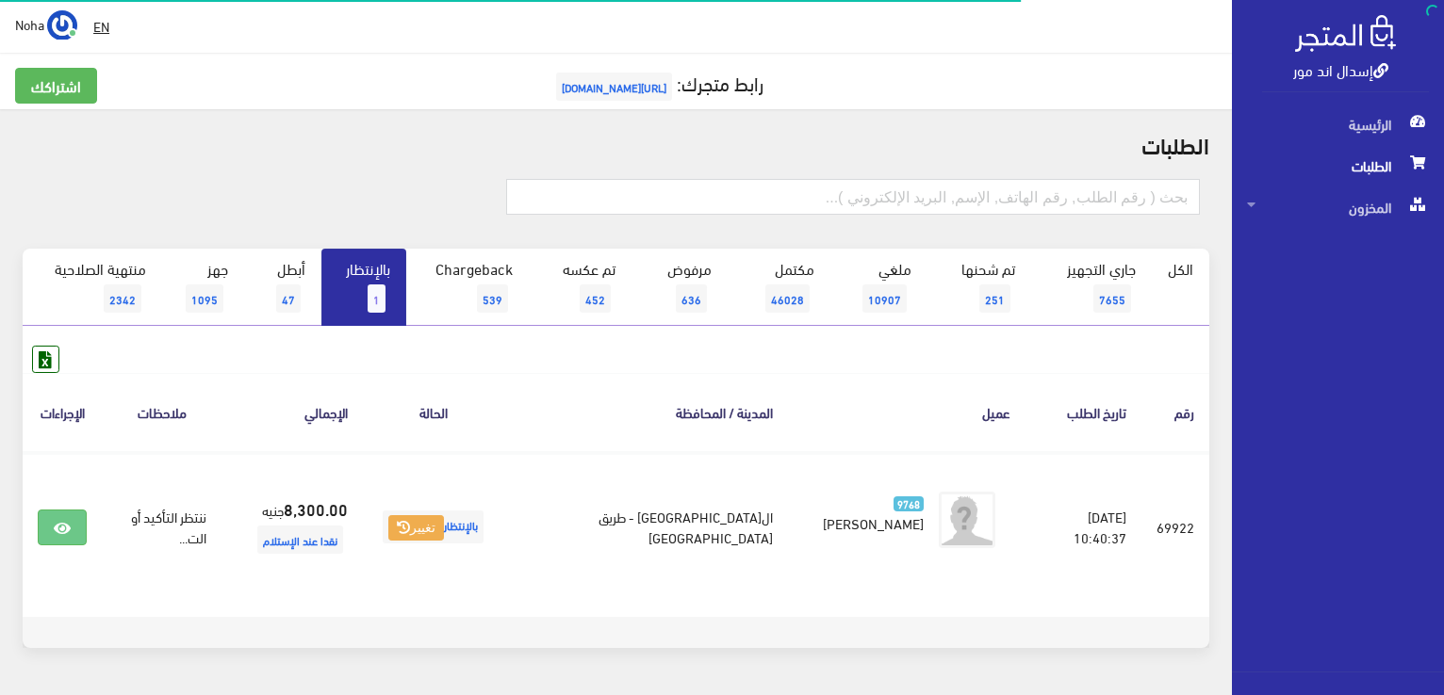
click at [389, 145] on h2 "الطلبات" at bounding box center [616, 144] width 1186 height 25
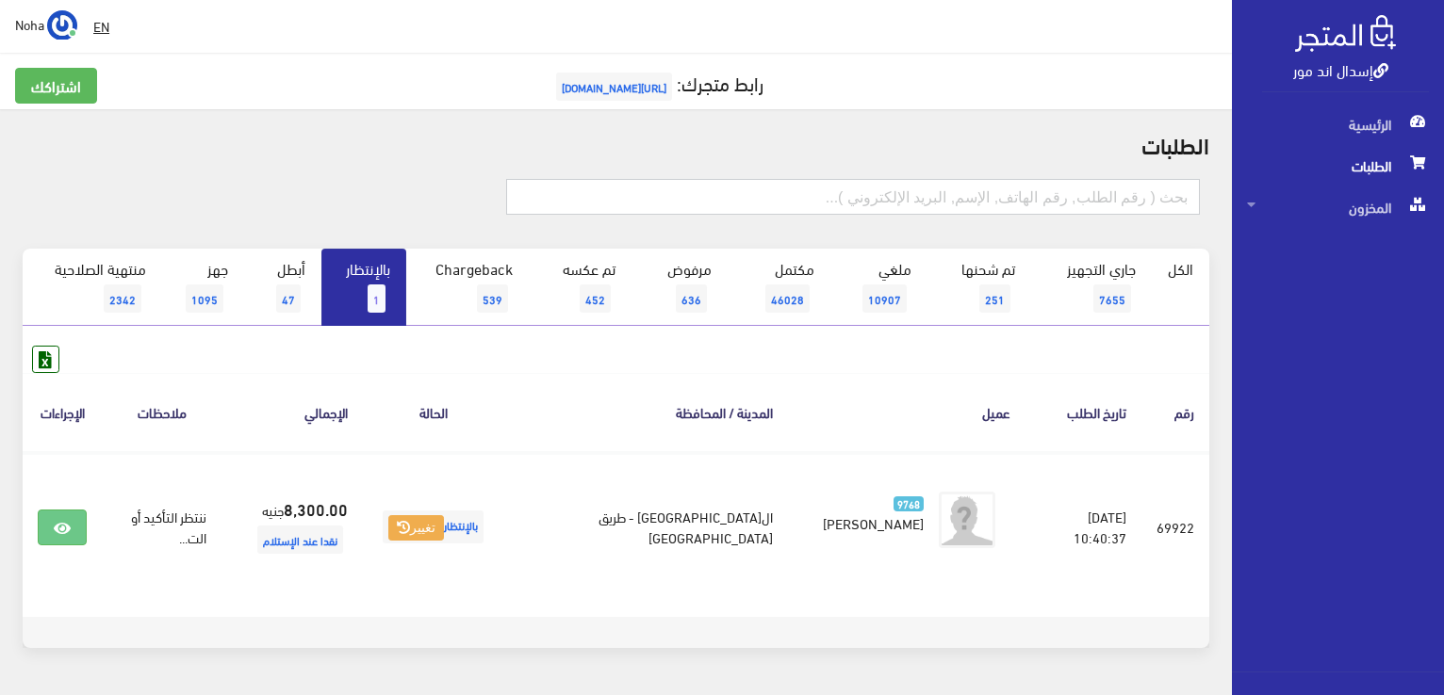
click at [875, 197] on input "text" at bounding box center [853, 197] width 694 height 36
type input "01031833941"
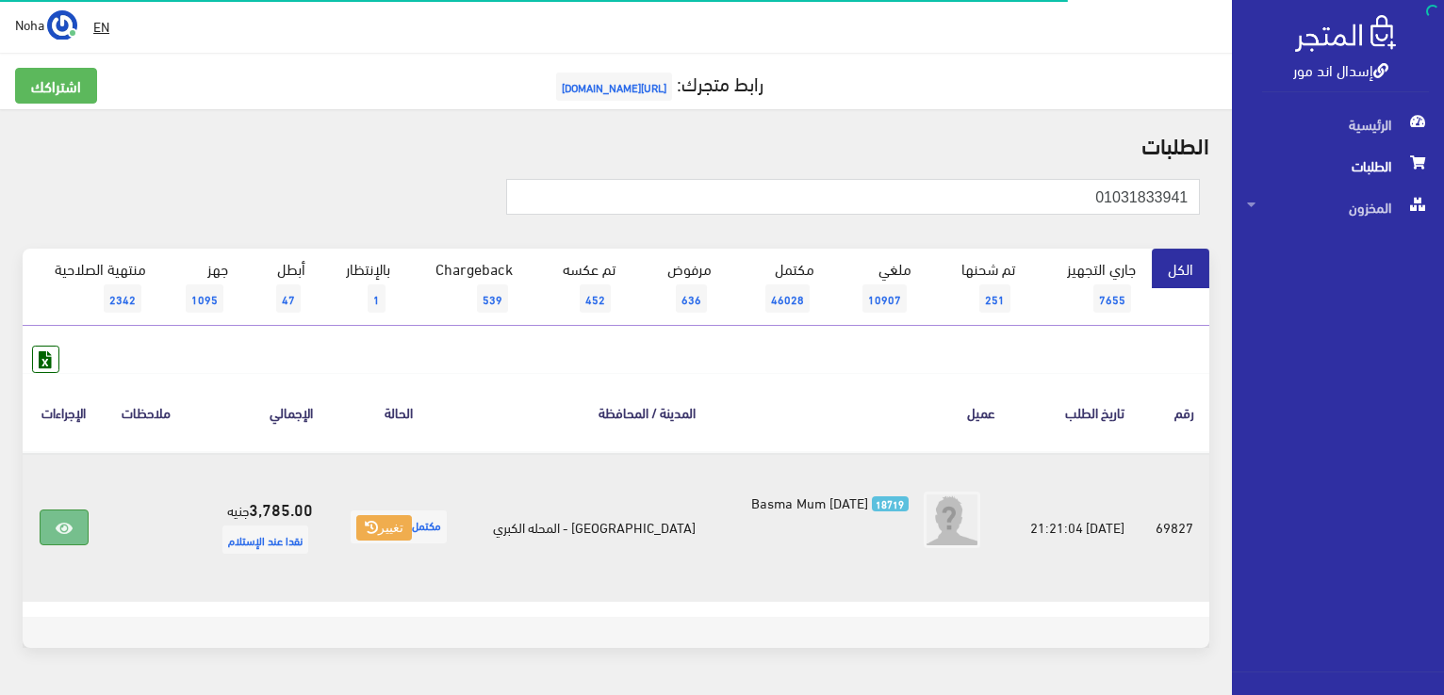
click at [64, 526] on icon at bounding box center [64, 528] width 17 height 15
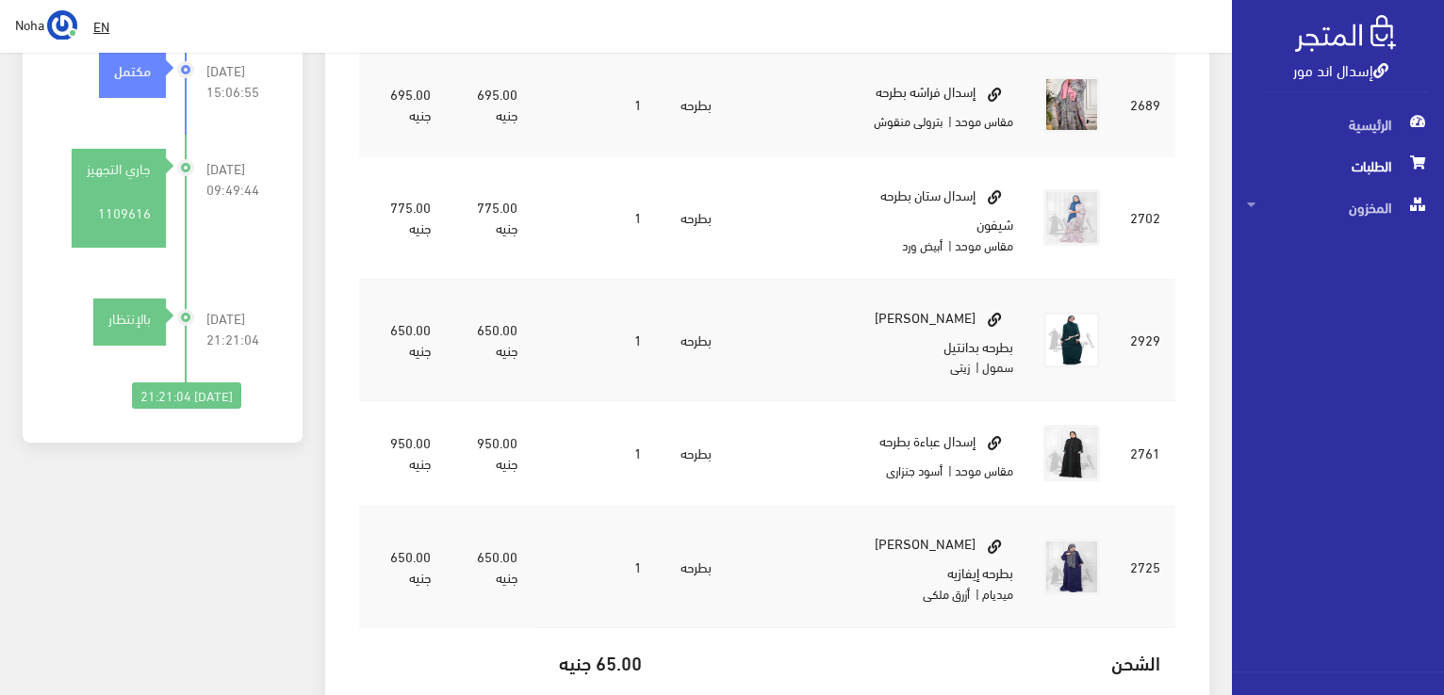
scroll to position [942, 0]
